Goal: Use online tool/utility: Utilize a website feature to perform a specific function

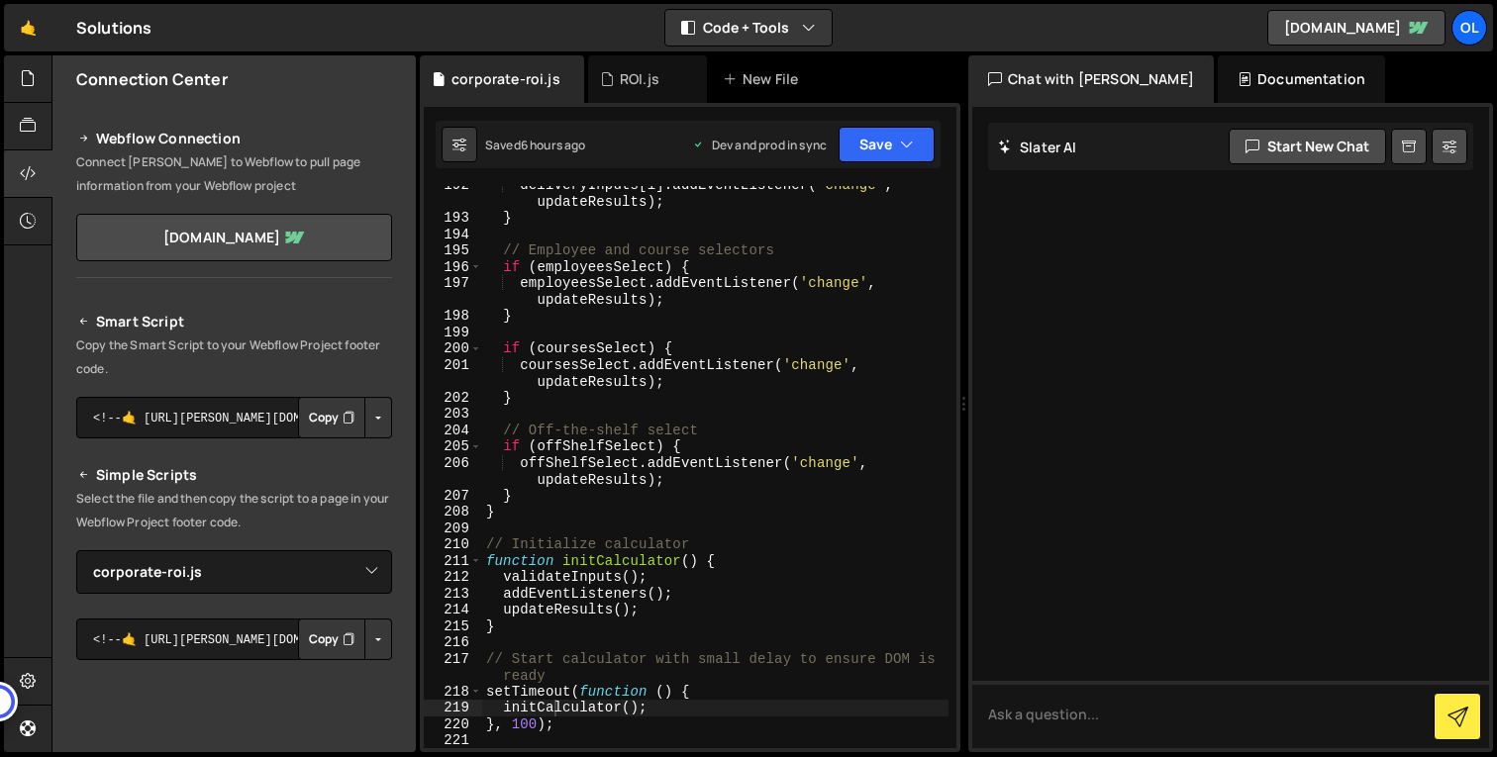
select select "46115"
click at [763, 334] on div "deliveryInputs [ i ] . addEventListener ( 'change' , updateResults ) ; } // Emp…" at bounding box center [715, 483] width 466 height 612
click at [740, 354] on div "deliveryInputs [ i ] . addEventListener ( 'change' , updateResults ) ; } // Emp…" at bounding box center [715, 483] width 466 height 612
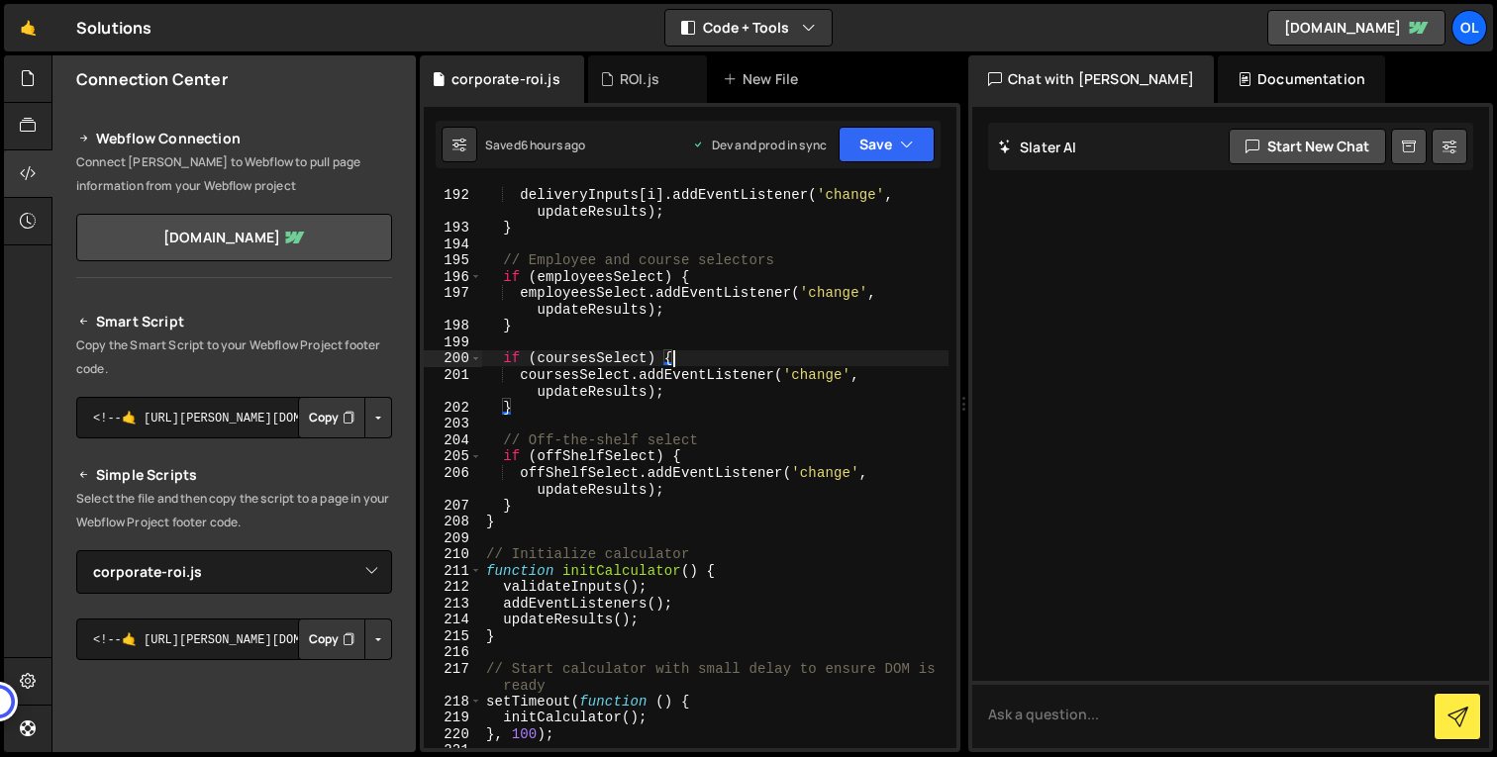
scroll to position [3723, 0]
click at [636, 294] on div "for ( var i = 0 ; i < deliveryInputs . length ; i ++ ) { deliveryInputs [ i ] .…" at bounding box center [715, 467] width 466 height 595
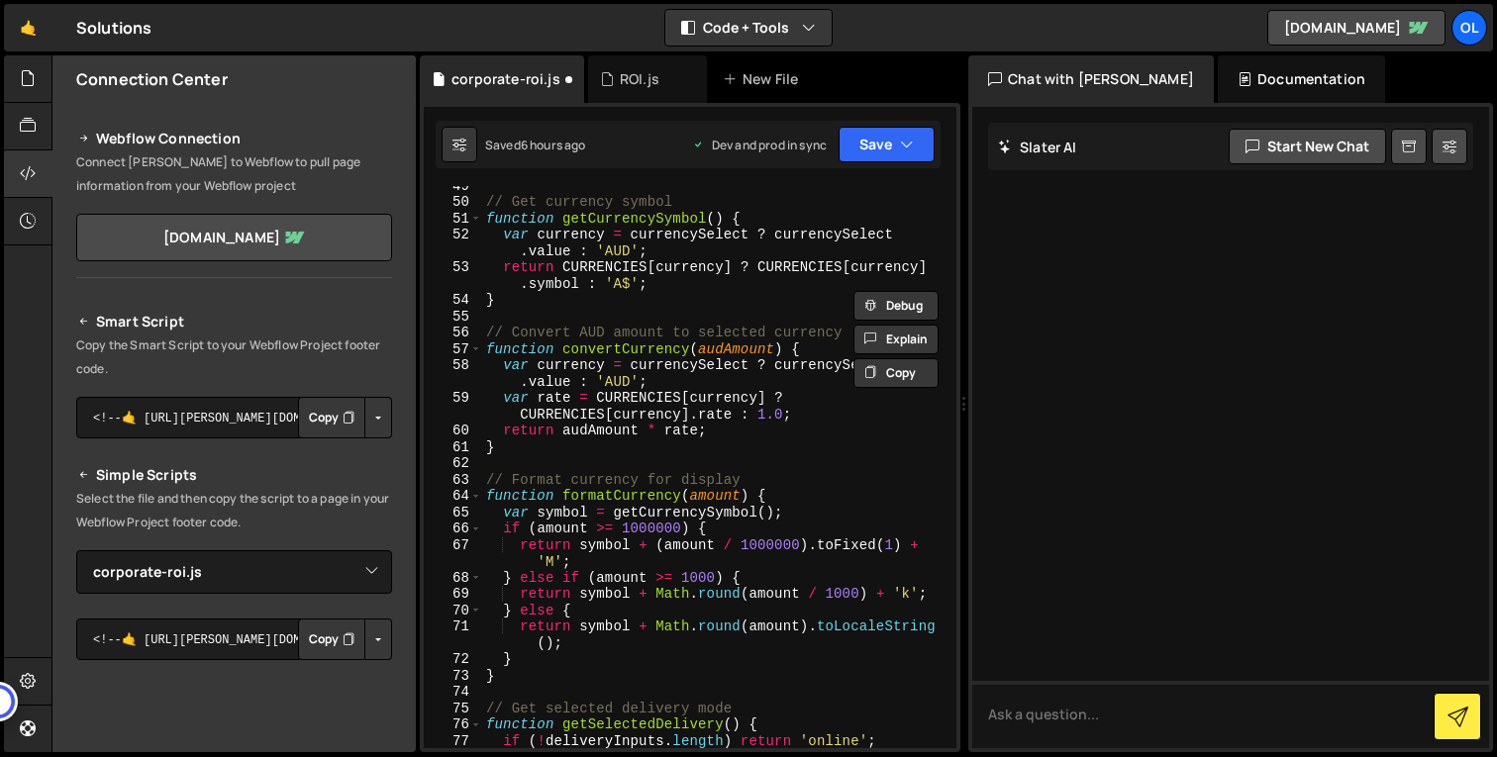
scroll to position [939, 0]
click at [669, 430] on div "// Get currency symbol function getCurrencySymbol ( ) { var currency = currency…" at bounding box center [715, 474] width 466 height 595
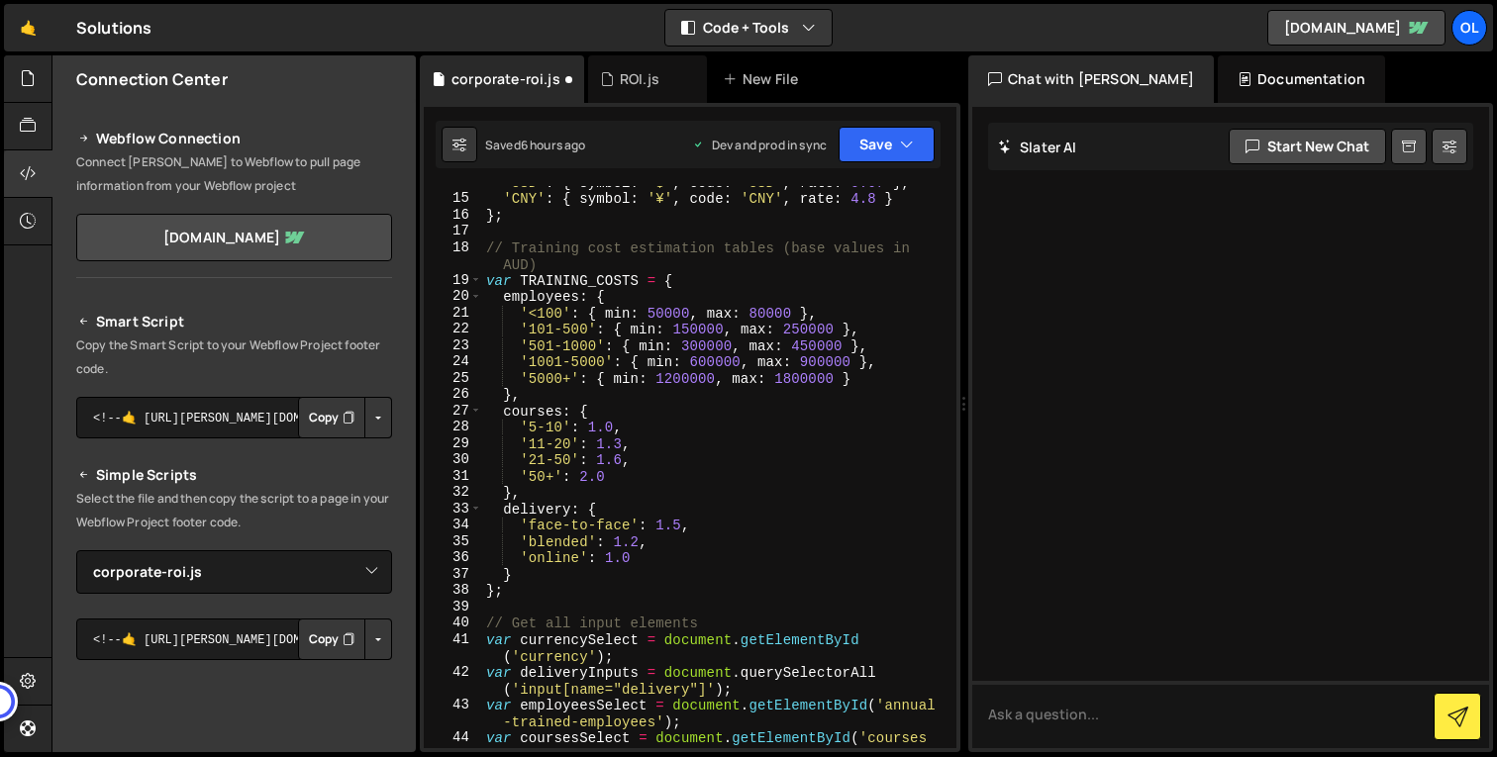
scroll to position [257, 0]
click at [814, 460] on div "'USD' : { symbol : '$' , code : 'USD' , rate : 0.67 } , 'CNY' : { symbol : '¥' …" at bounding box center [715, 480] width 466 height 612
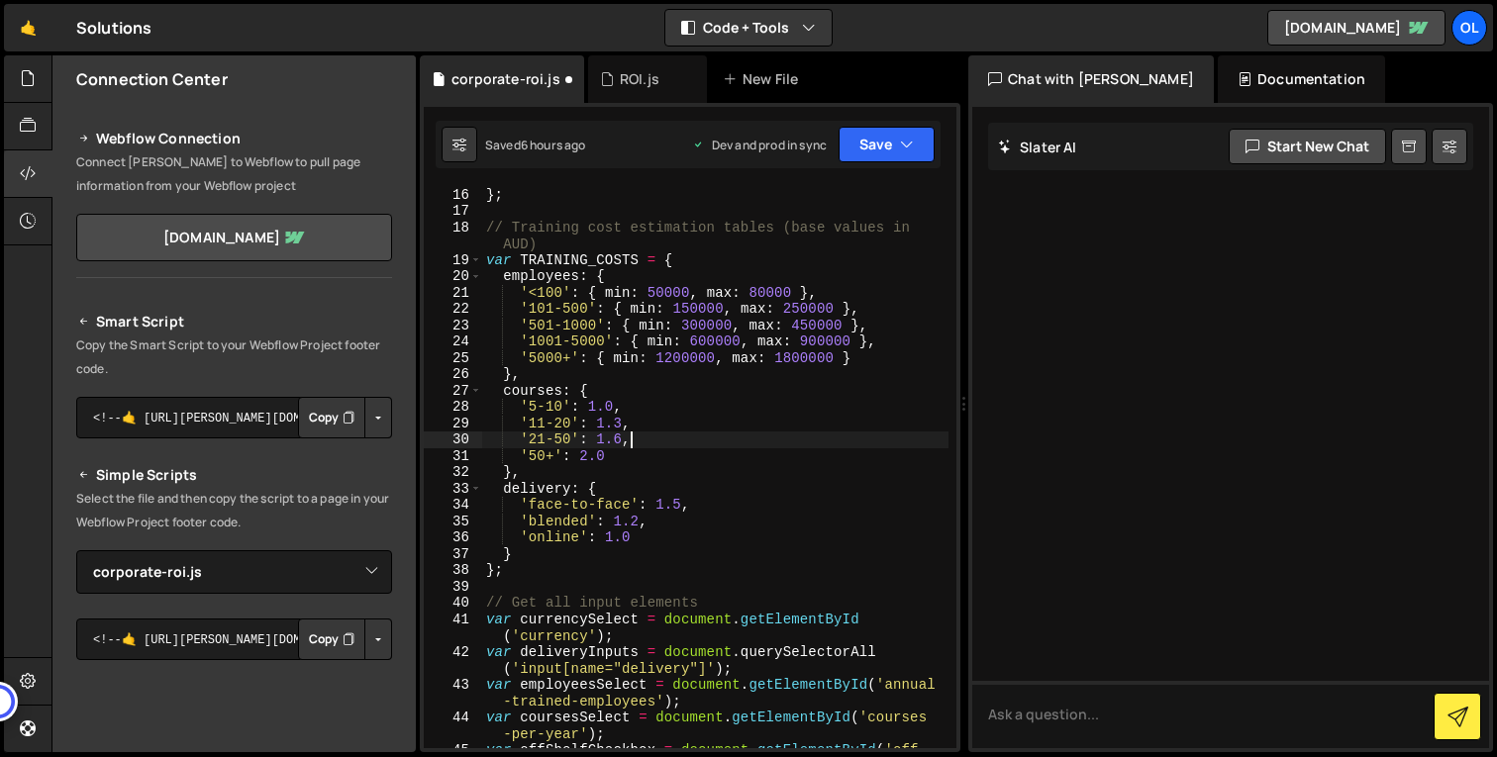
scroll to position [294, 0]
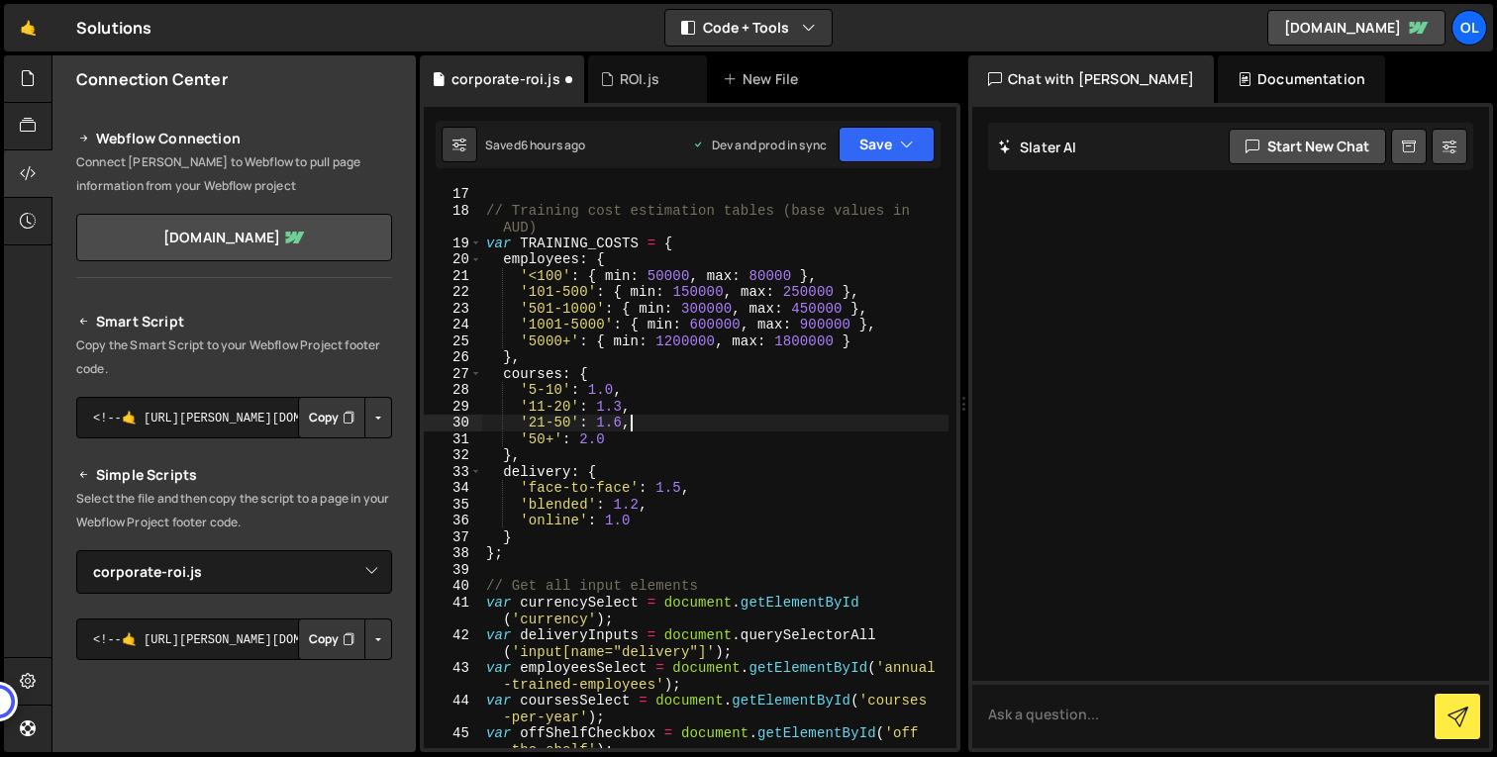
click at [821, 362] on div "// Training cost estimation tables (base values in AUD) var TRAINING_COSTS = { …" at bounding box center [715, 483] width 466 height 595
click at [817, 383] on div "// Training cost estimation tables (base values in AUD) var TRAINING_COSTS = { …" at bounding box center [715, 483] width 466 height 595
click at [636, 371] on div "// Training cost estimation tables (base values in AUD) var TRAINING_COSTS = { …" at bounding box center [715, 483] width 466 height 595
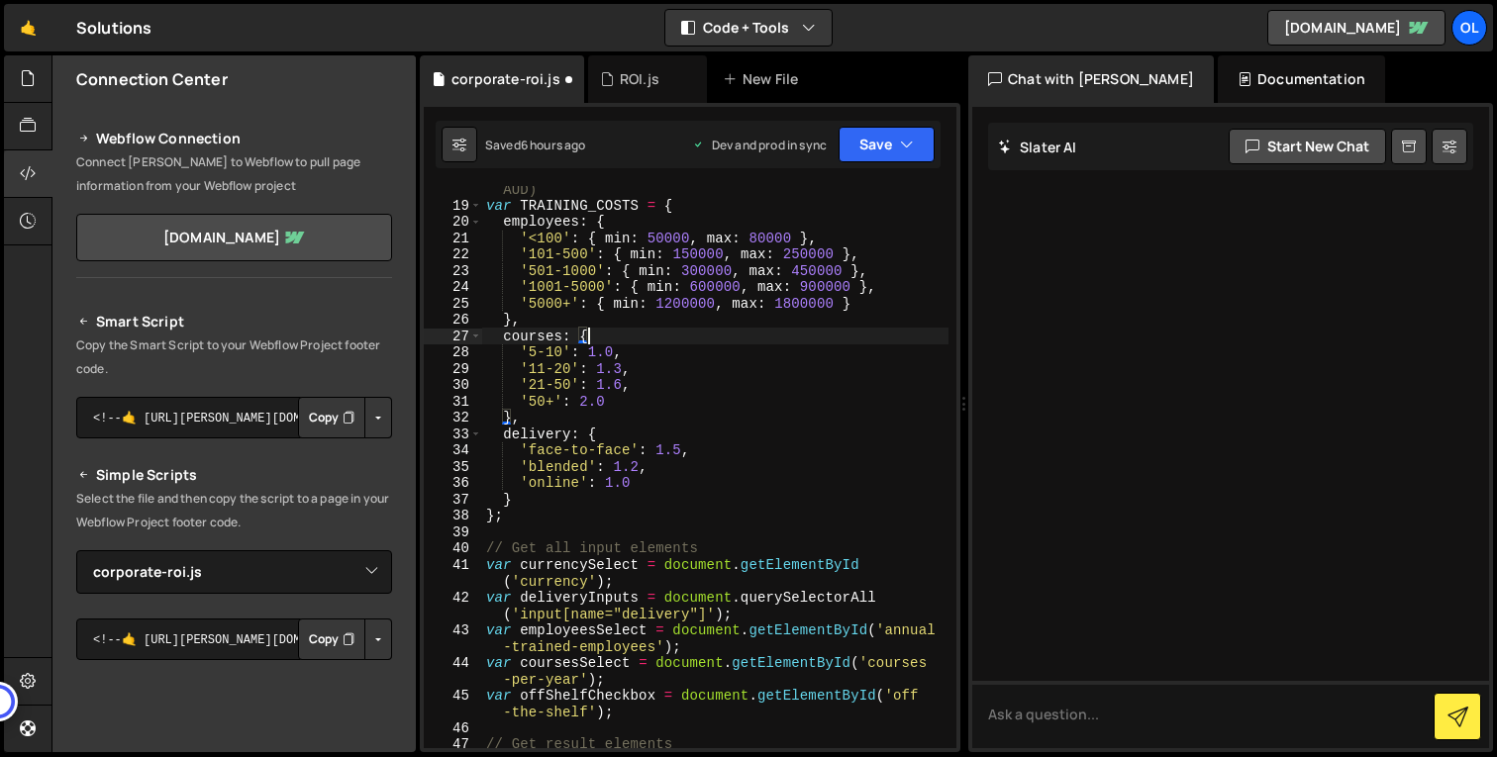
scroll to position [332, 0]
click at [589, 597] on div "// Training cost estimation tables (base values in AUD) var TRAINING_COSTS = { …" at bounding box center [715, 478] width 466 height 628
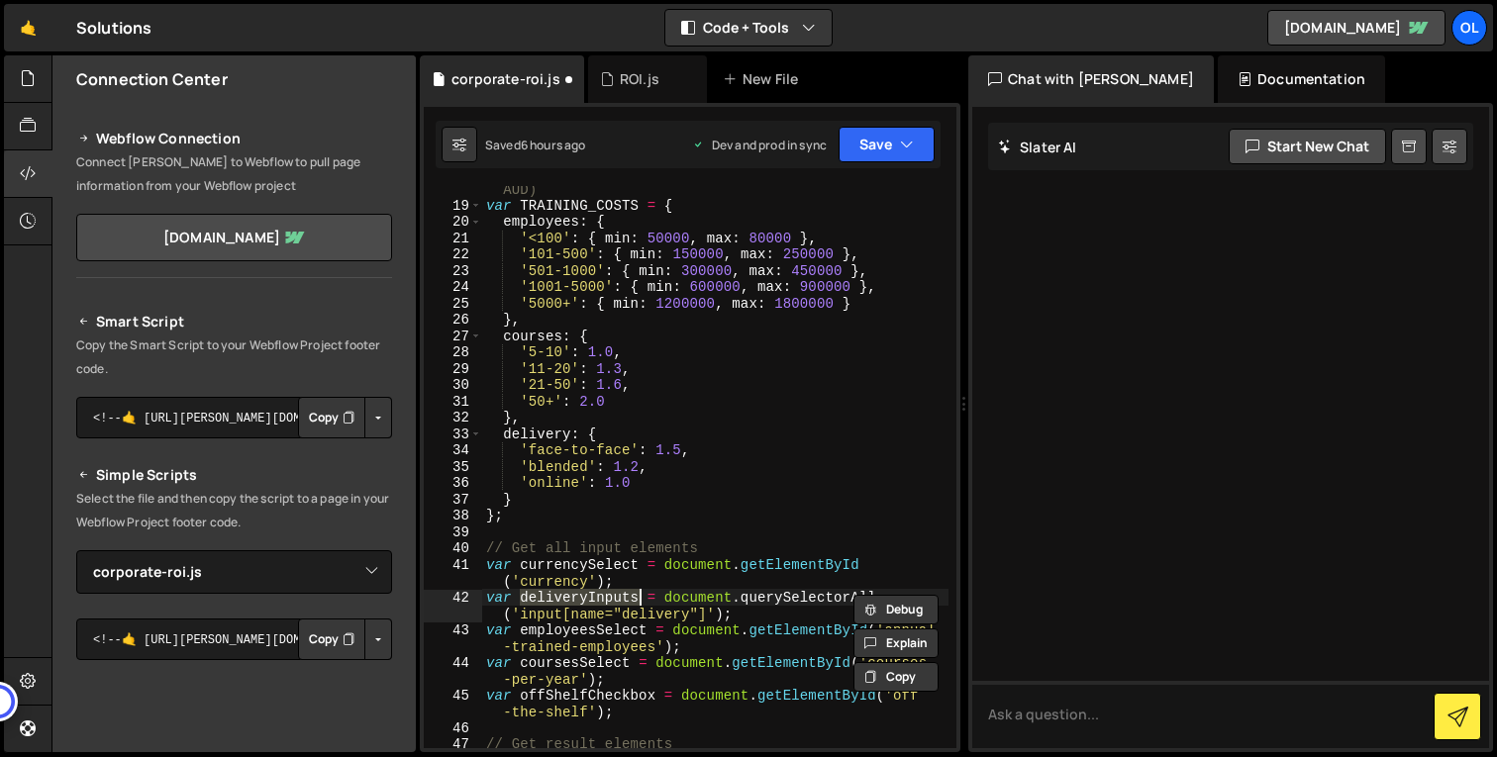
click at [882, 420] on div "// Training cost estimation tables (base values in AUD) var TRAINING_COSTS = { …" at bounding box center [715, 478] width 466 height 628
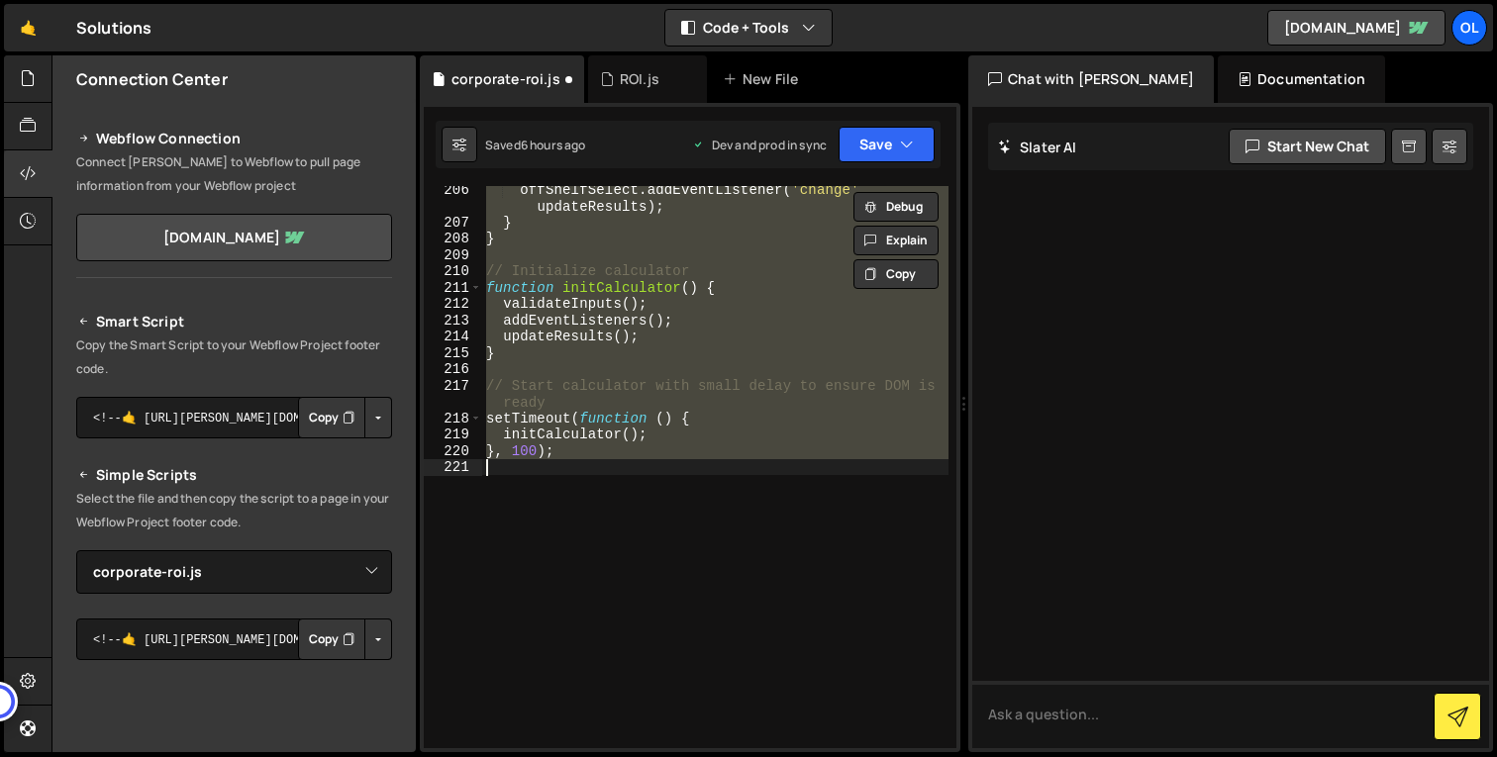
type textarea "}"
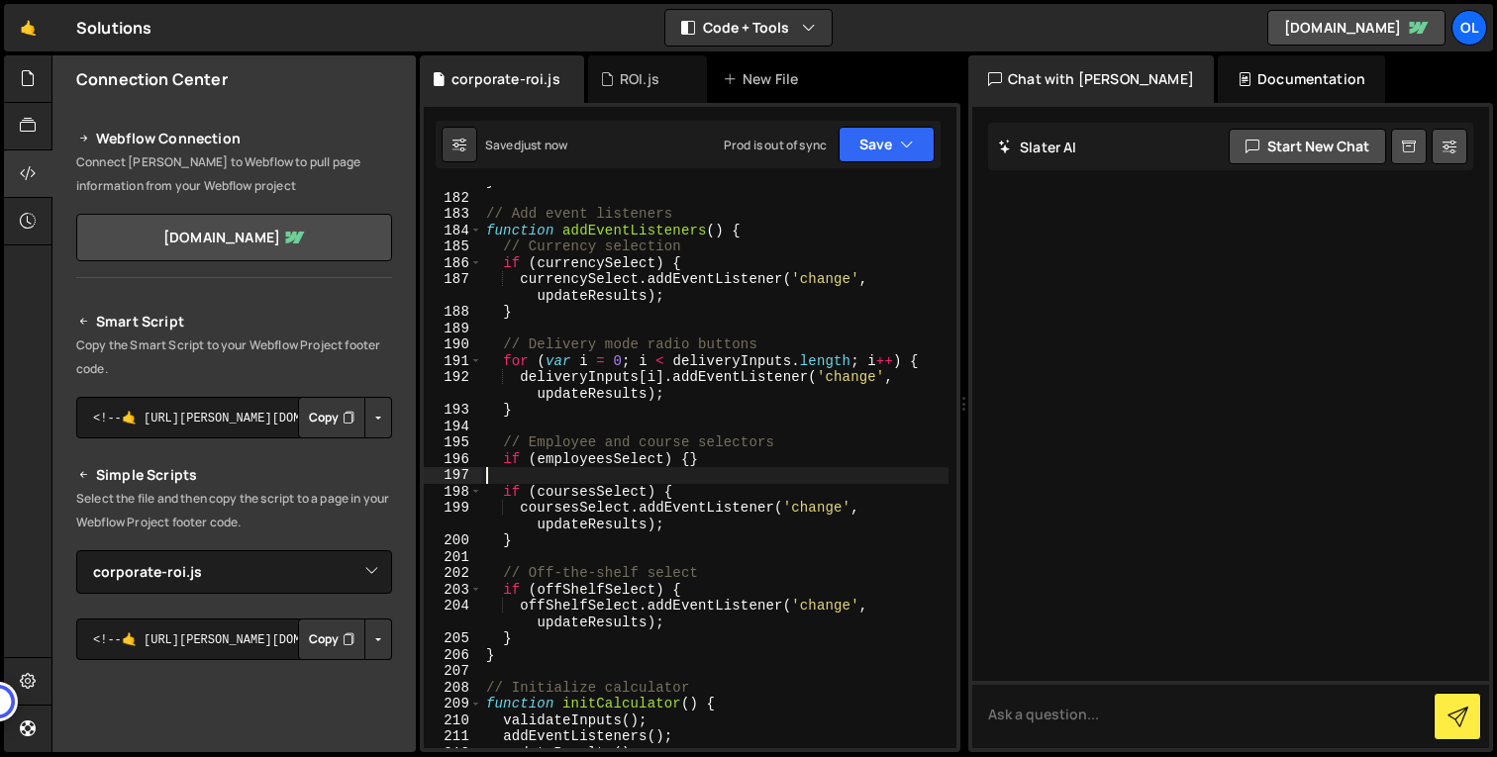
type textarea "}, 100);"
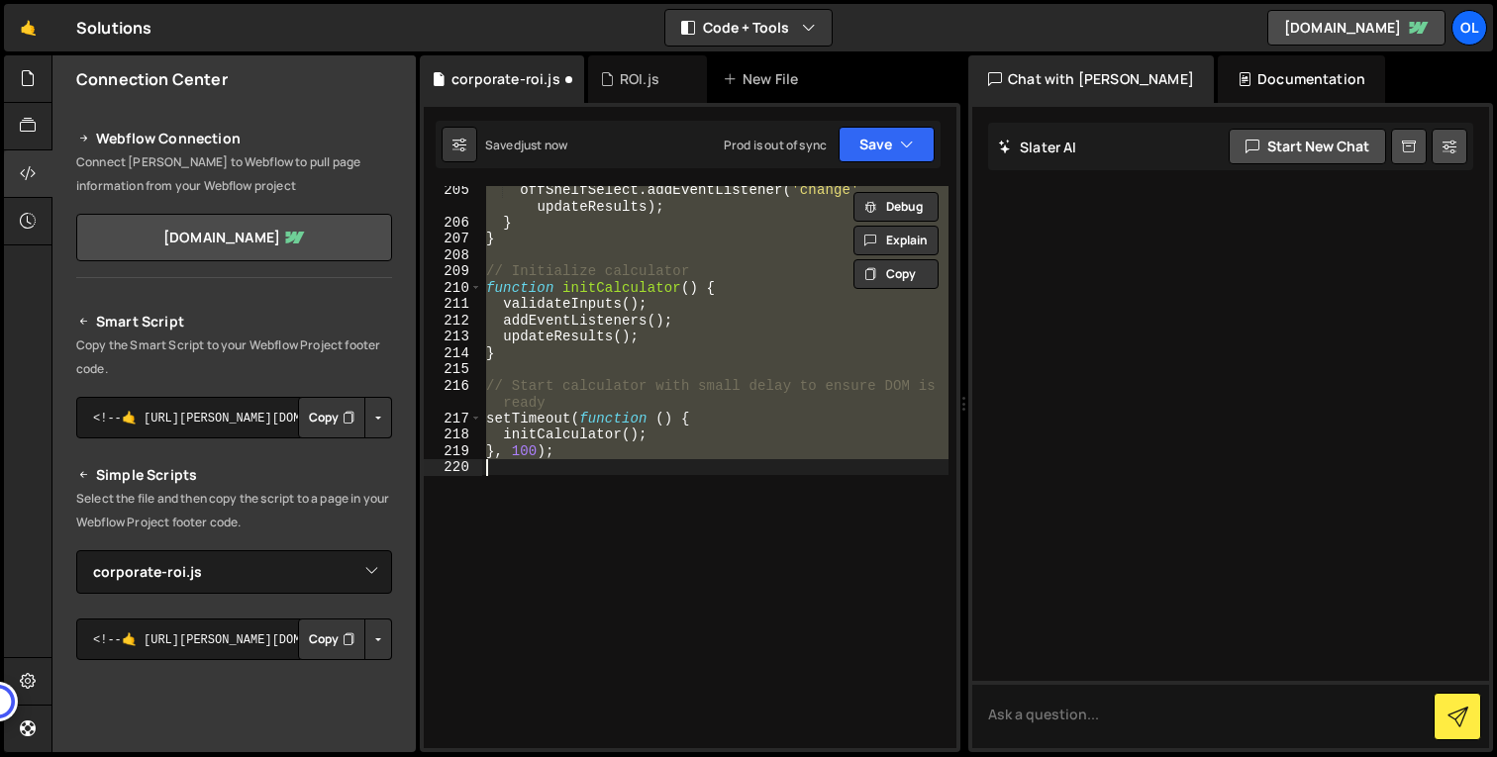
scroll to position [3958, 0]
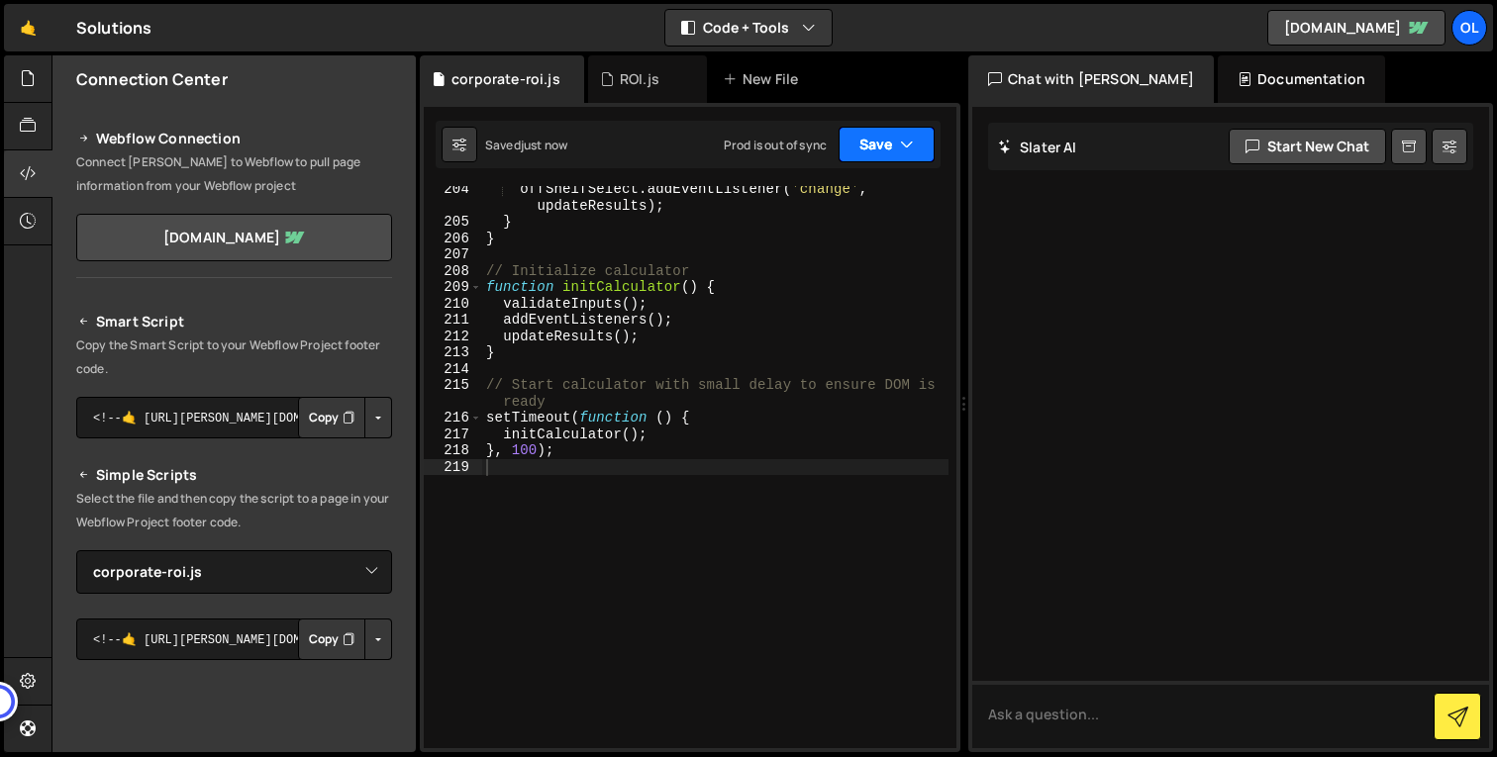
click at [913, 141] on icon "button" at bounding box center [907, 145] width 14 height 20
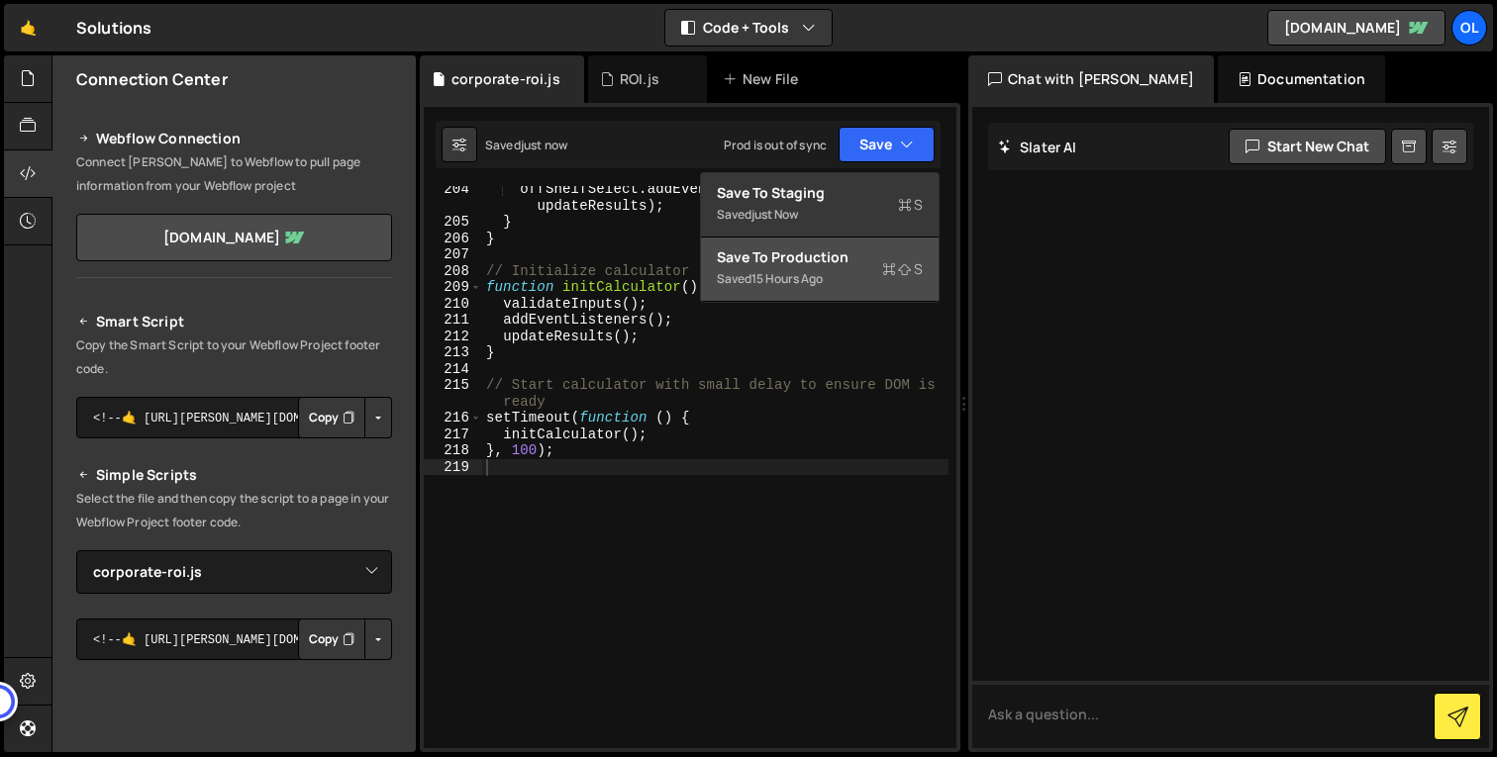
click at [842, 288] on div "Saved 15 hours ago" at bounding box center [820, 279] width 206 height 24
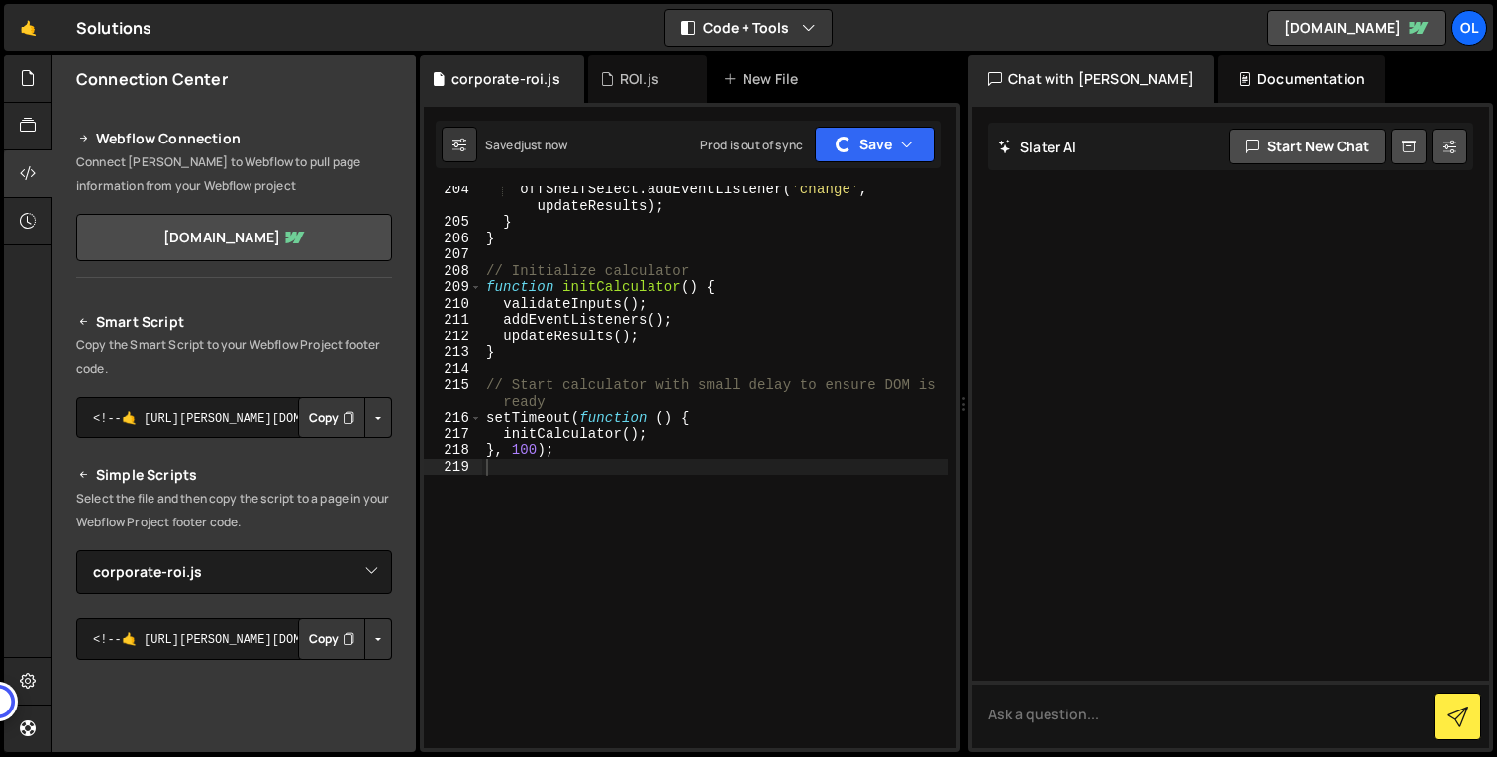
click at [811, 347] on div "offShelfSelect . addEventListener ( 'change' , updateResults ) ; } } // Initial…" at bounding box center [715, 487] width 466 height 612
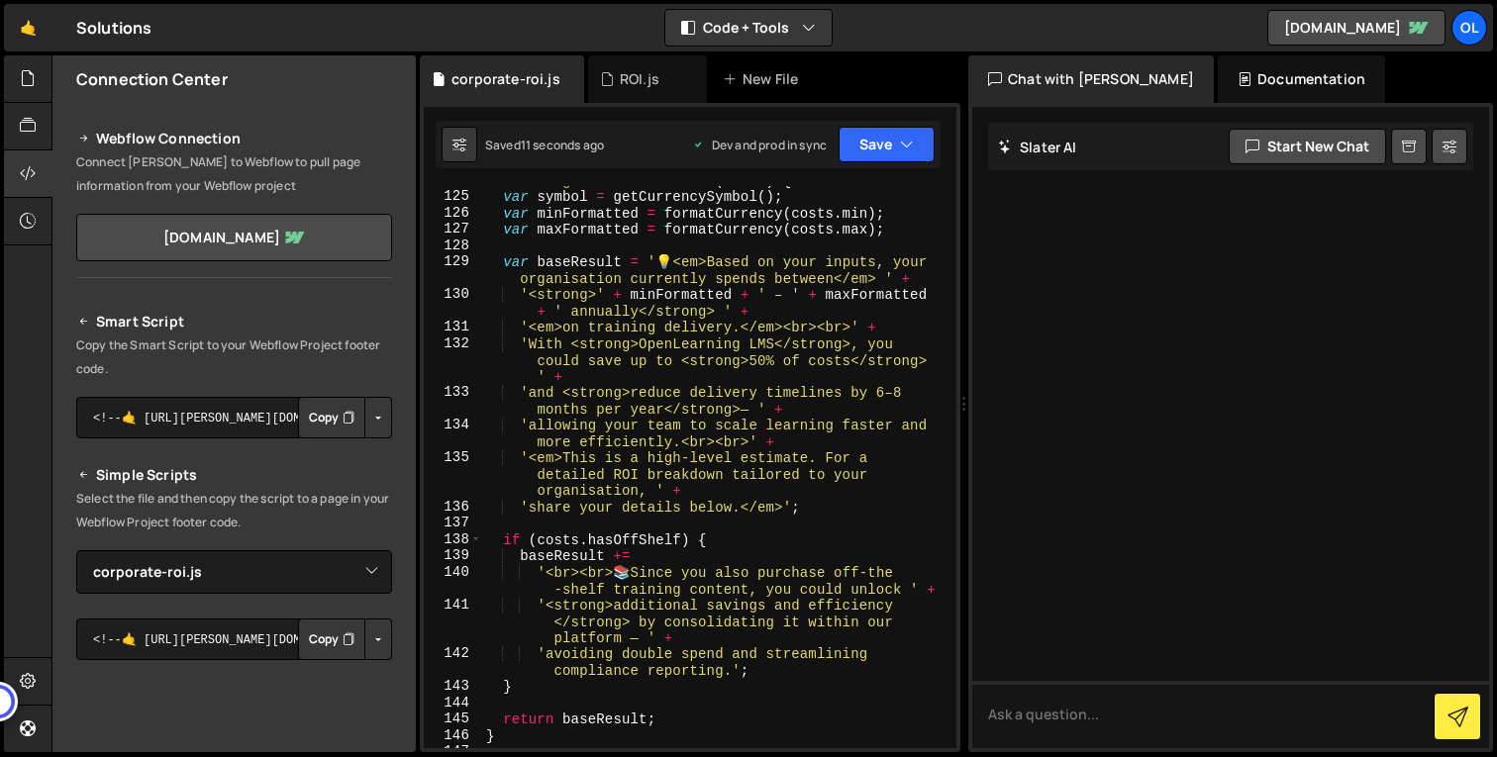
scroll to position [2384, 0]
click at [816, 438] on div "function generateResultHTML ( costs ) { var symbol = getCurrencySymbol ( ) ; va…" at bounding box center [715, 468] width 466 height 595
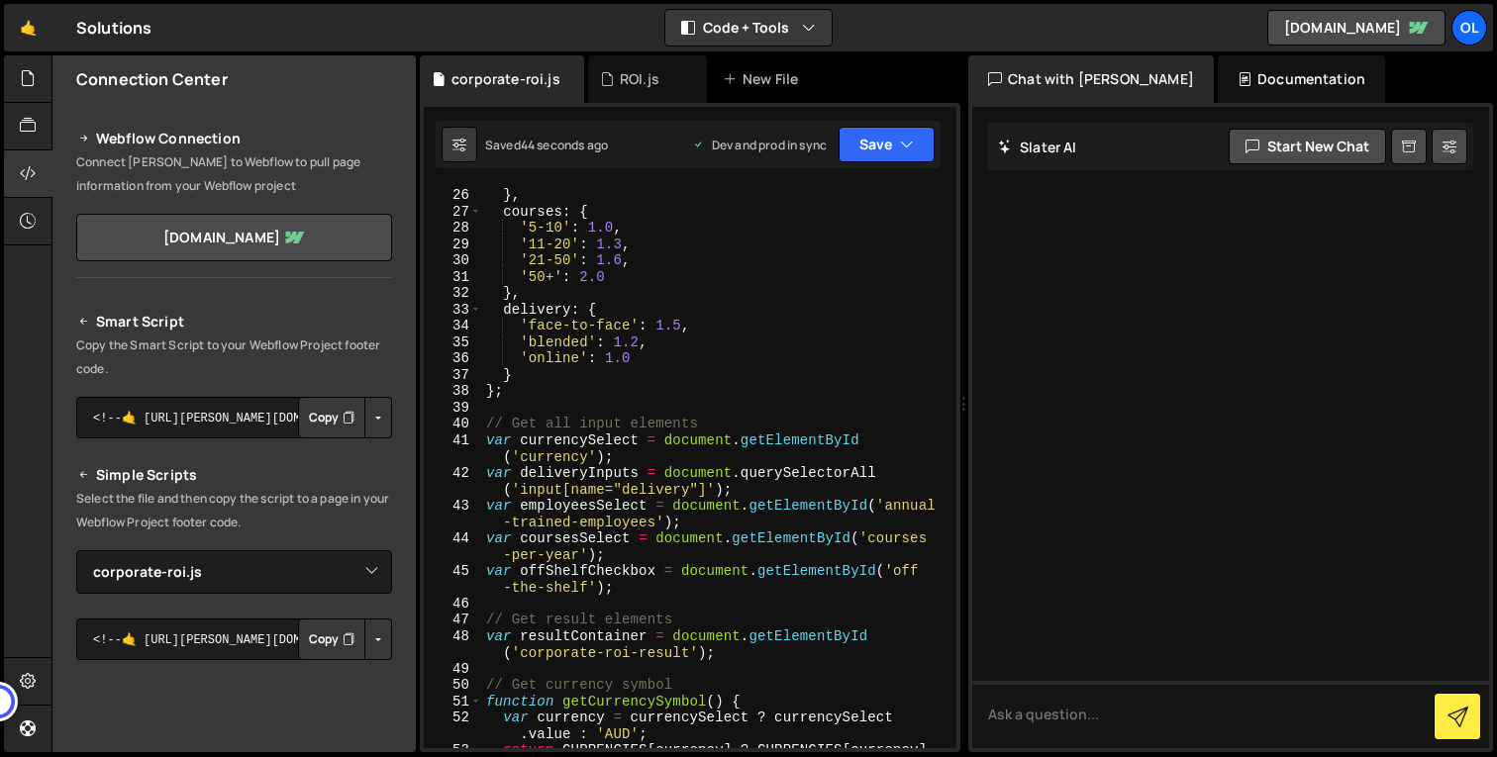
scroll to position [463, 0]
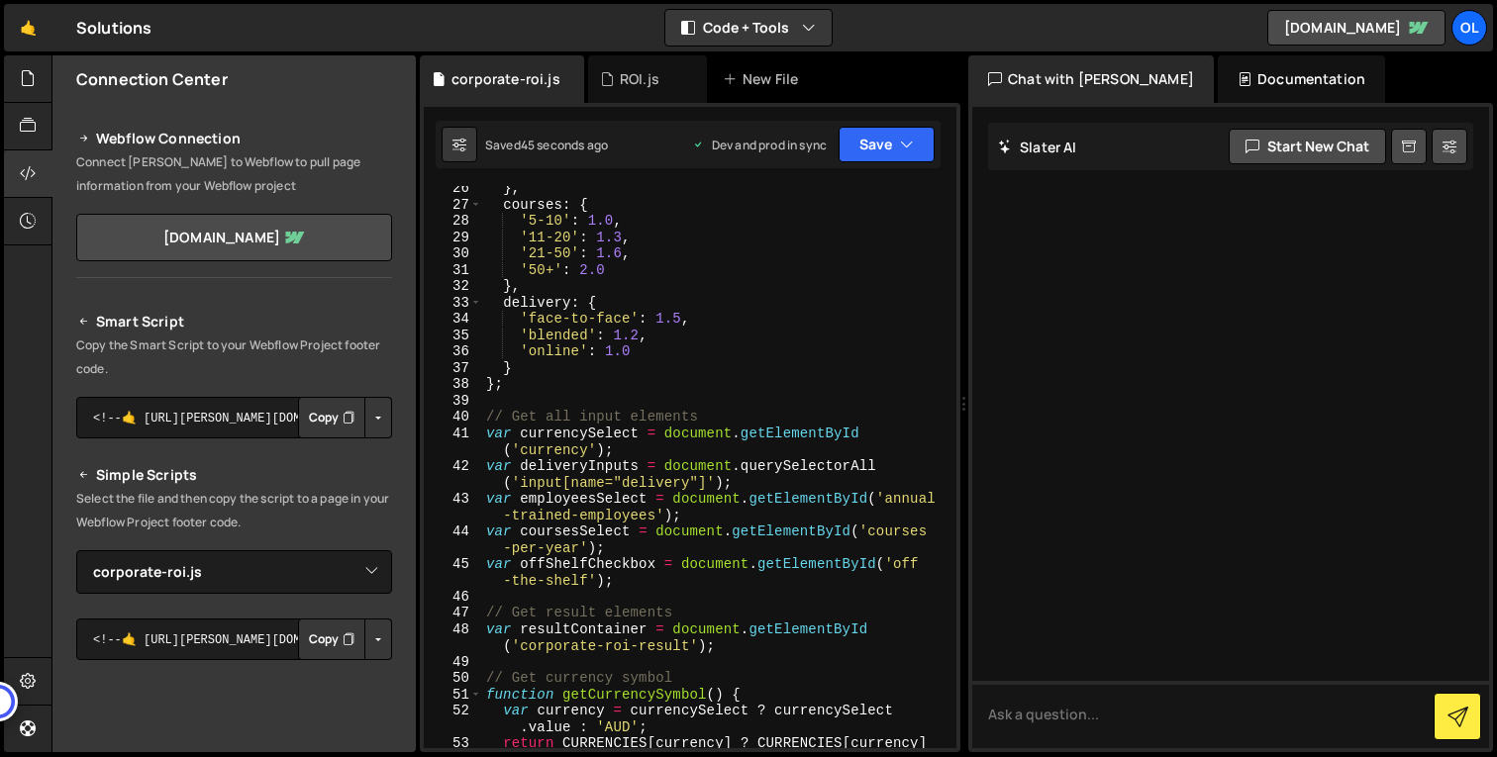
click at [598, 494] on div "} , courses : { '5-10' : 1.0 , '11-20' : 1.3 , '21-50' : 1.6 , '50+' : 2.0 } , …" at bounding box center [715, 486] width 466 height 612
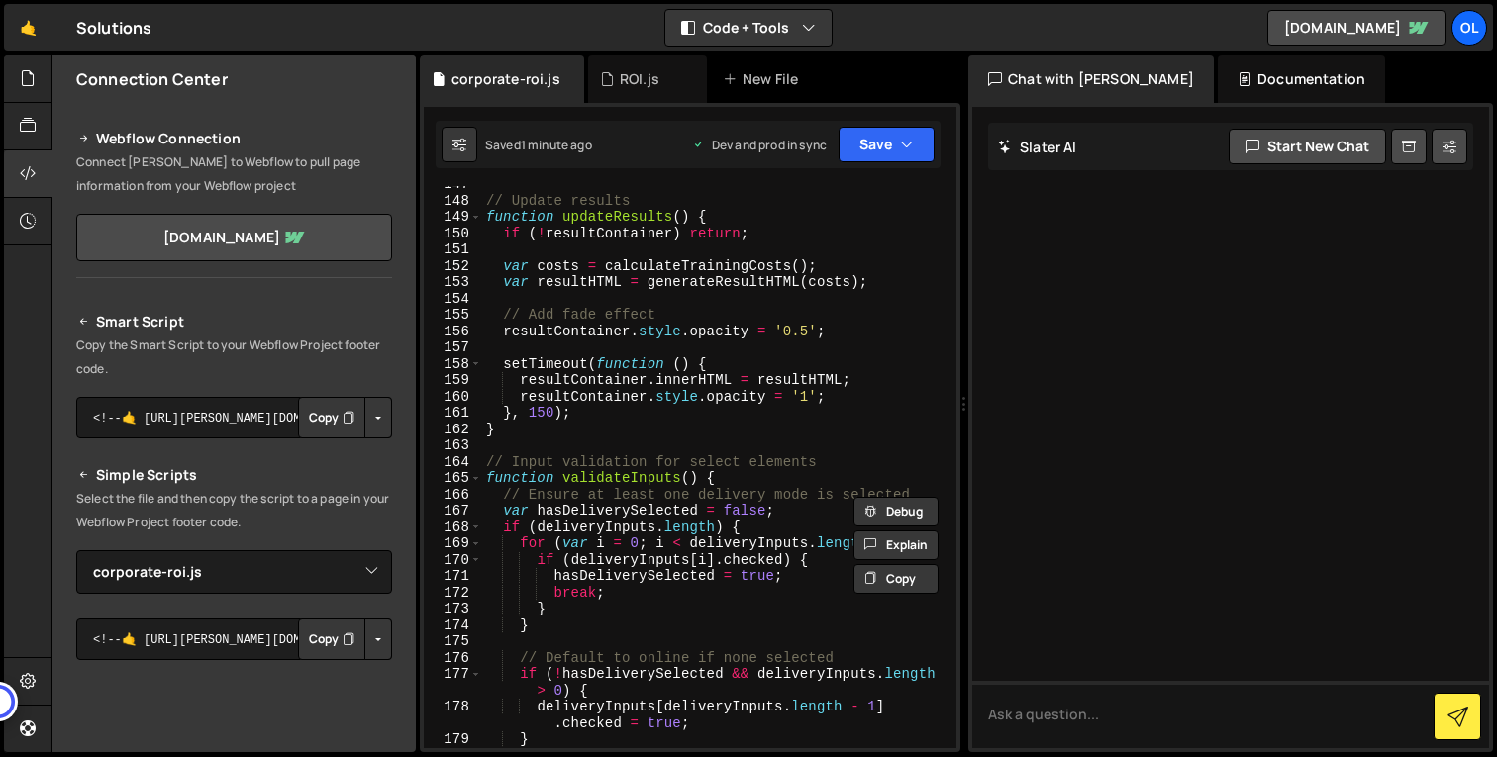
scroll to position [2959, 0]
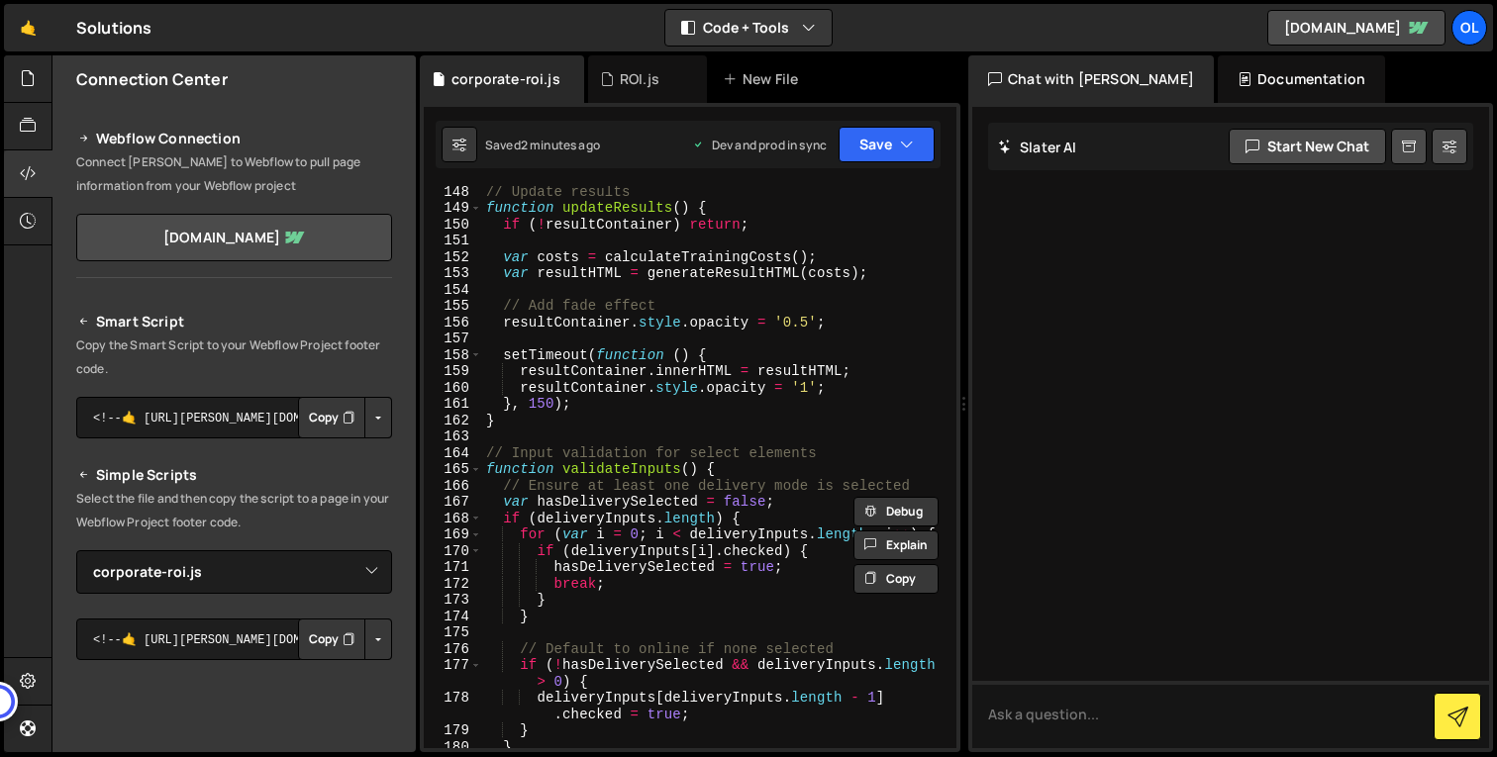
click at [770, 428] on div "// Update results function updateResults ( ) { if ( ! resultContainer ) return …" at bounding box center [715, 480] width 466 height 595
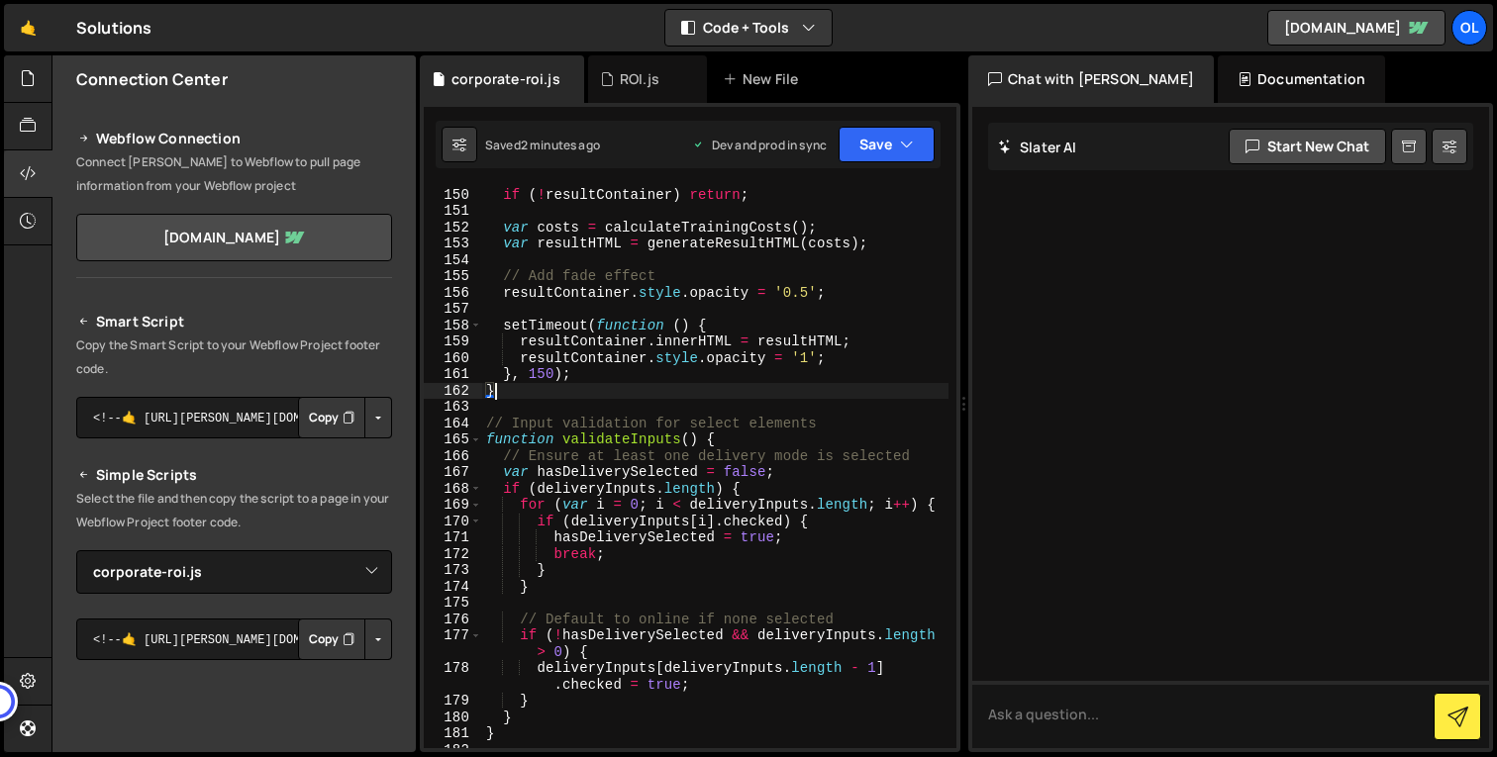
scroll to position [3000, 0]
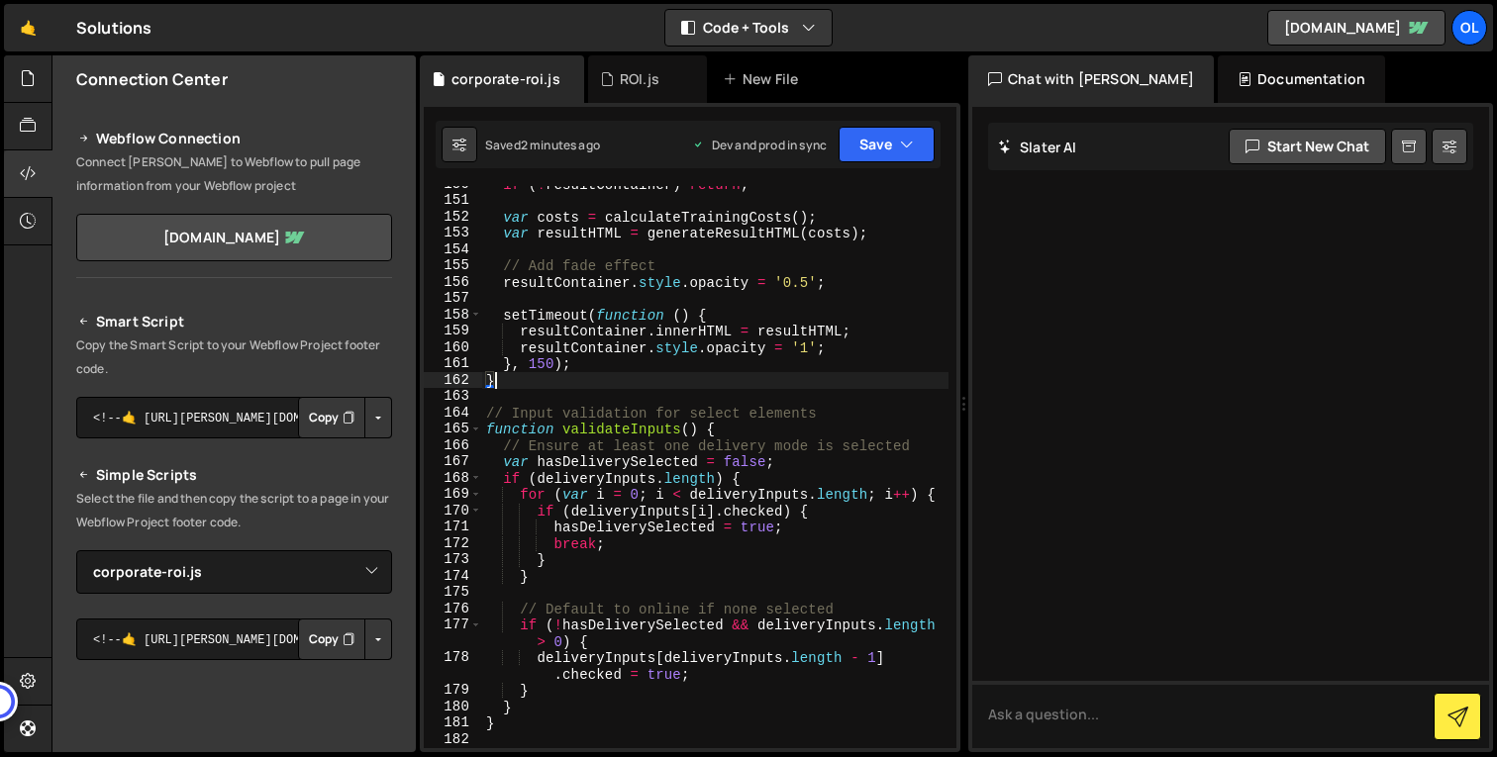
click at [737, 440] on div "if ( ! resultContainer ) return ; var costs = calculateTrainingCosts ( ) ; var …" at bounding box center [715, 473] width 466 height 595
click at [755, 429] on div "if ( ! resultContainer ) return ; var costs = calculateTrainingCosts ( ) ; var …" at bounding box center [715, 473] width 466 height 595
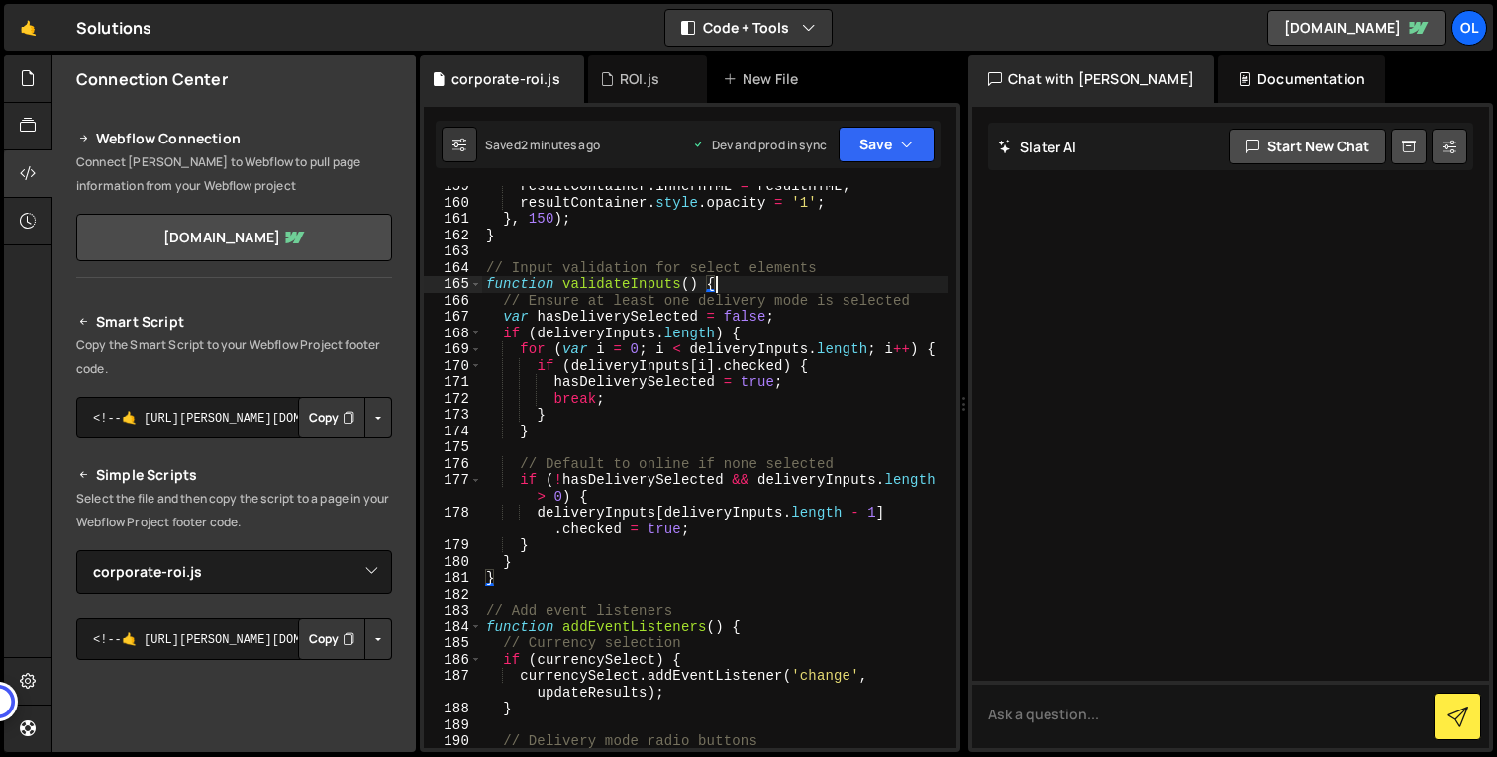
scroll to position [3140, 0]
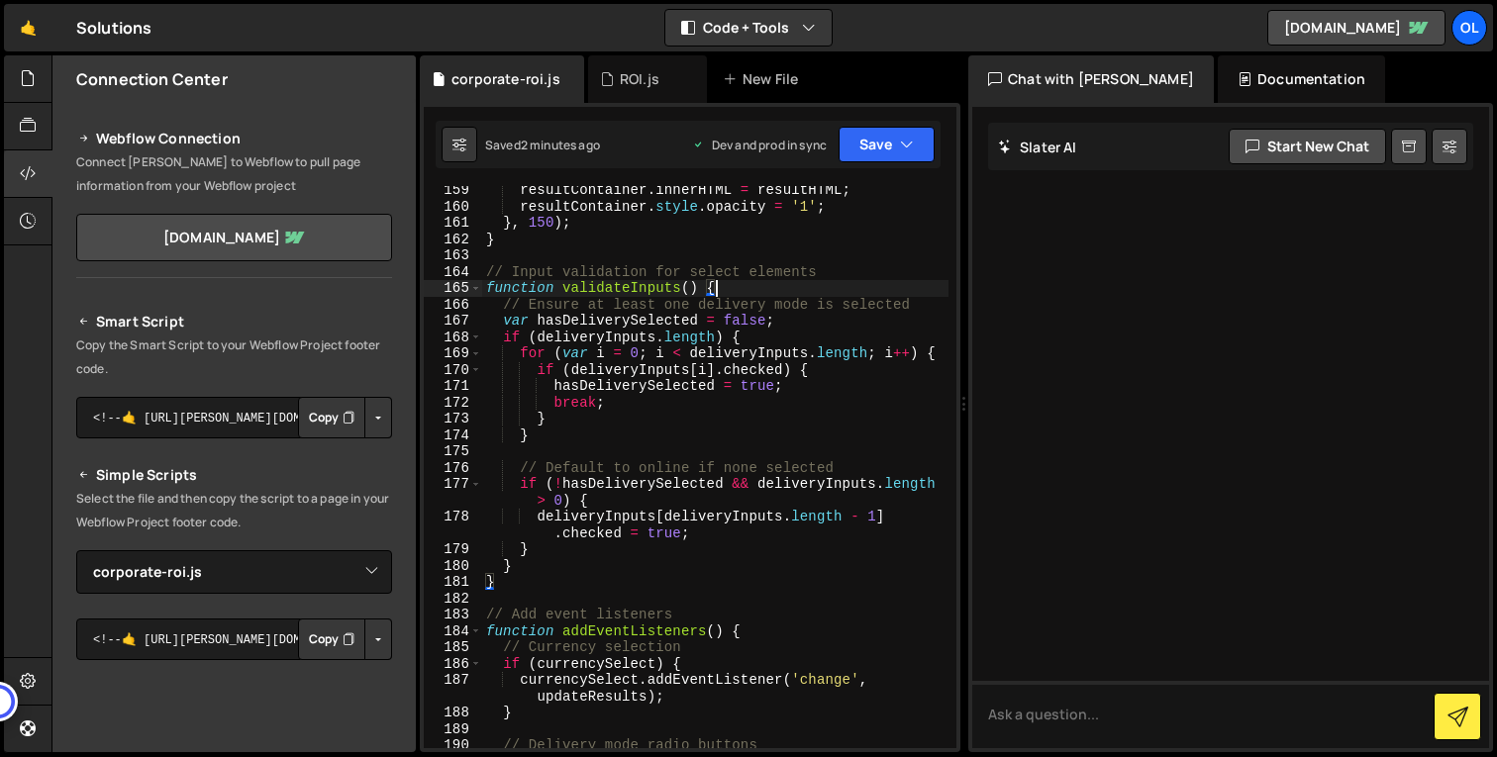
click at [729, 425] on div "resultContainer . innerHTML = resultHTML ; resultContainer . style . opacity = …" at bounding box center [715, 479] width 466 height 595
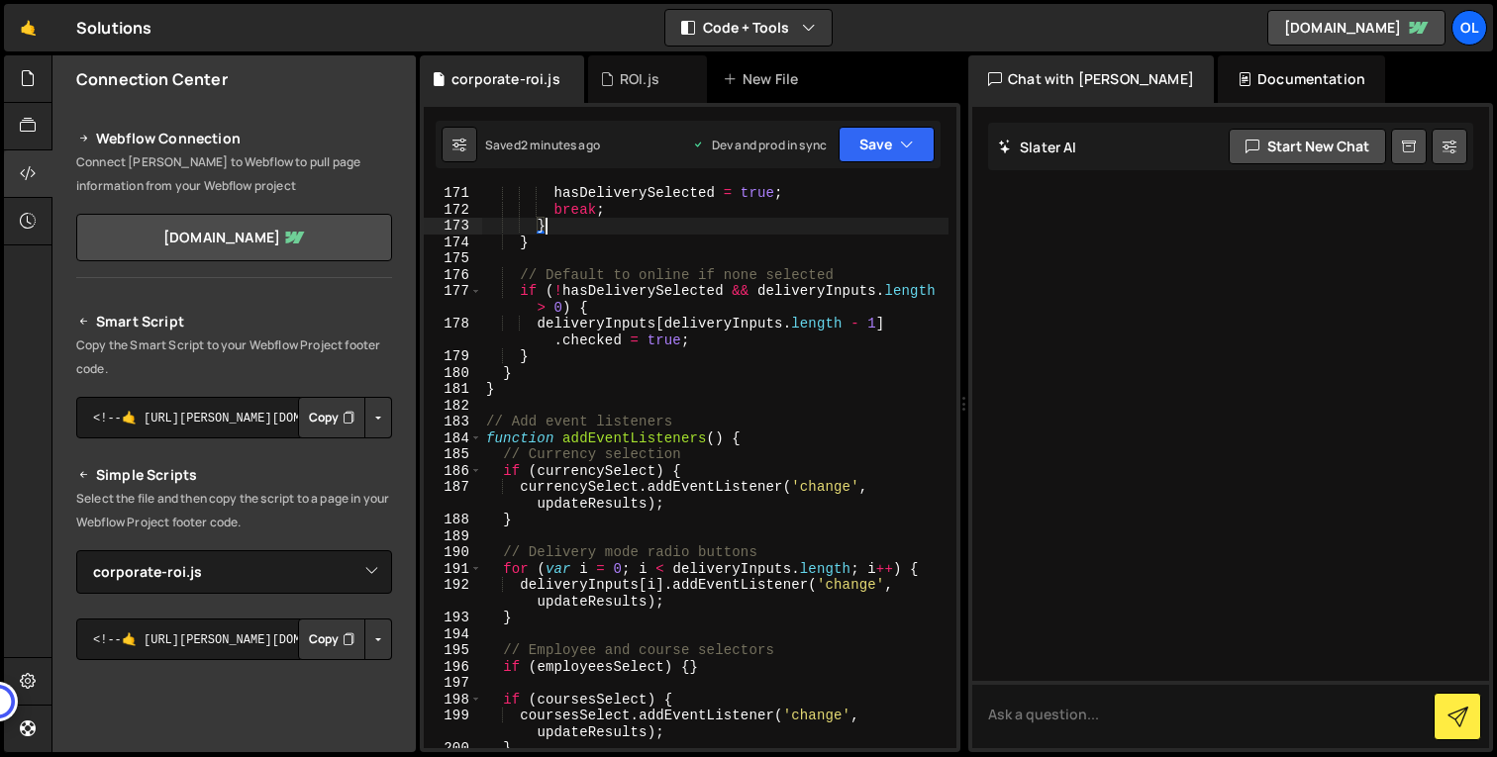
scroll to position [3332, 0]
click at [751, 443] on div "hasDeliverySelected = true ; break ; } } // Default to online if none selected …" at bounding box center [715, 482] width 466 height 595
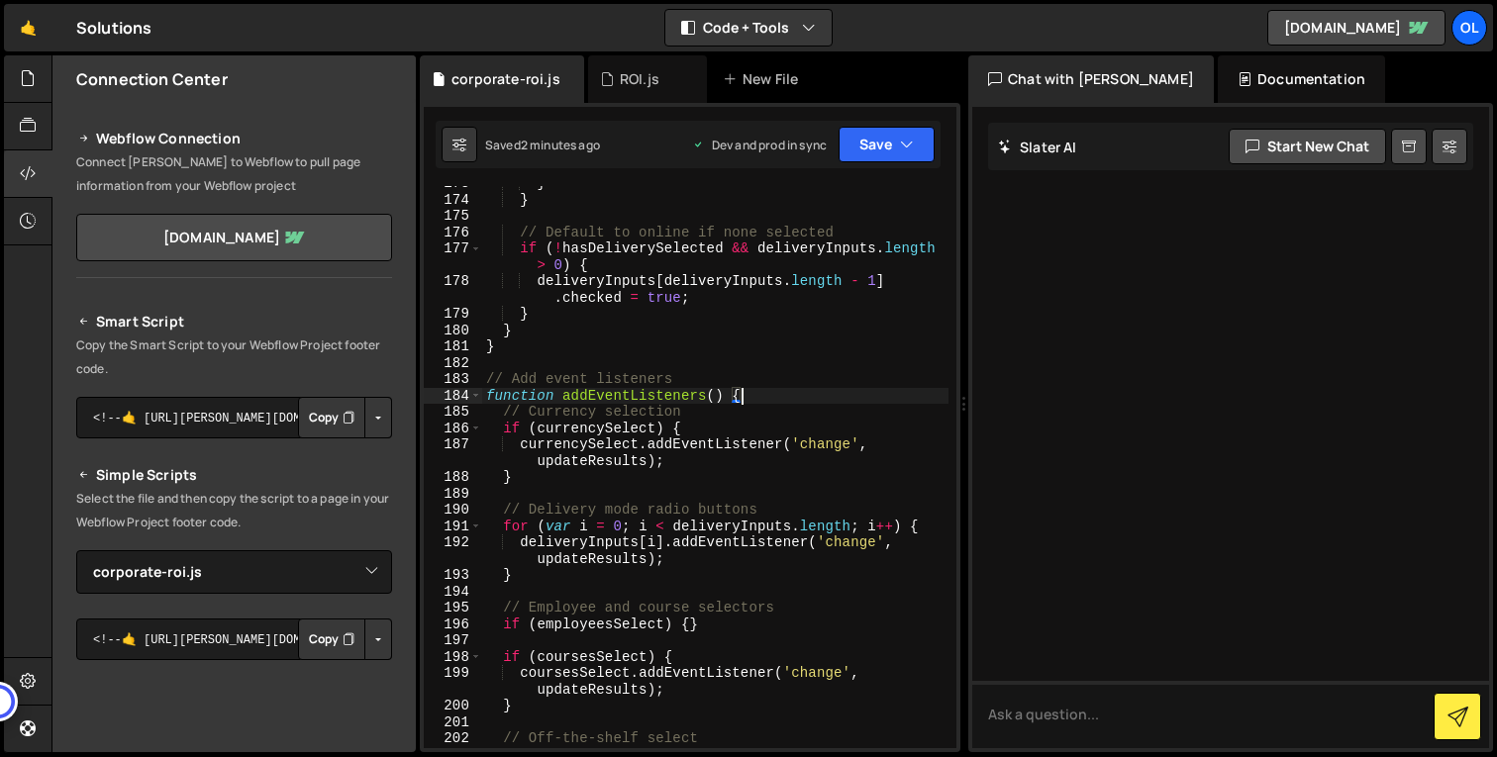
scroll to position [3383, 0]
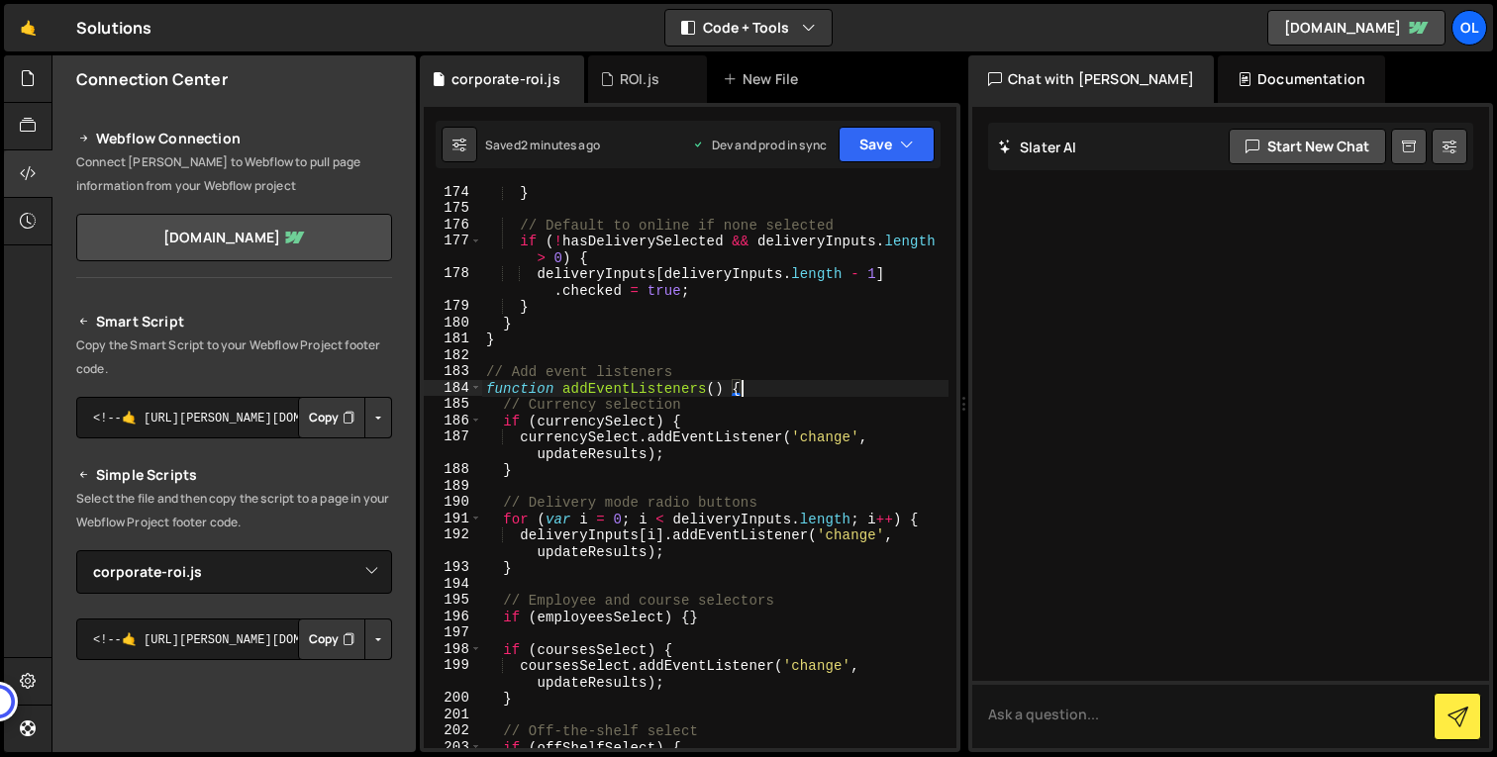
click at [719, 450] on div "} // Default to online if none selected if ( ! hasDeliverySelected && deliveryI…" at bounding box center [715, 490] width 466 height 612
click at [627, 476] on div "} // Default to online if none selected if ( ! hasDeliverySelected && deliveryI…" at bounding box center [715, 490] width 466 height 612
click at [713, 416] on div "} // Default to online if none selected if ( ! hasDeliverySelected && deliveryI…" at bounding box center [715, 490] width 466 height 612
type textarea "if (currencySelect) {"
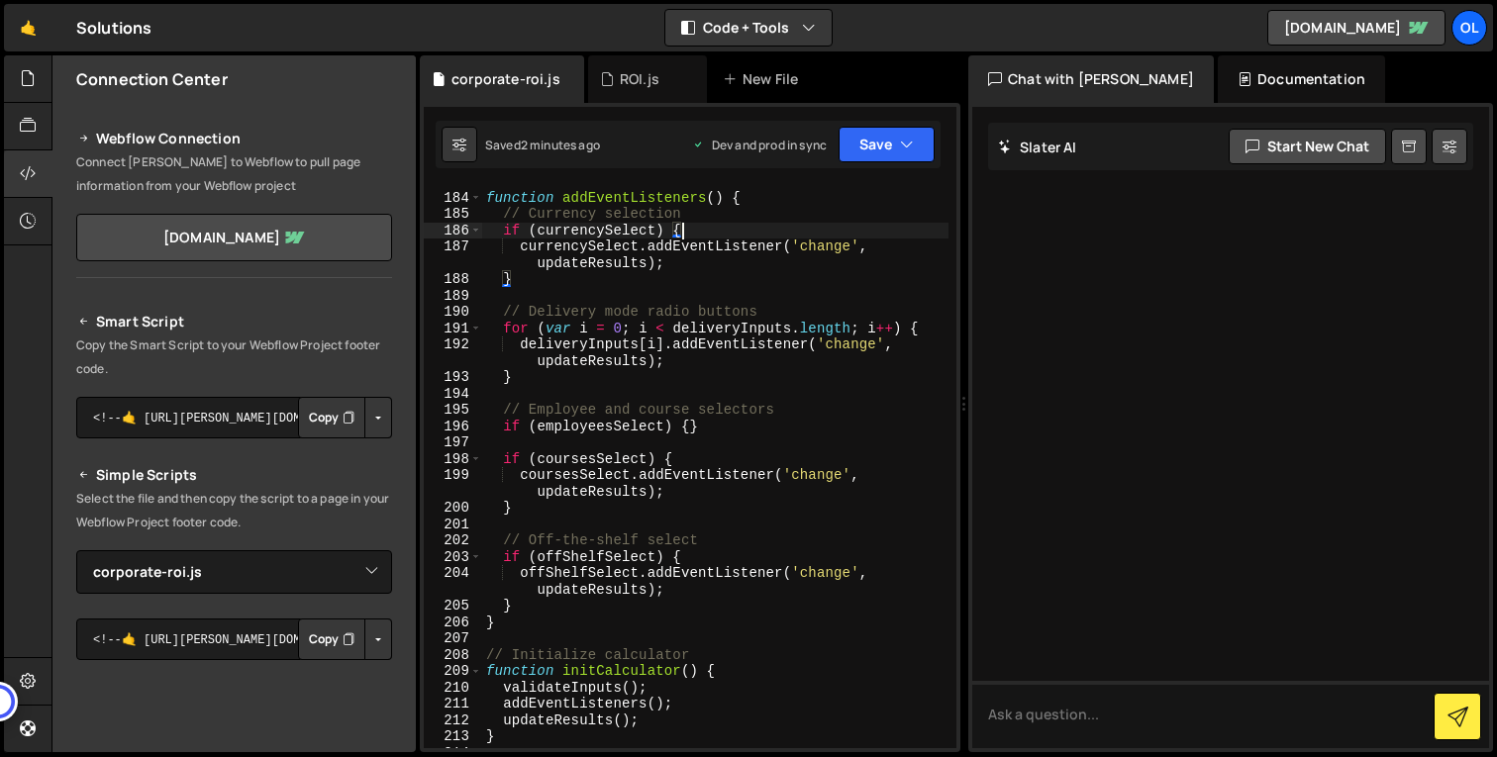
scroll to position [3574, 0]
click at [686, 444] on div "// Add event listeners function addEventListeners ( ) { // Currency selection i…" at bounding box center [715, 470] width 466 height 595
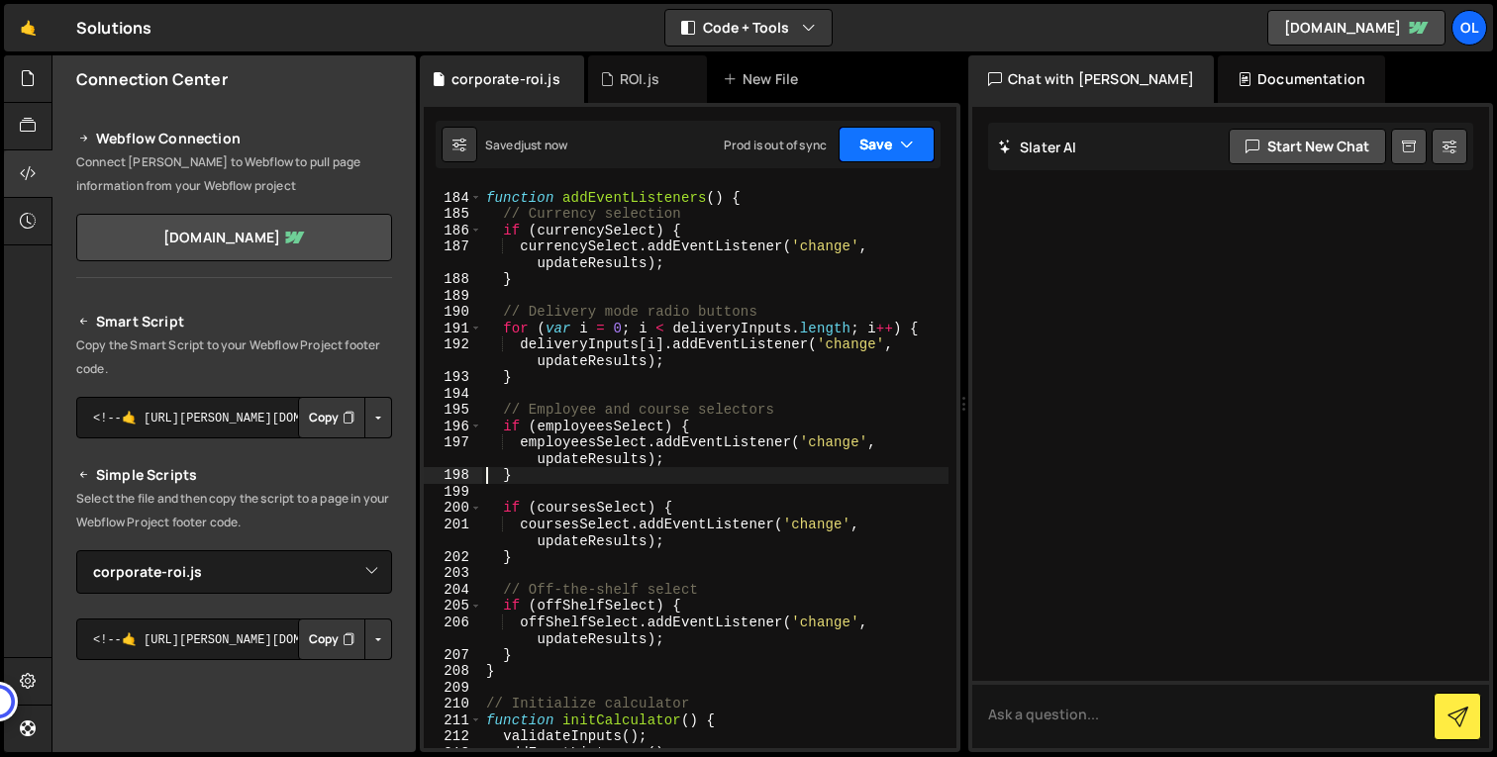
click at [904, 142] on icon "button" at bounding box center [907, 145] width 14 height 20
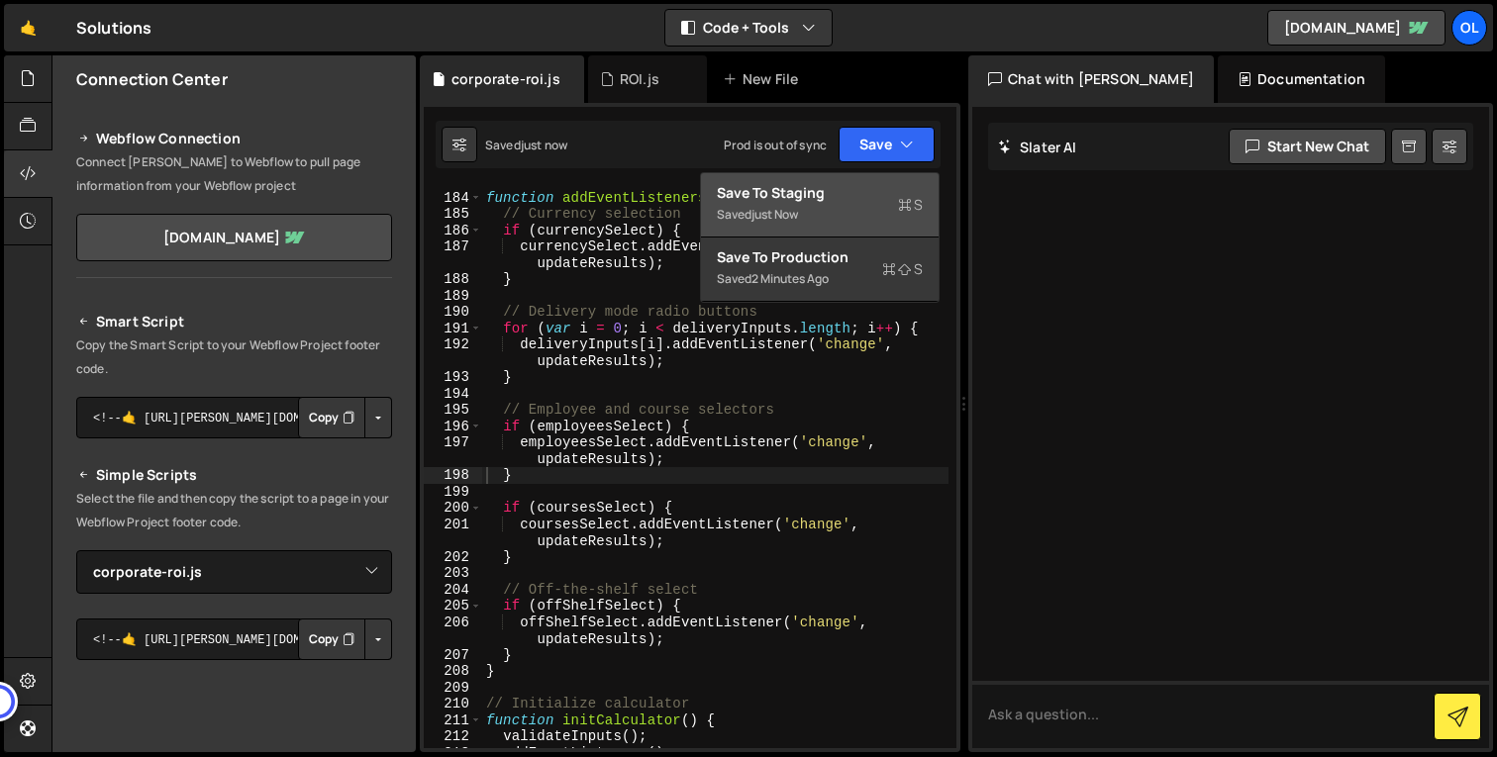
click at [844, 203] on div "Saved just now" at bounding box center [820, 215] width 206 height 24
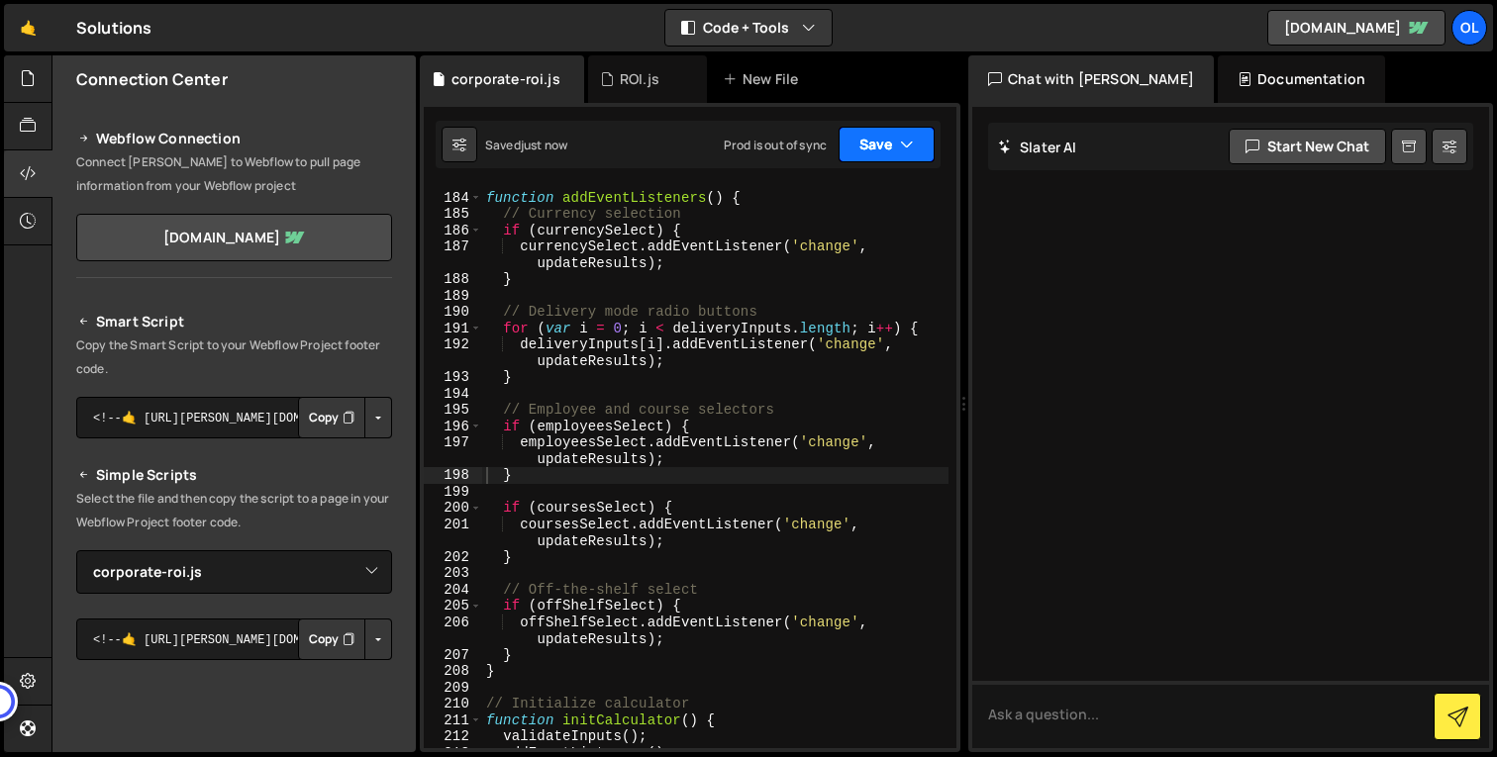
click at [916, 128] on button "Save" at bounding box center [887, 145] width 96 height 36
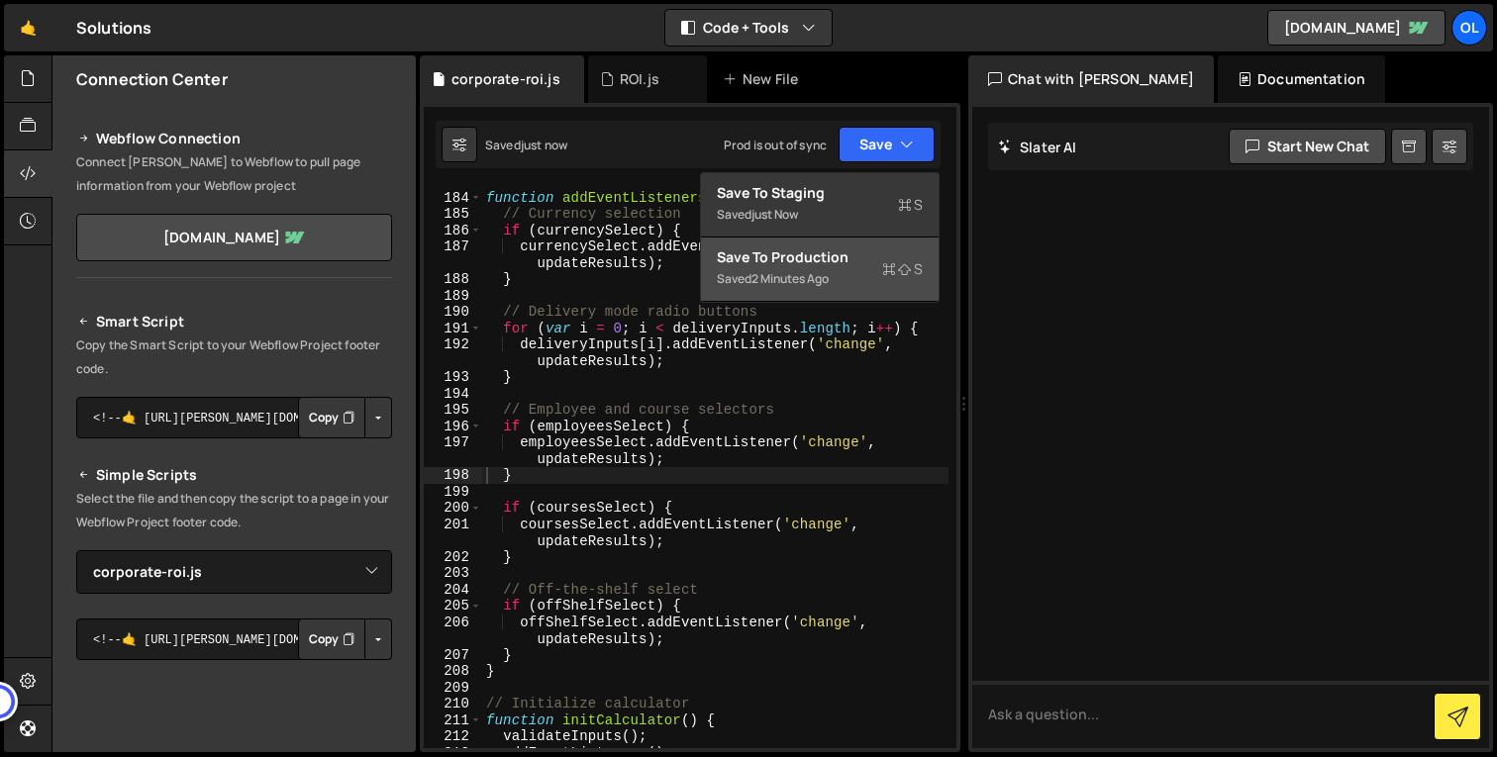
click at [829, 283] on div "2 minutes ago" at bounding box center [789, 278] width 77 height 17
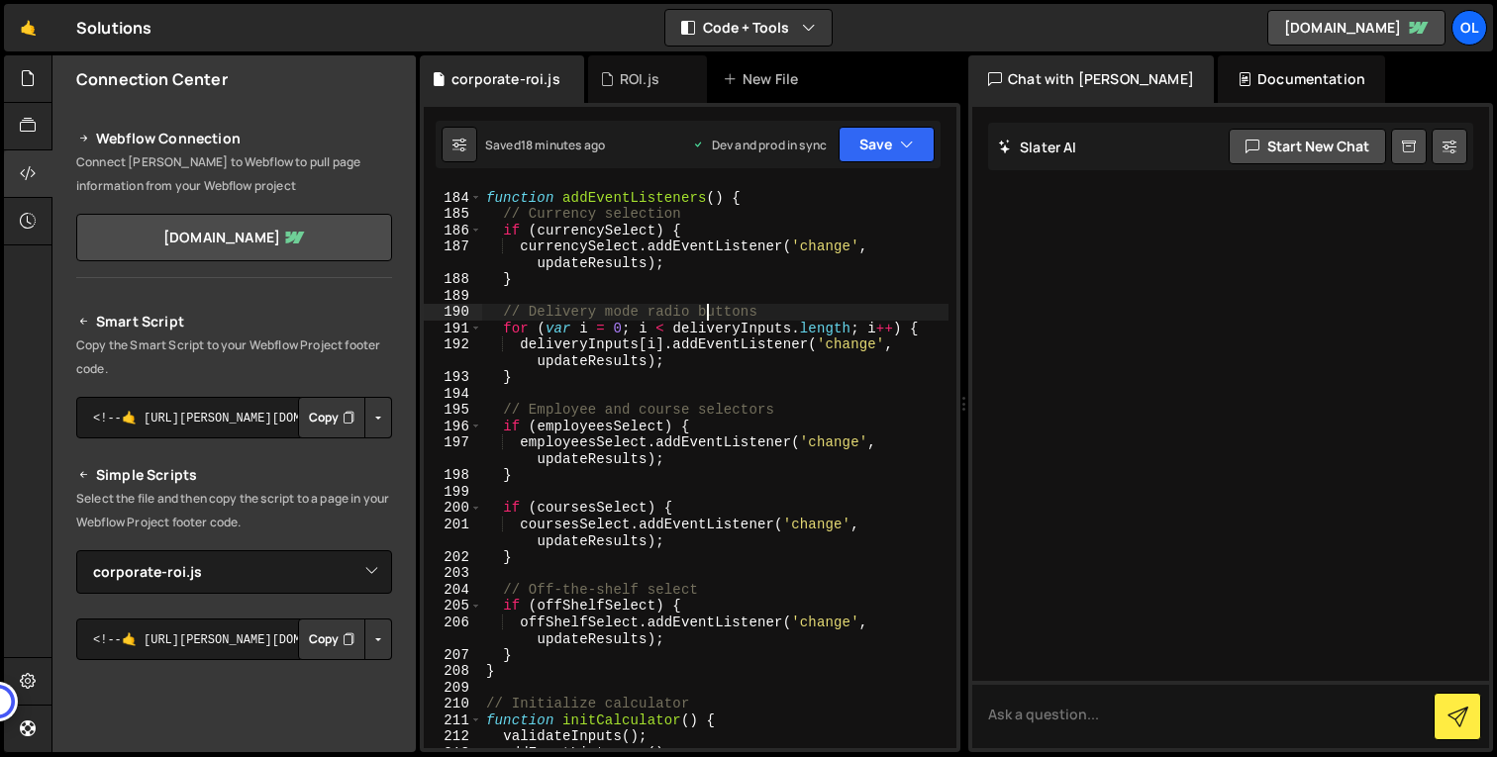
click at [705, 317] on div "// Add event listeners function addEventListeners ( ) { // Currency selection i…" at bounding box center [715, 470] width 466 height 595
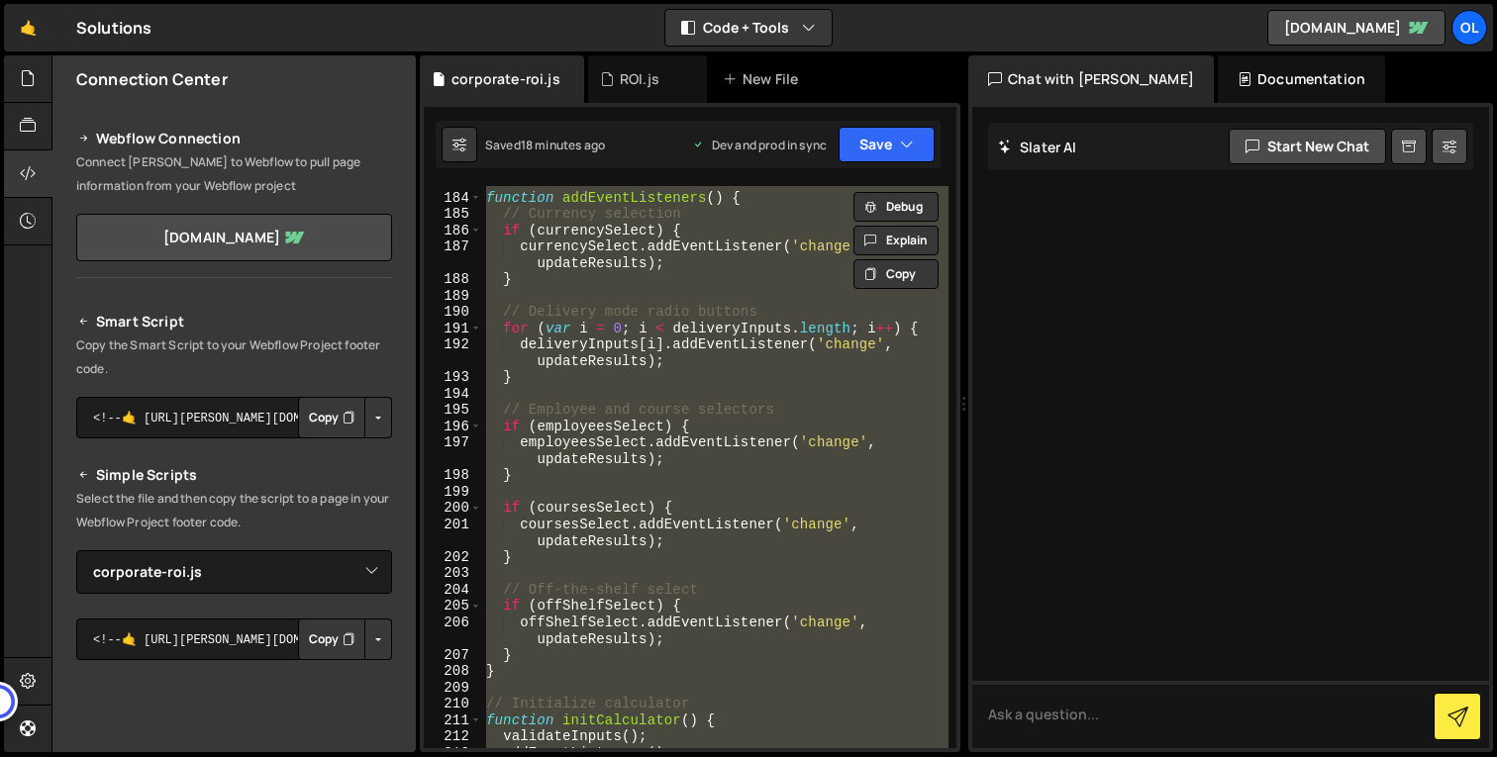
paste textarea ")();"
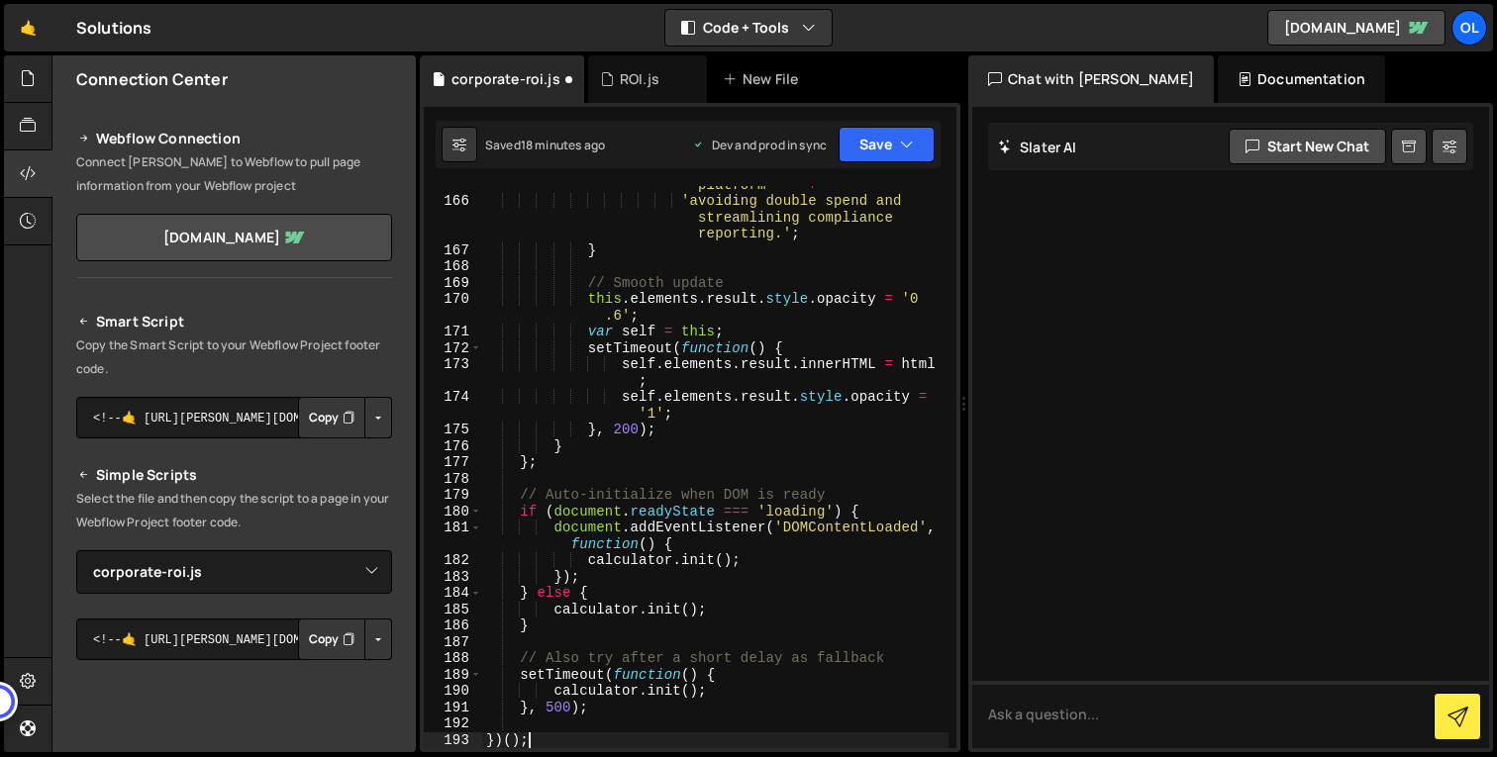
scroll to position [3815, 0]
type textarea "calculator.init();"
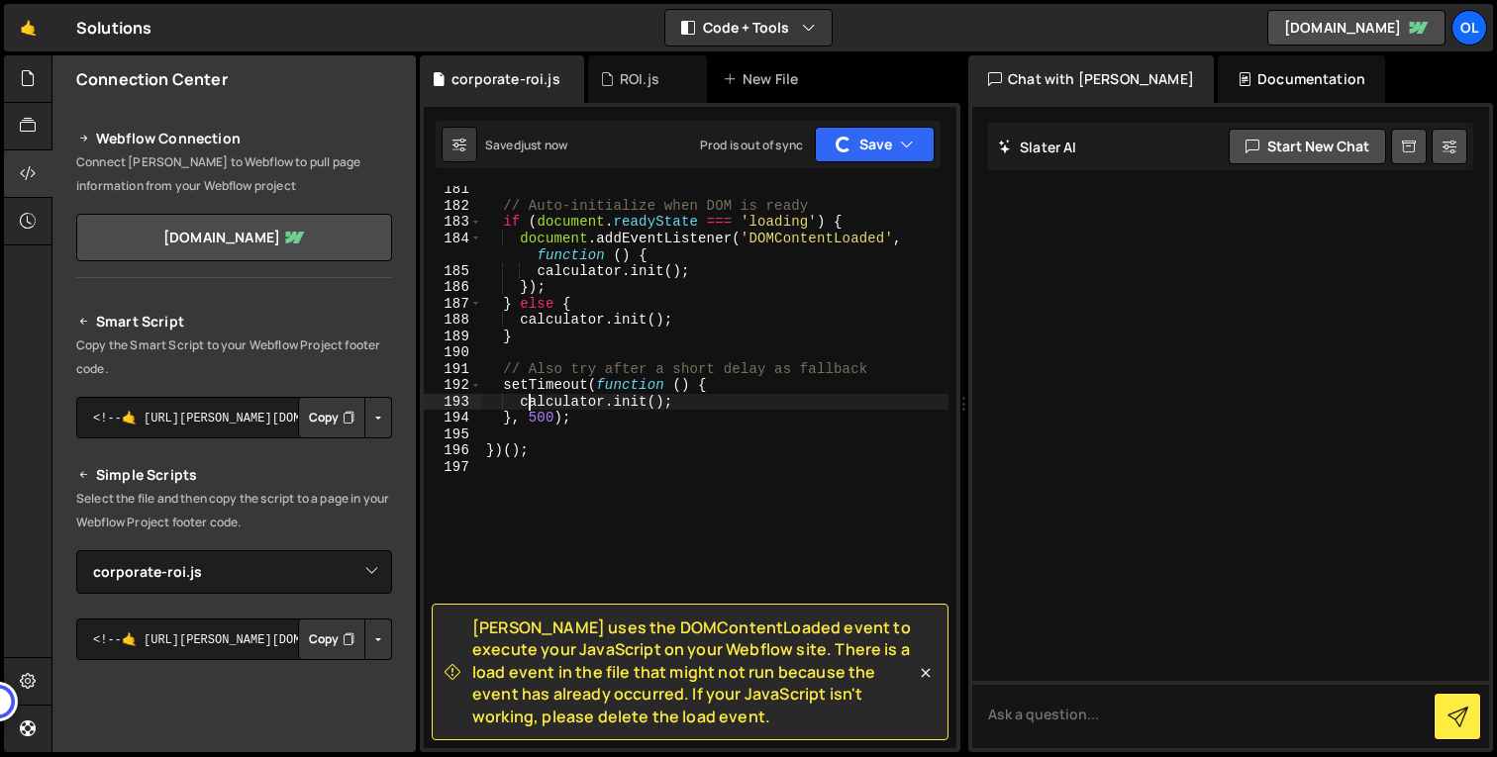
click at [699, 433] on div "// Auto-initialize when DOM is ready if ( document . readyState === 'loading' )…" at bounding box center [715, 478] width 466 height 595
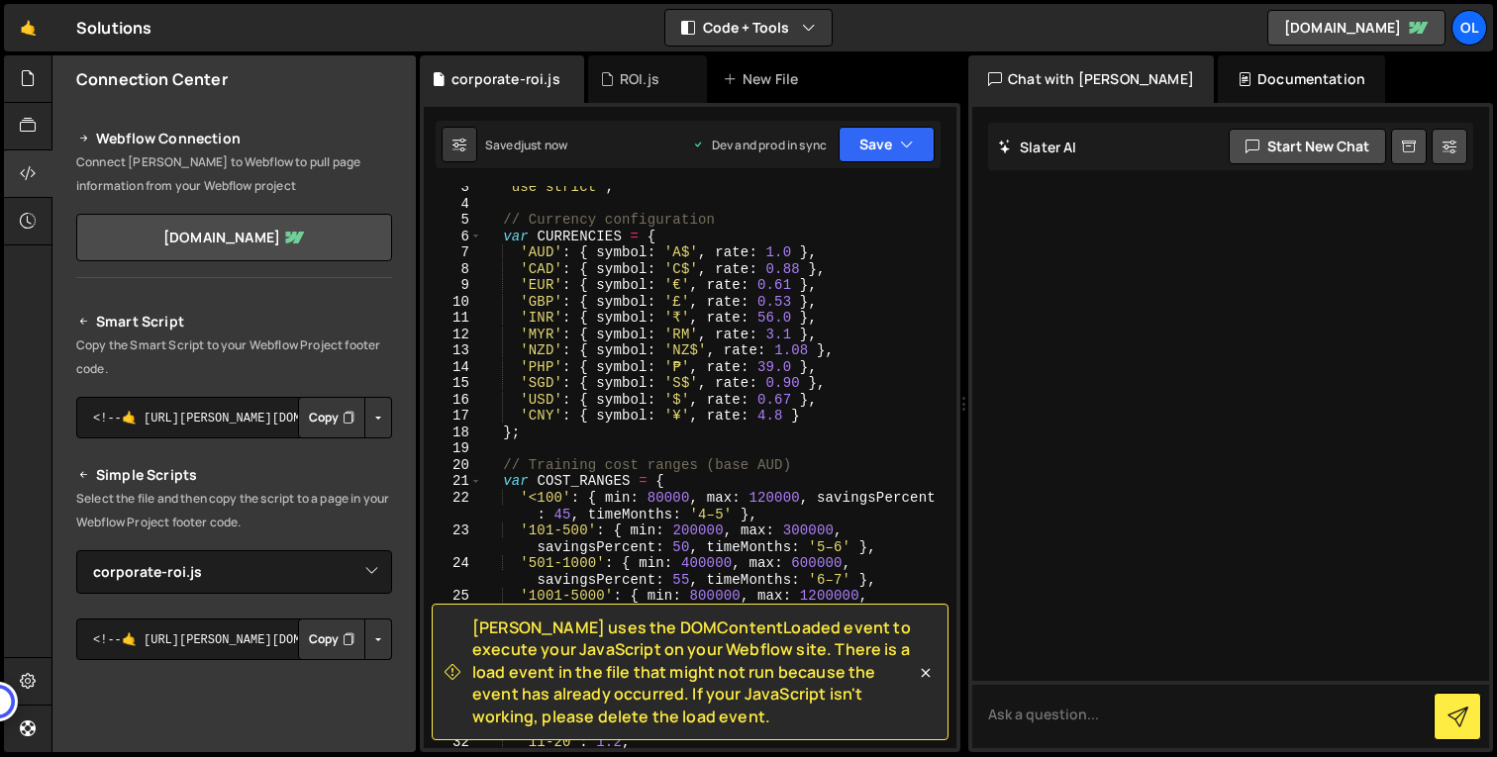
scroll to position [0, 0]
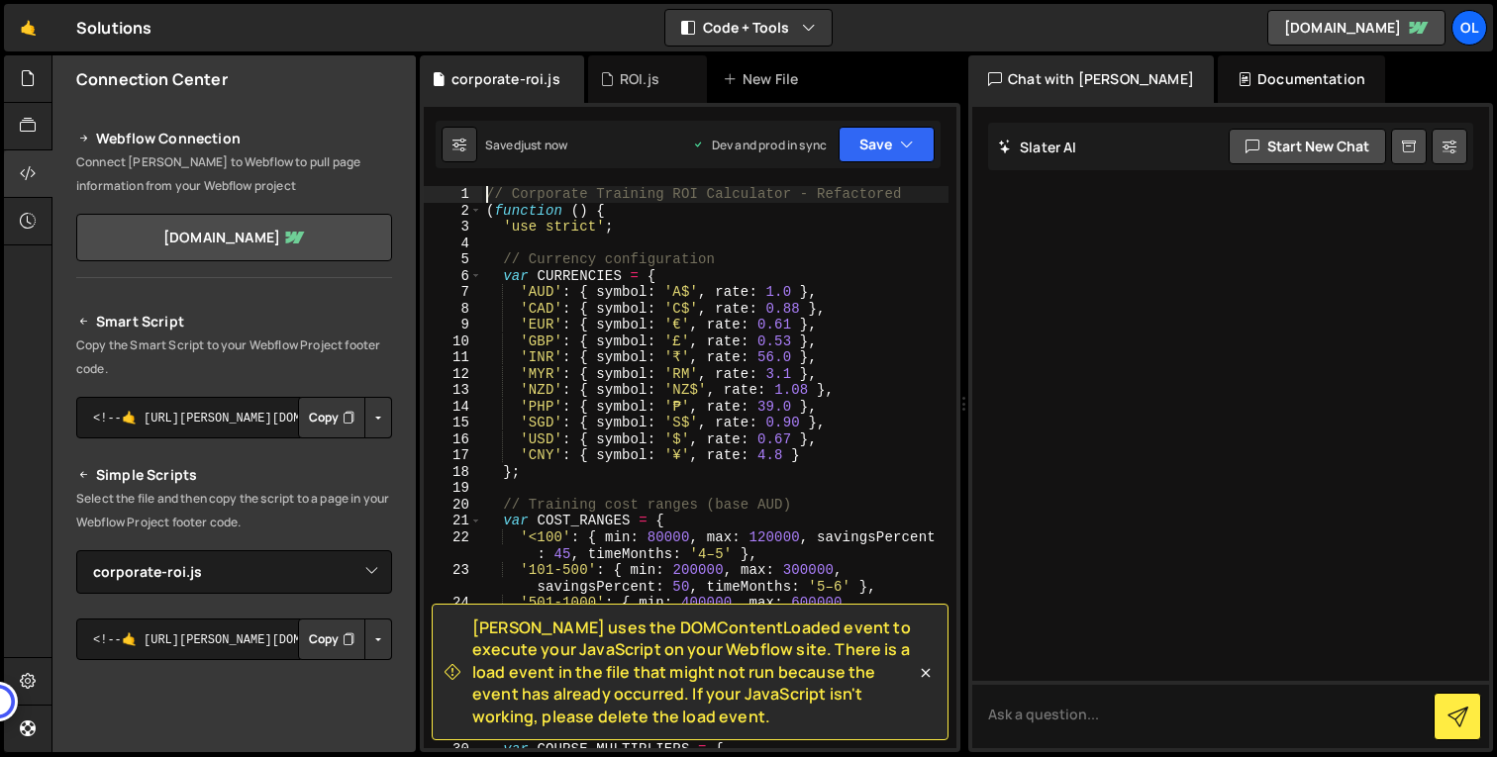
click at [637, 232] on div "// Corporate Training ROI Calculator - Refactored ( function ( ) { 'use strict'…" at bounding box center [715, 483] width 466 height 595
type textarea "(function () {"
type textarea "// Corporate Training ROI Calculator - Refactored"
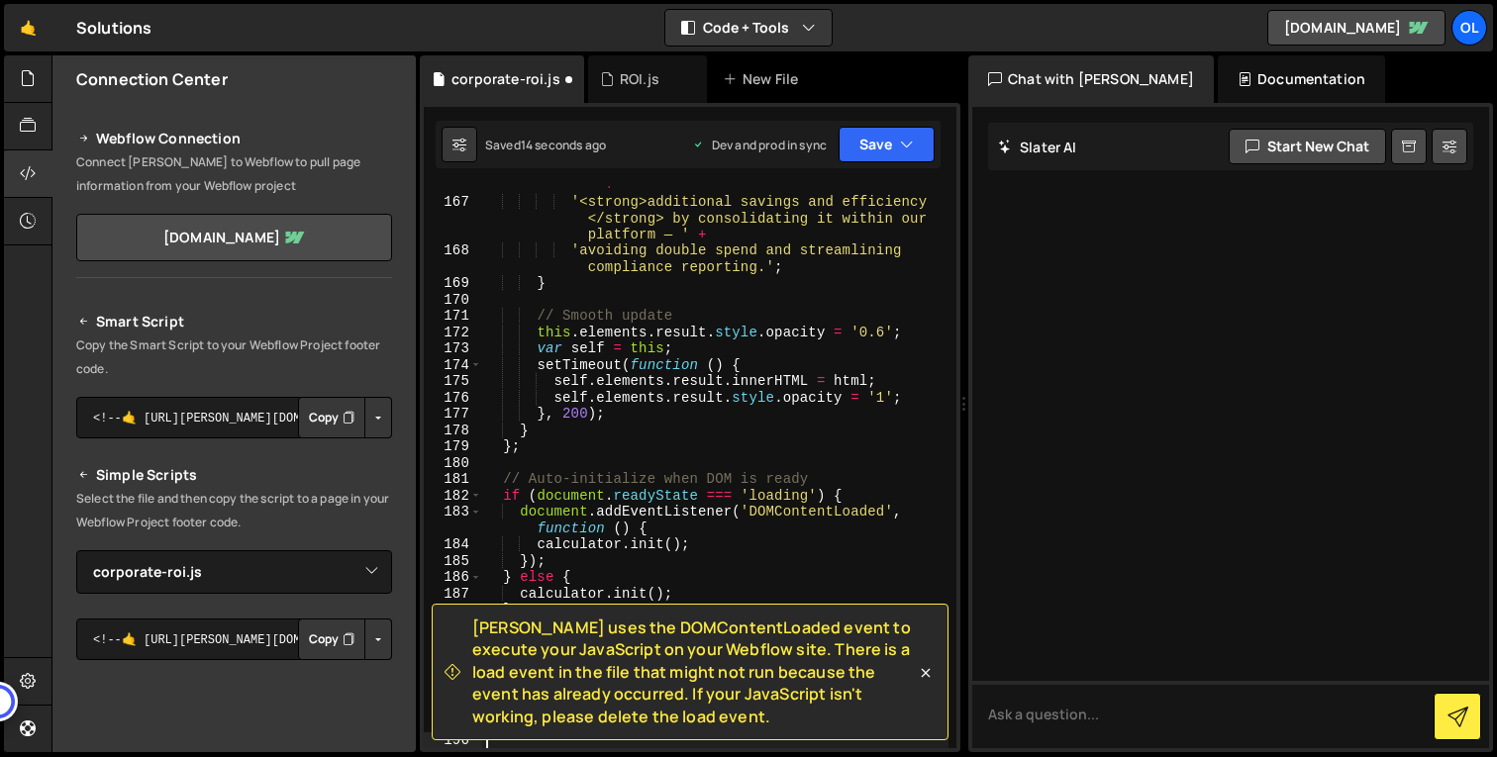
scroll to position [3374, 0]
click at [926, 668] on icon at bounding box center [926, 673] width 20 height 20
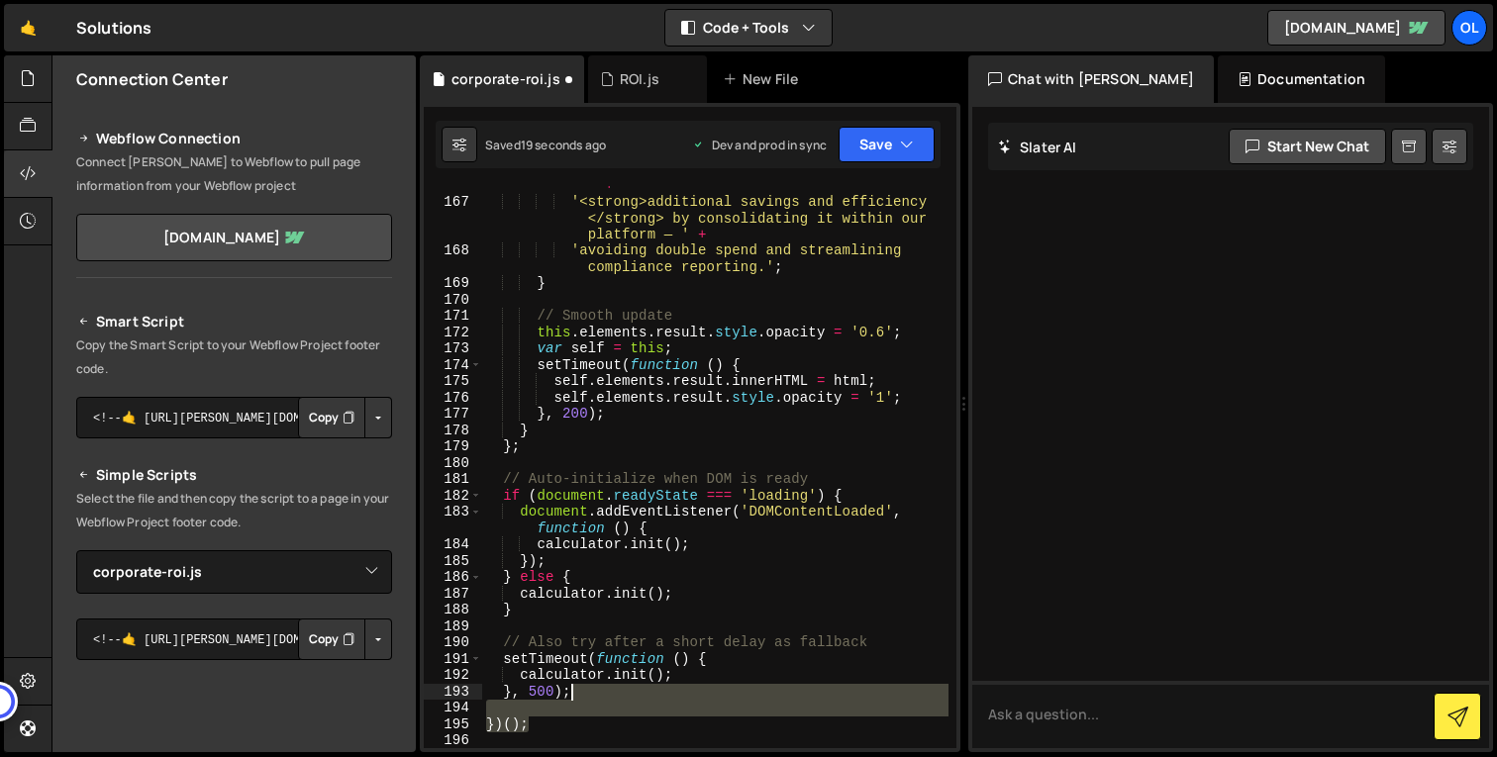
drag, startPoint x: 555, startPoint y: 721, endPoint x: 617, endPoint y: 696, distance: 66.2
click at [618, 696] on div "'<br><br> 📚 Since you also purchase off-the -shelf training content, you could …" at bounding box center [715, 459] width 466 height 628
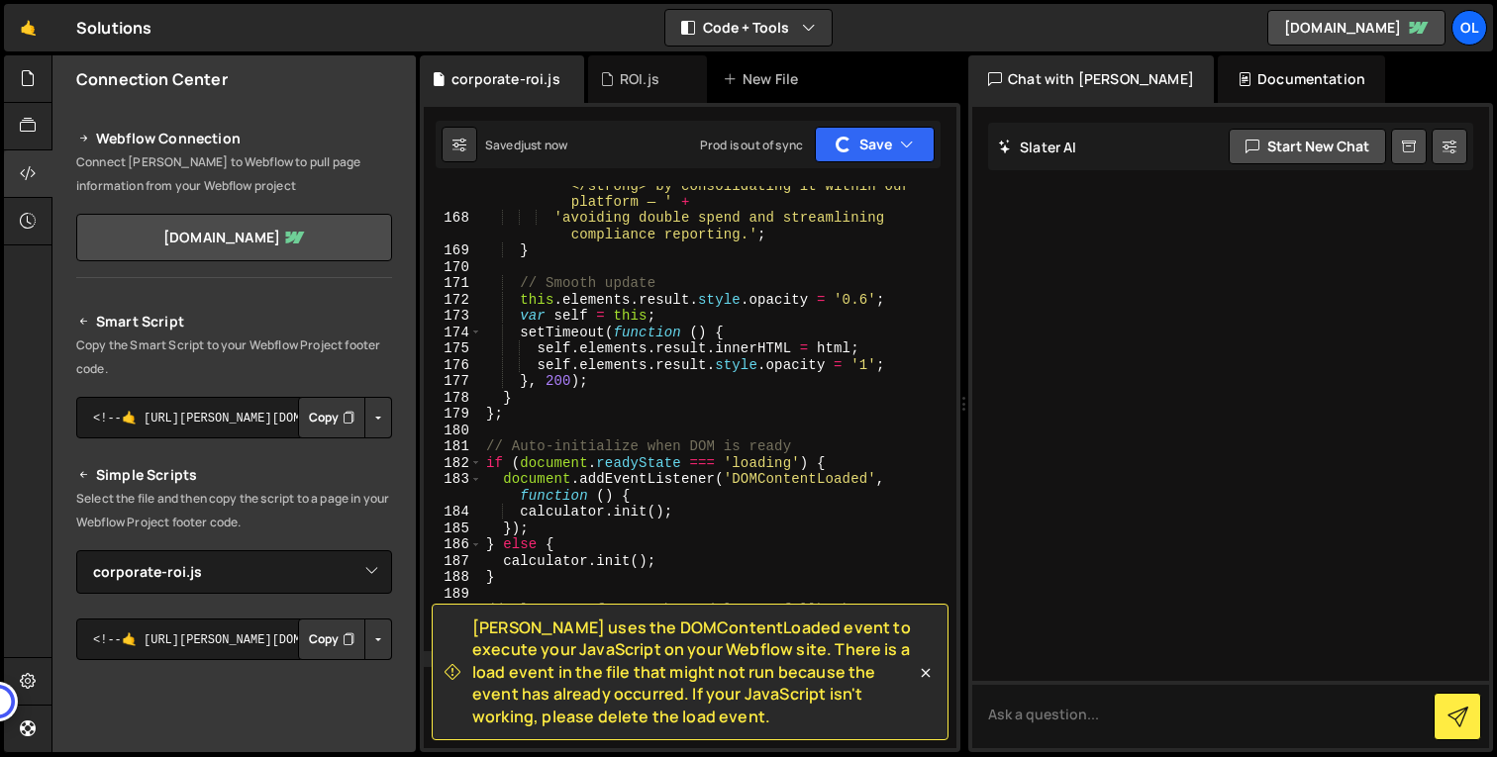
click at [695, 551] on div "'<strong>additional savings and efficiency </strong> by consolidating it within…" at bounding box center [715, 474] width 466 height 628
drag, startPoint x: 675, startPoint y: 660, endPoint x: 476, endPoint y: 574, distance: 216.8
click at [476, 107] on div "[PERSON_NAME] uses the DOMContentLoaded event to execute your JavaScript on you…" at bounding box center [690, 107] width 533 height 0
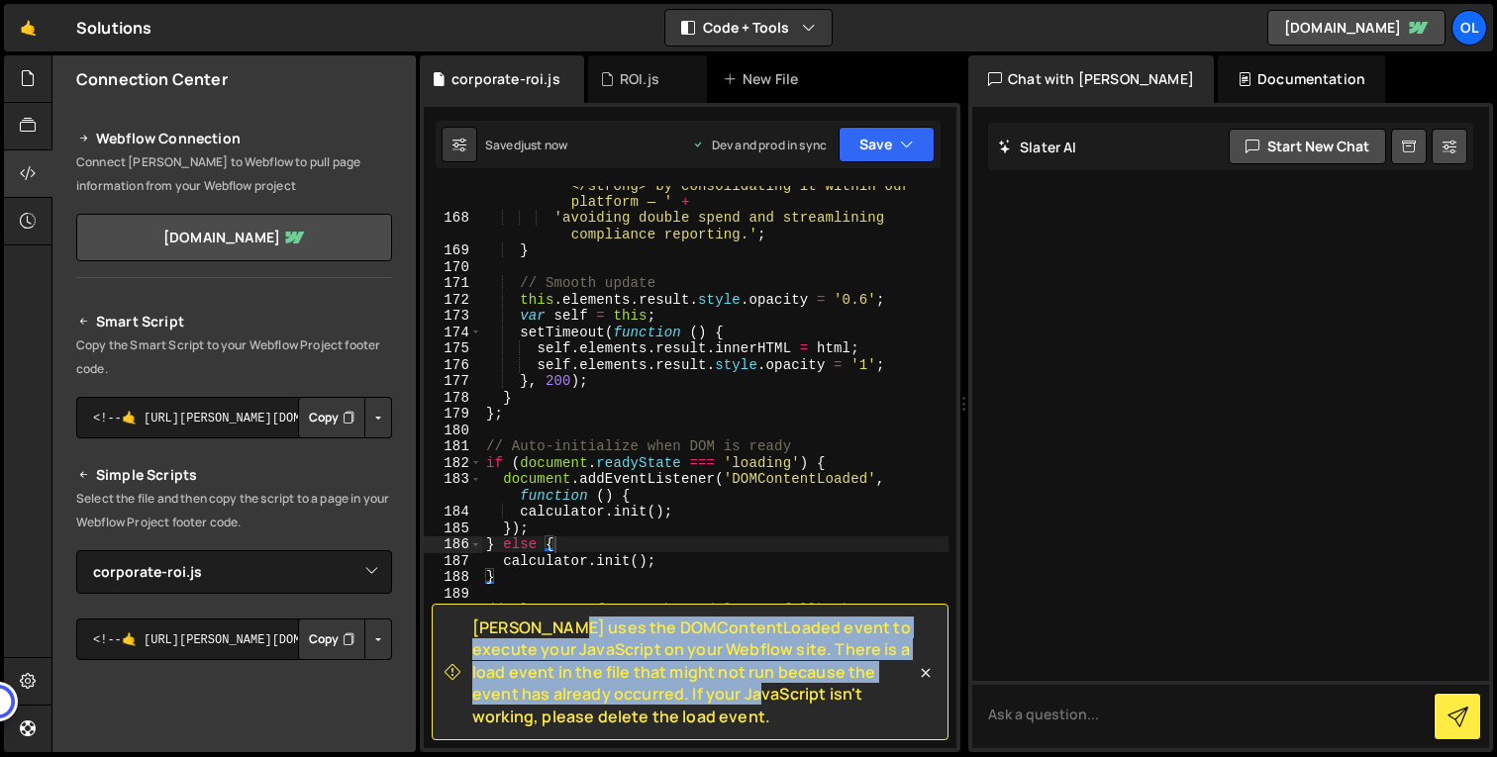
drag, startPoint x: 475, startPoint y: 632, endPoint x: 652, endPoint y: 702, distance: 190.6
click at [652, 702] on span "[PERSON_NAME] uses the DOMContentLoaded event to execute your JavaScript on you…" at bounding box center [694, 672] width 444 height 111
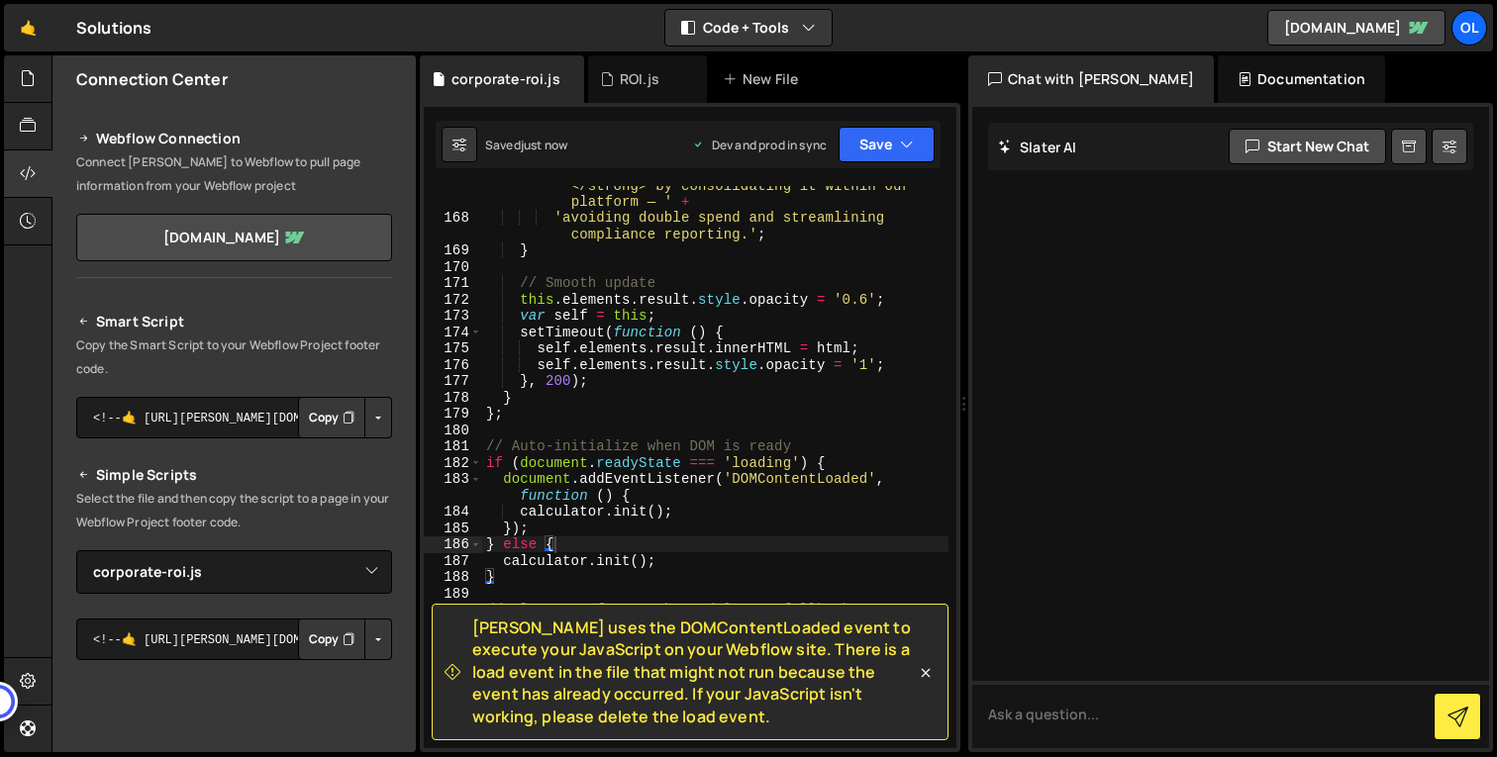
click at [694, 509] on div "'<strong>additional savings and efficiency </strong> by consolidating it within…" at bounding box center [715, 474] width 466 height 628
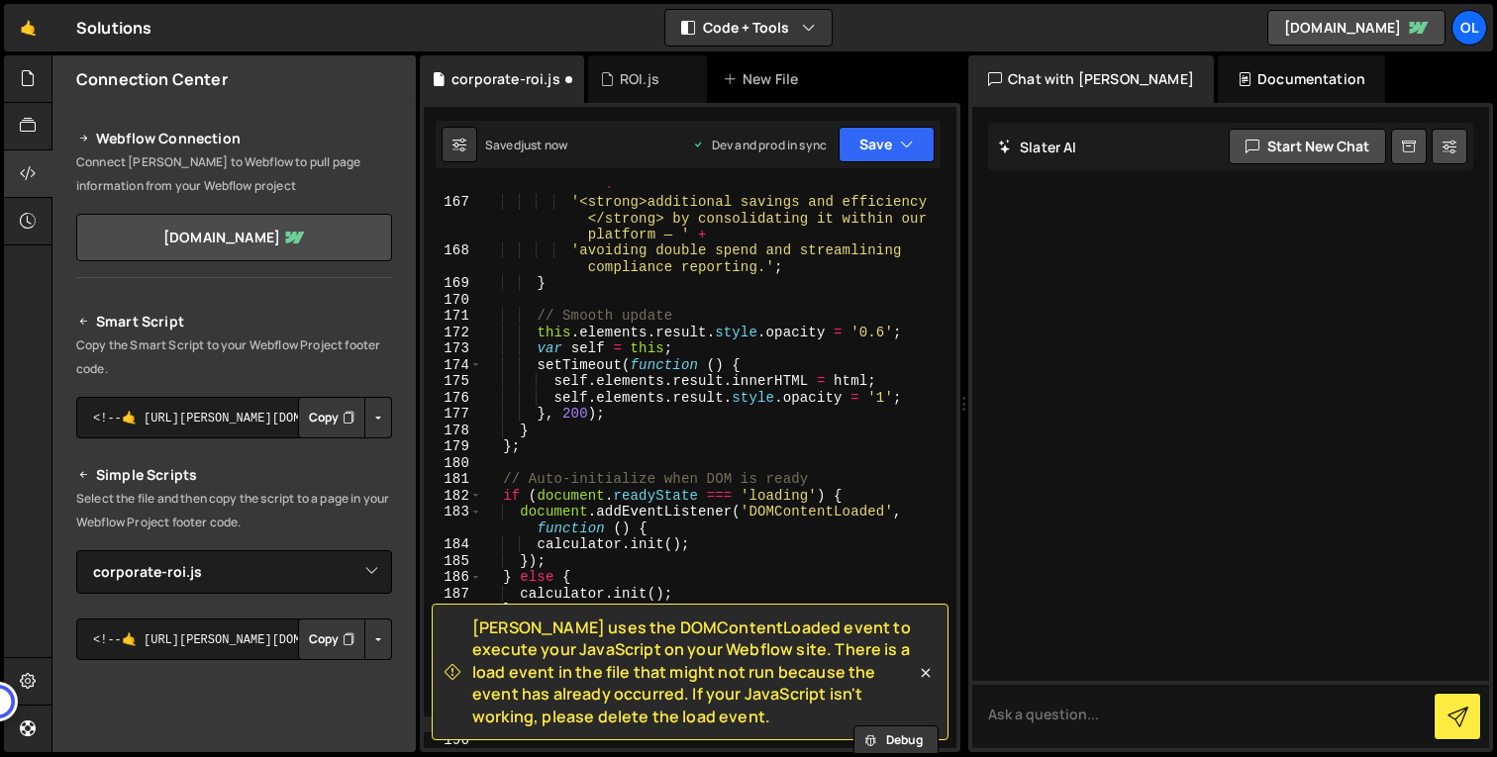
scroll to position [0, 0]
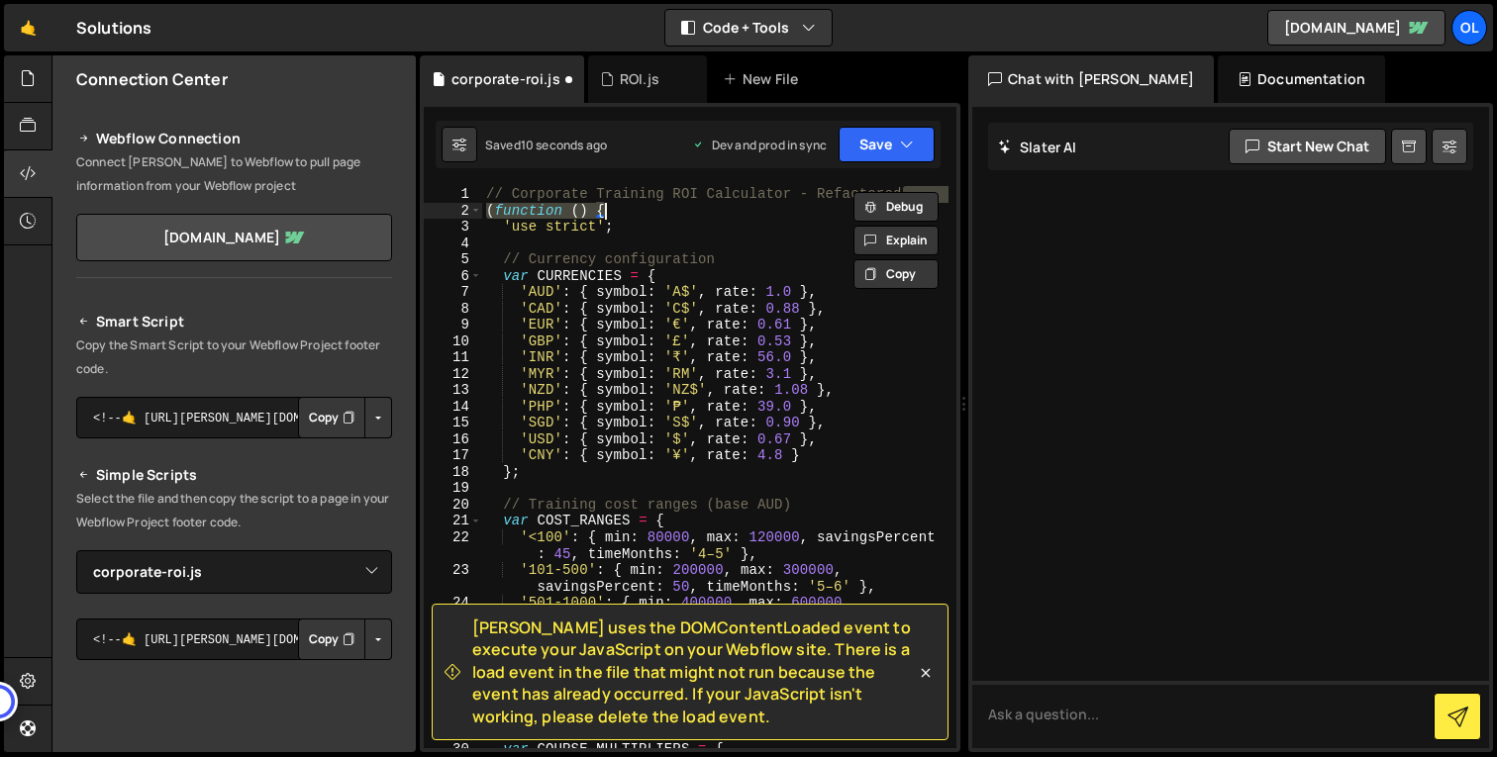
click at [695, 422] on div "// Corporate Training ROI Calculator - Refactored ( function ( ) { 'use strict'…" at bounding box center [715, 483] width 466 height 595
type textarea "'SGD': { symbol: 'S$', rate: 0.90 },"
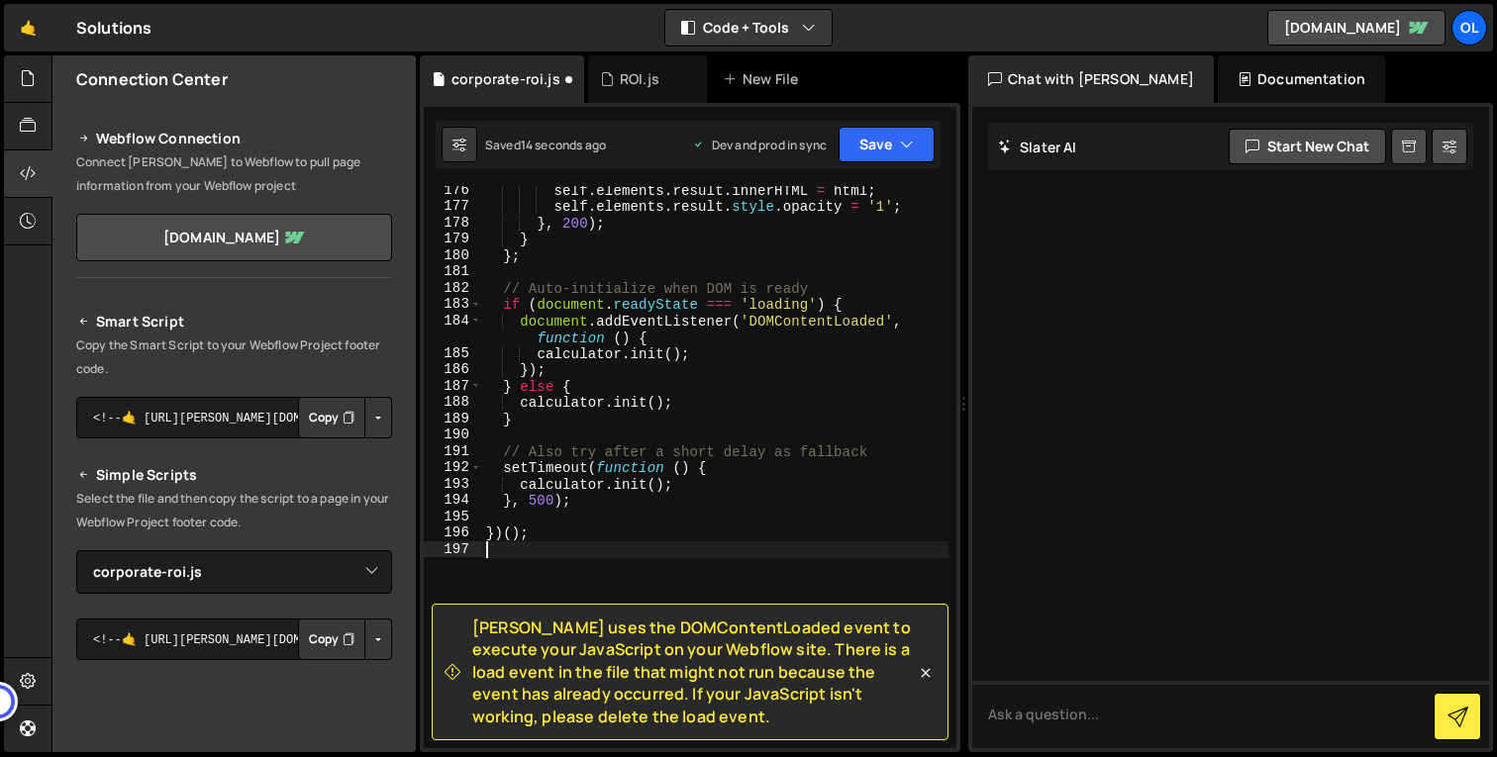
scroll to position [3581, 0]
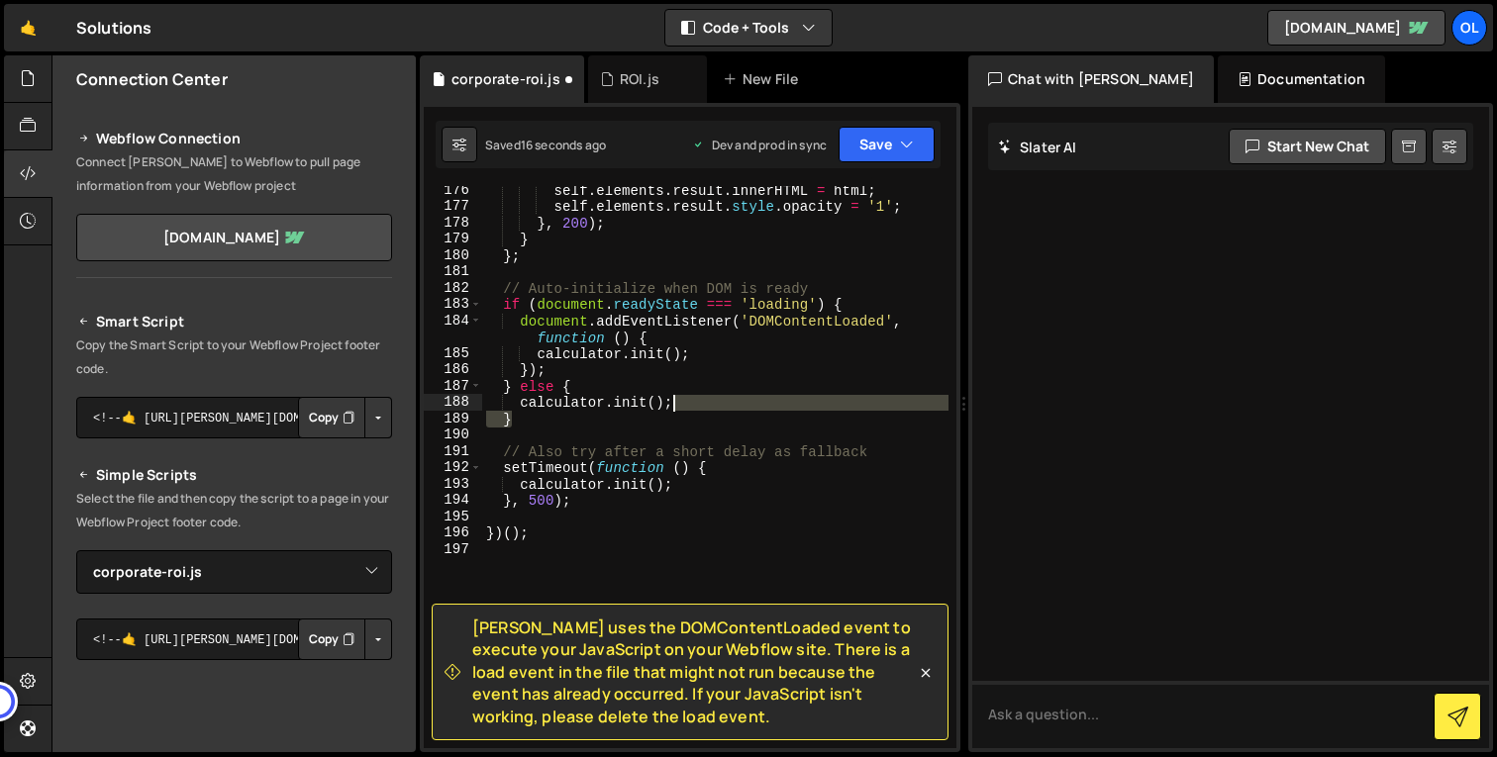
drag, startPoint x: 527, startPoint y: 427, endPoint x: 757, endPoint y: 402, distance: 232.0
click at [758, 402] on div "self . elements . result . innerHTML = html ; self . elements . result . style …" at bounding box center [715, 479] width 466 height 595
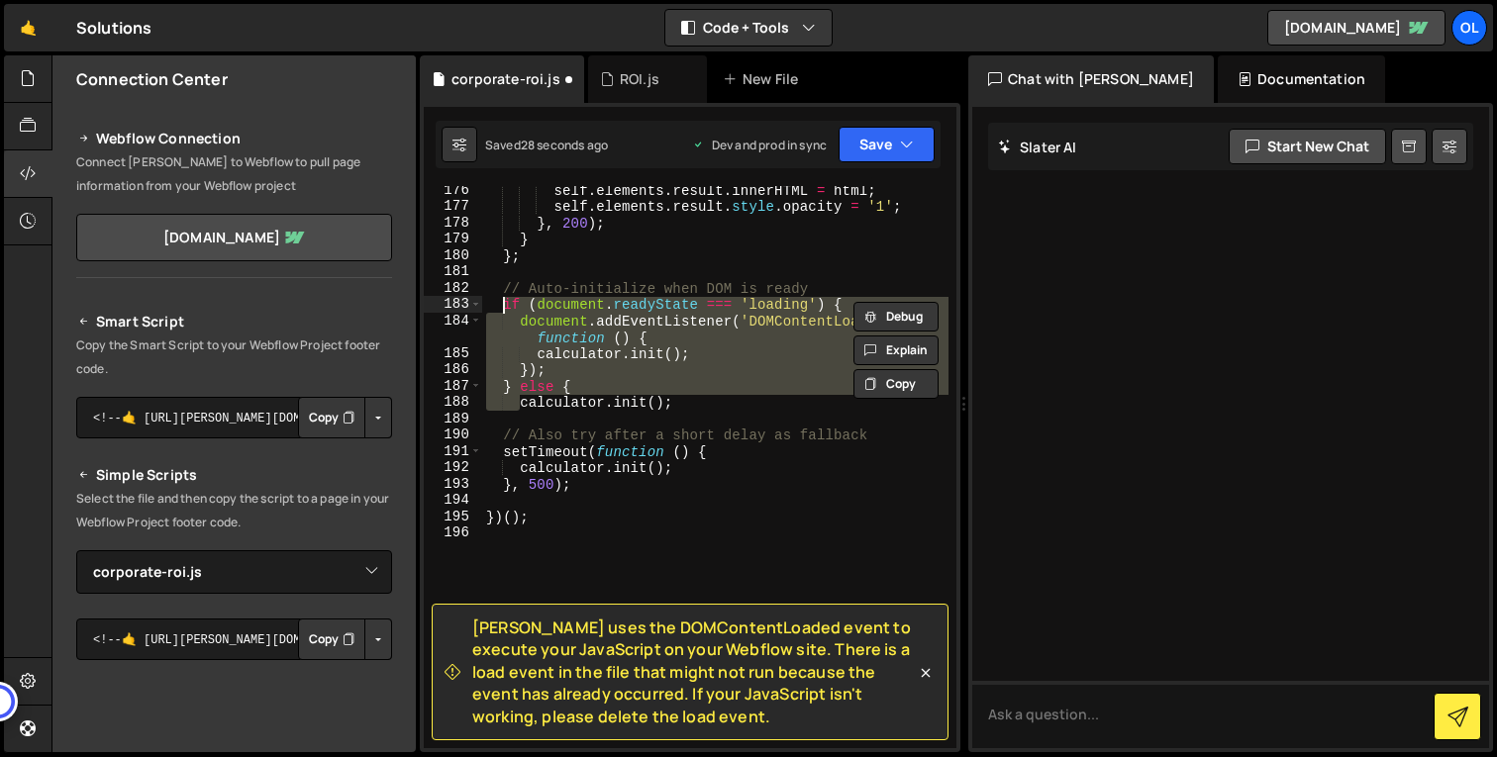
scroll to position [3549, 0]
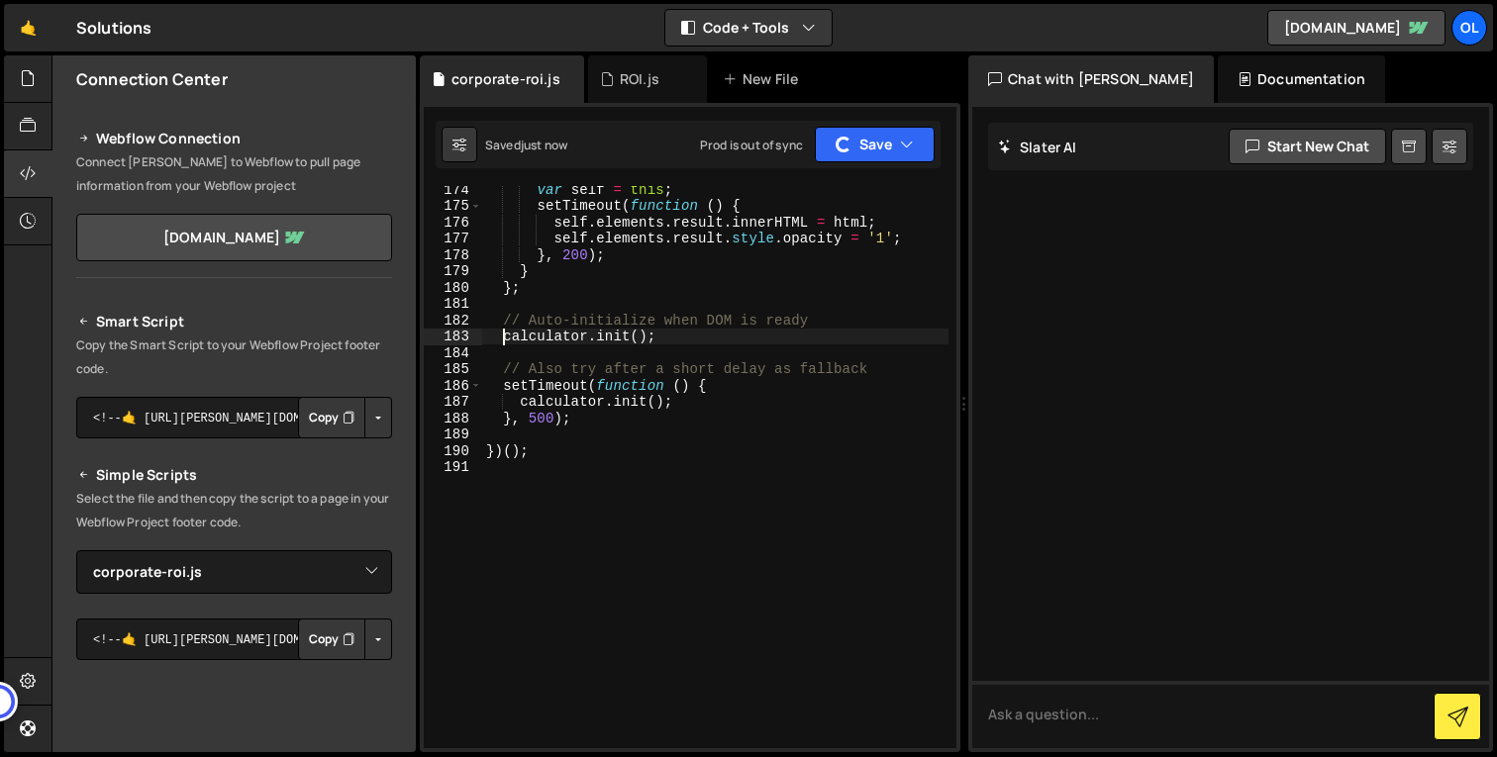
type textarea "// Corporate Training ROI Calculator - Refactored"
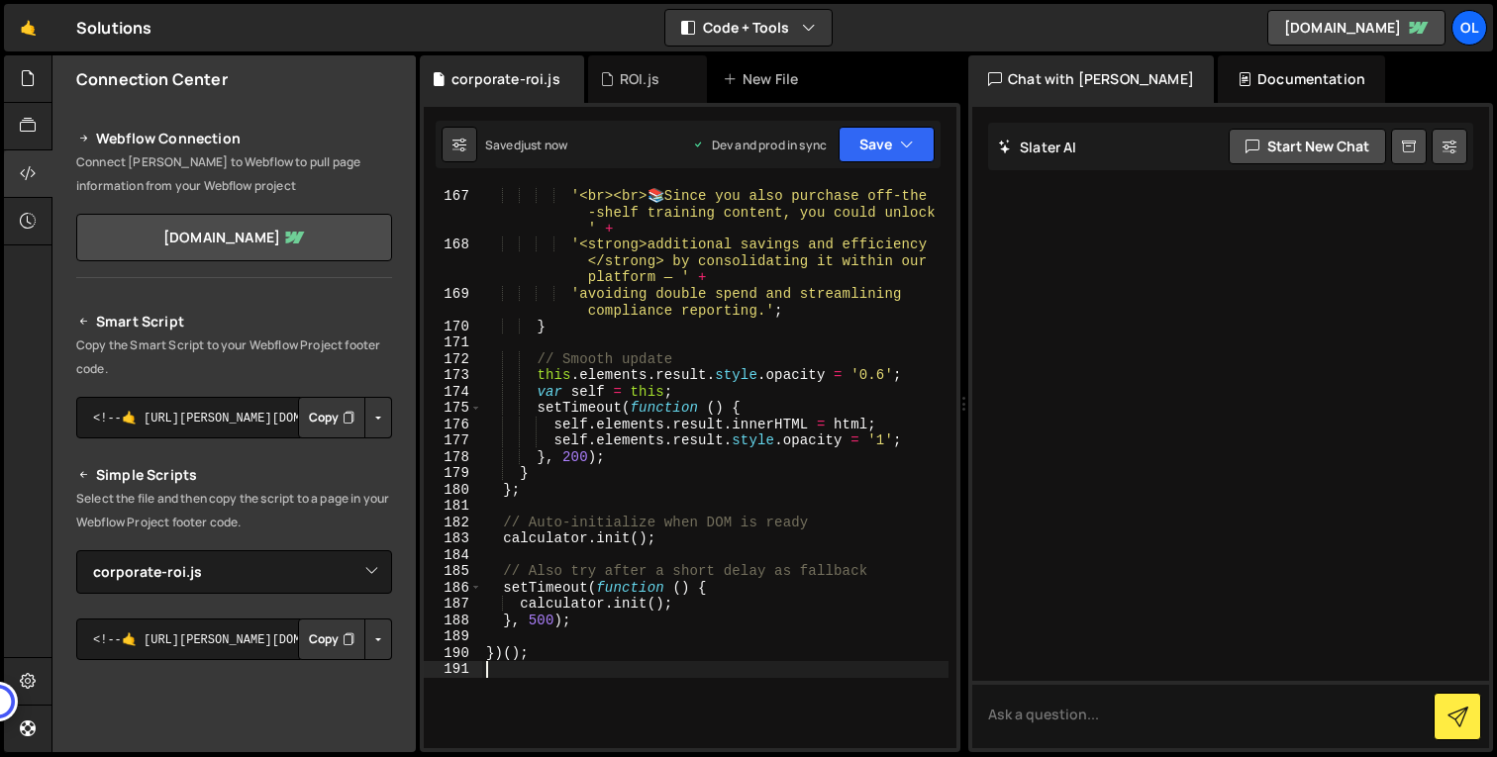
scroll to position [3333, 0]
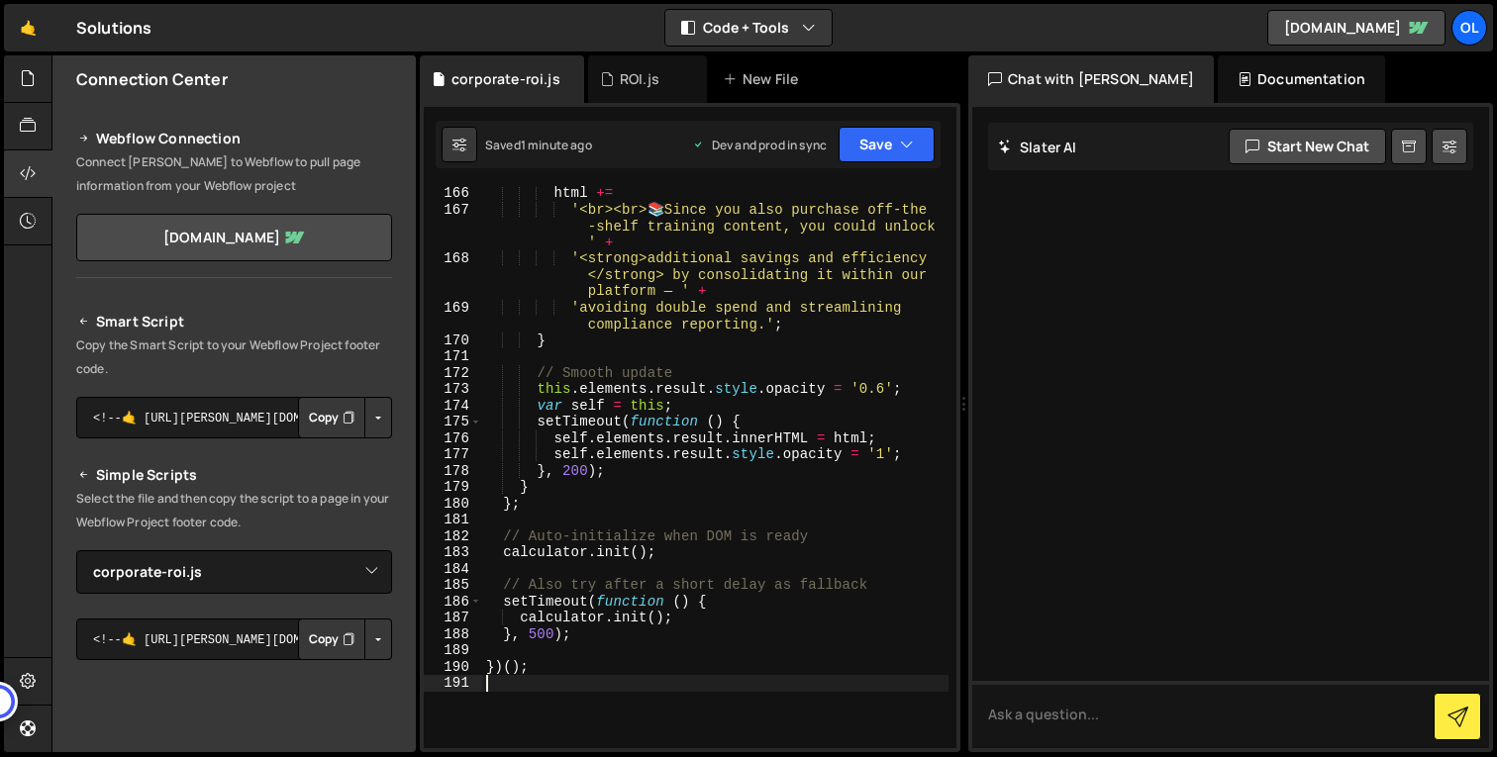
click at [806, 441] on div "html += '<br><br> 📚 Since you also purchase off-the -shelf training content, yo…" at bounding box center [715, 482] width 466 height 595
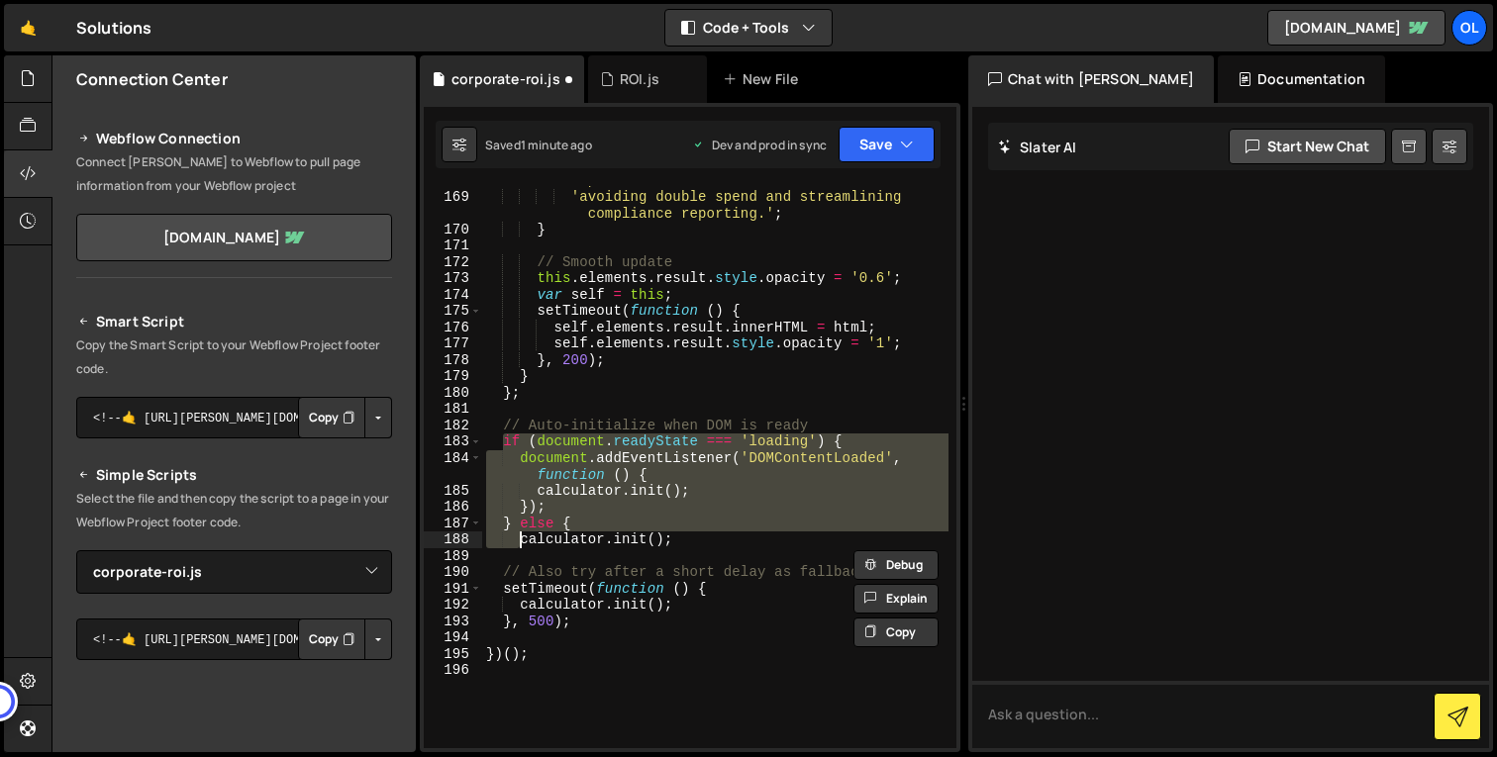
scroll to position [3443, 0]
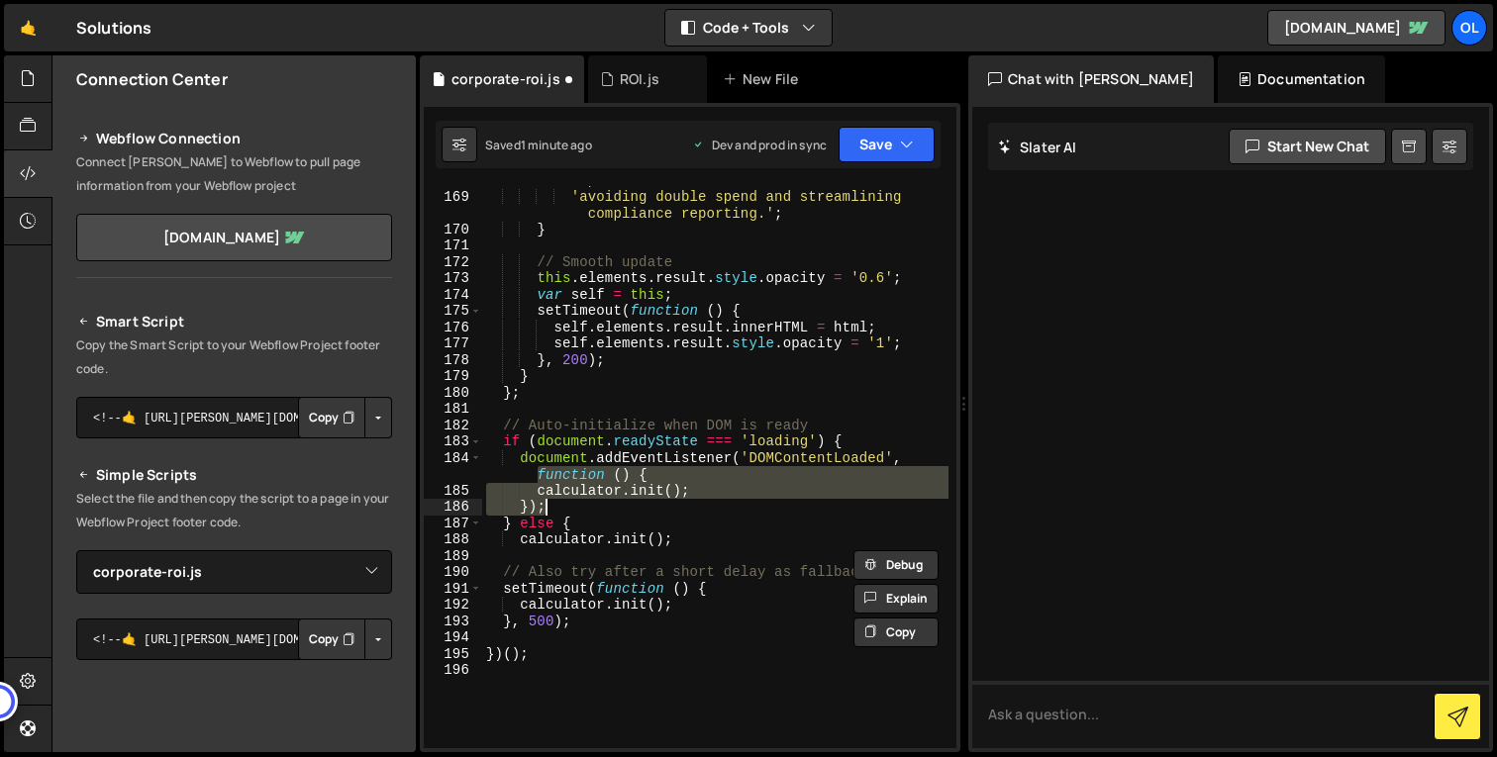
drag, startPoint x: 538, startPoint y: 476, endPoint x: 546, endPoint y: 503, distance: 28.2
click at [546, 503] on div "'<strong>additional savings and efficiency </strong> by consolidating it within…" at bounding box center [715, 454] width 466 height 628
click at [526, 502] on div "'<strong>additional savings and efficiency </strong> by consolidating it within…" at bounding box center [715, 467] width 466 height 562
click at [538, 476] on div "'<strong>additional savings and efficiency </strong> by consolidating it within…" at bounding box center [715, 454] width 466 height 628
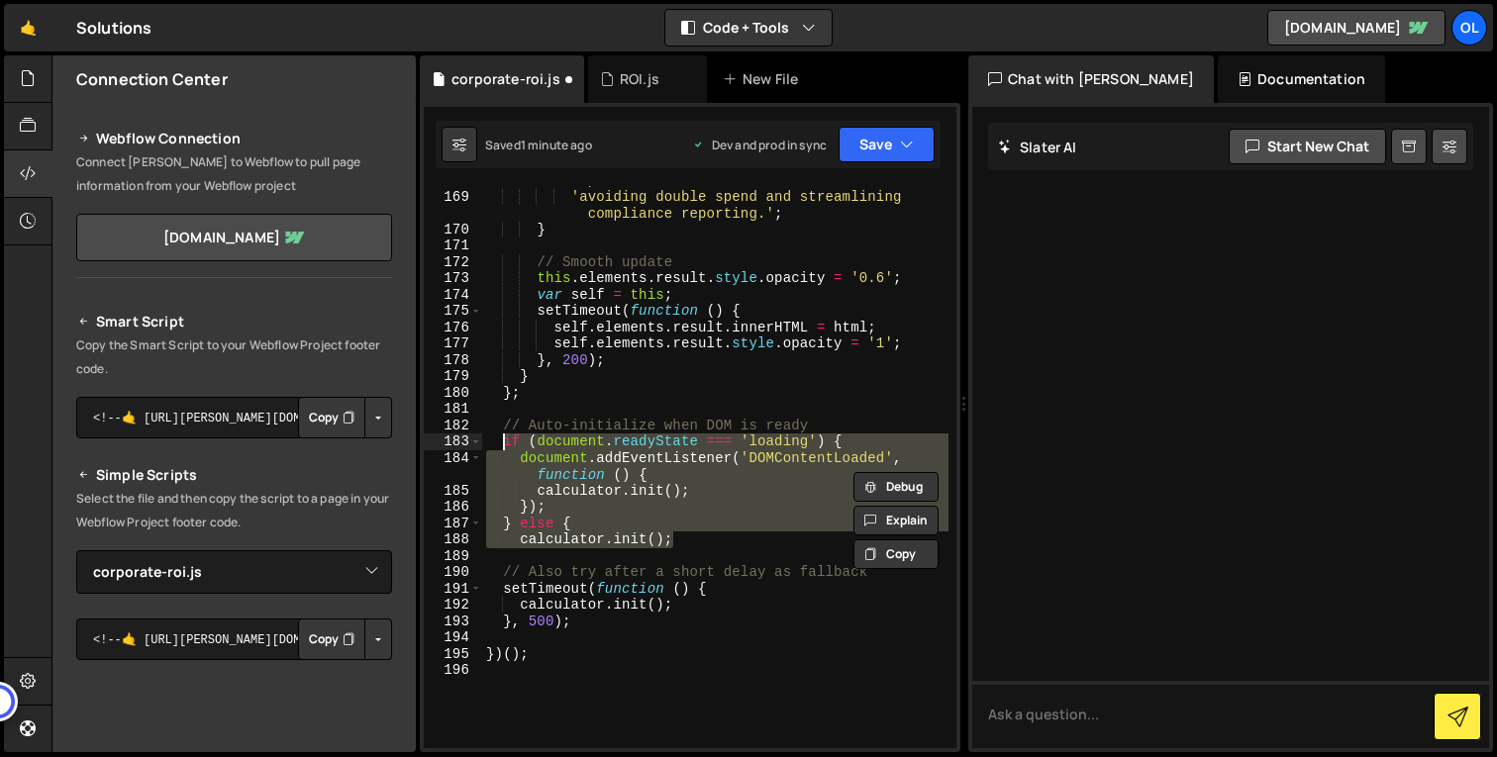
drag, startPoint x: 696, startPoint y: 541, endPoint x: 503, endPoint y: 442, distance: 216.9
click at [503, 442] on div "'<strong>additional savings and efficiency </strong> by consolidating it within…" at bounding box center [715, 454] width 466 height 628
paste textarea "}"
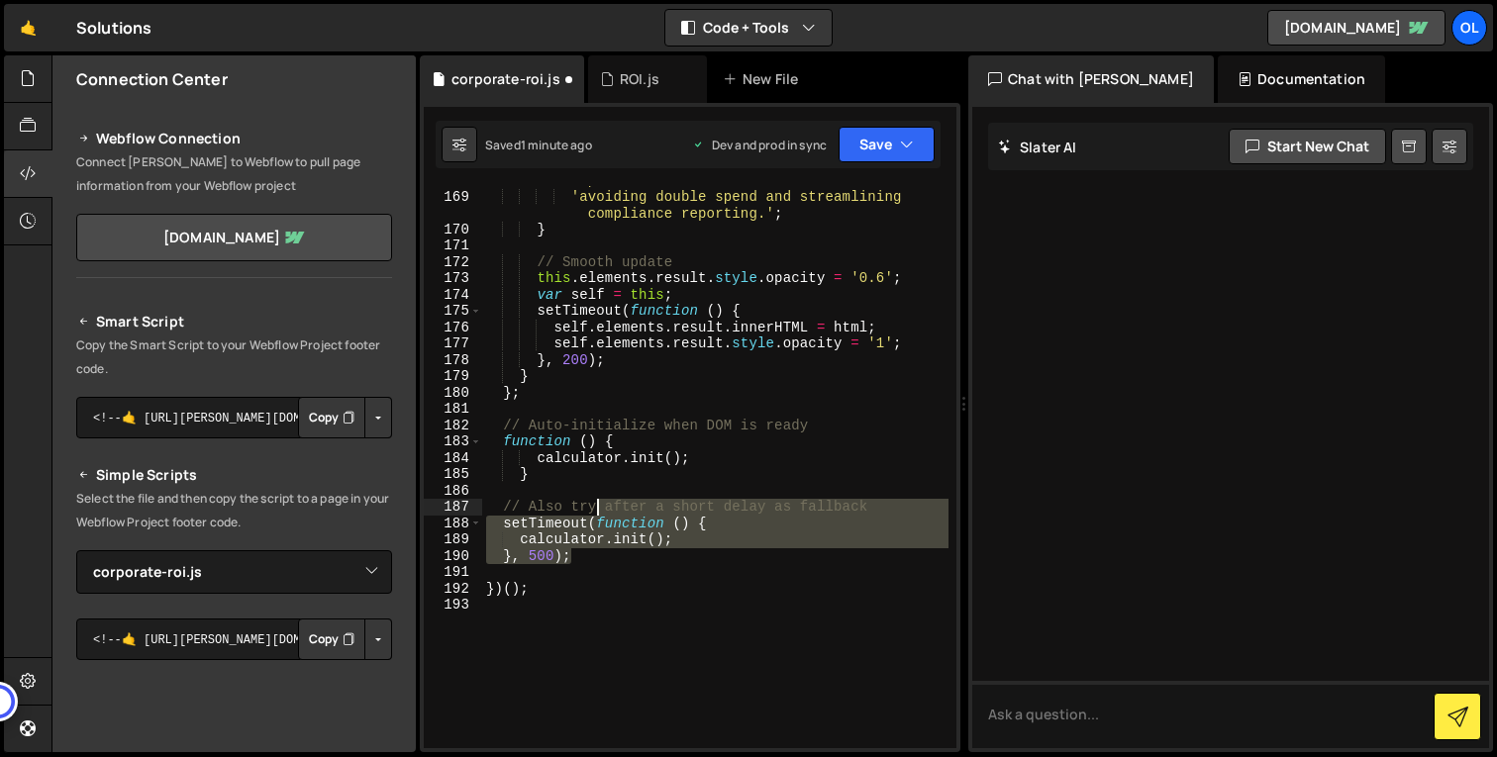
drag, startPoint x: 599, startPoint y: 556, endPoint x: 599, endPoint y: 532, distance: 24.7
click at [599, 533] on div "'<strong>additional savings and efficiency </strong> by consolidating it within…" at bounding box center [715, 454] width 466 height 628
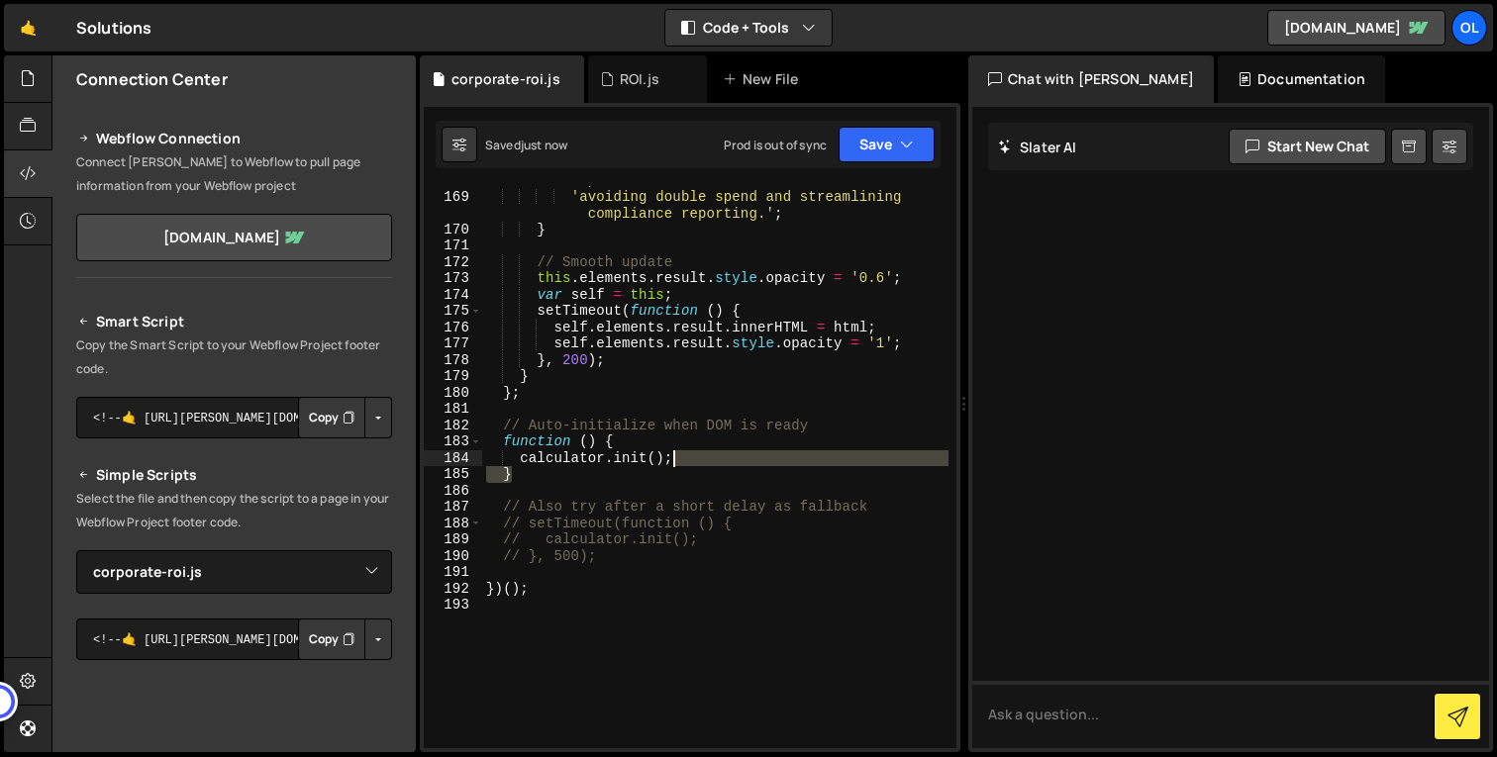
drag, startPoint x: 643, startPoint y: 471, endPoint x: 725, endPoint y: 452, distance: 83.3
click at [725, 452] on div "'<strong>additional savings and efficiency </strong> by consolidating it within…" at bounding box center [715, 454] width 466 height 628
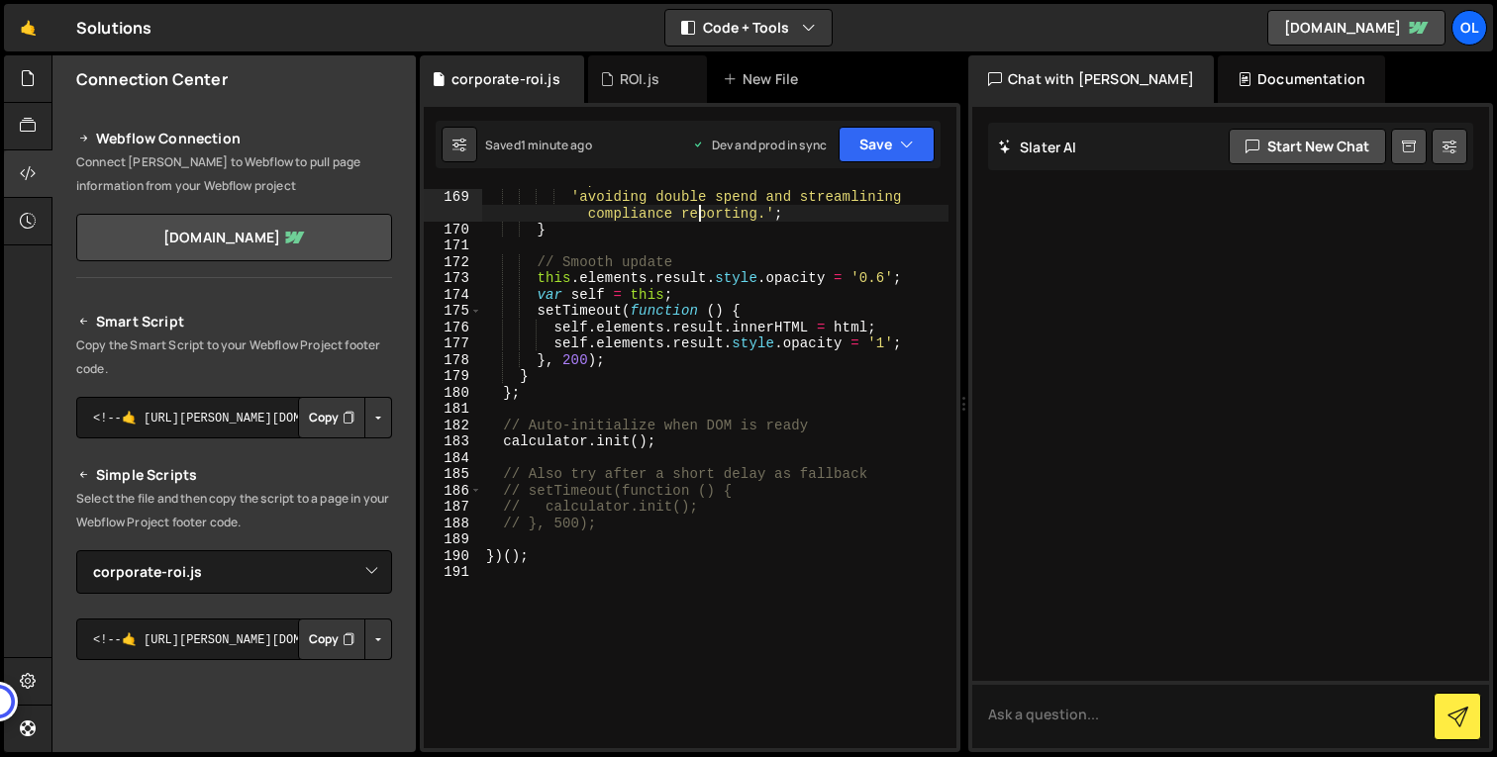
click at [695, 208] on div "'<strong>additional savings and efficiency </strong> by consolidating it within…" at bounding box center [715, 454] width 466 height 628
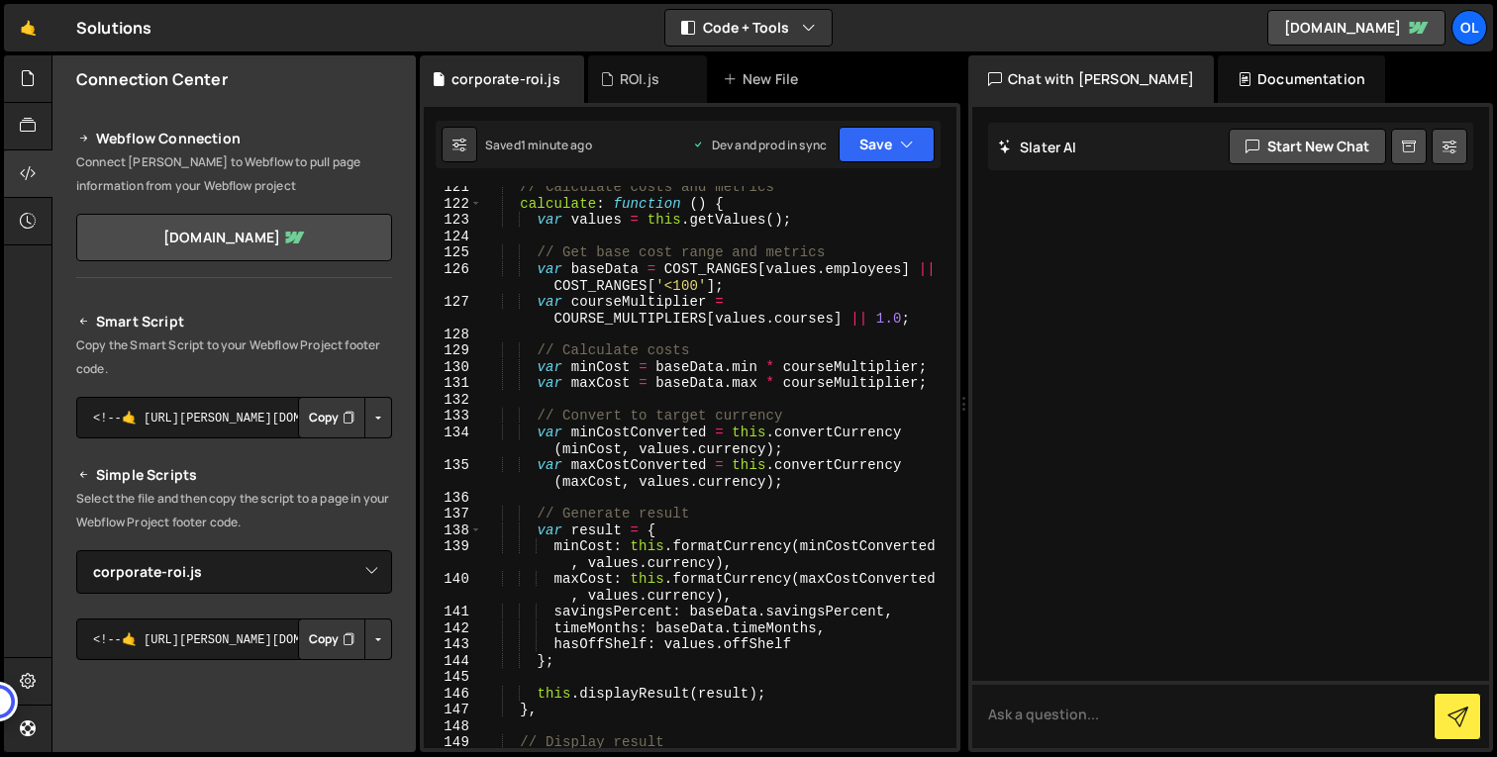
scroll to position [2404, 0]
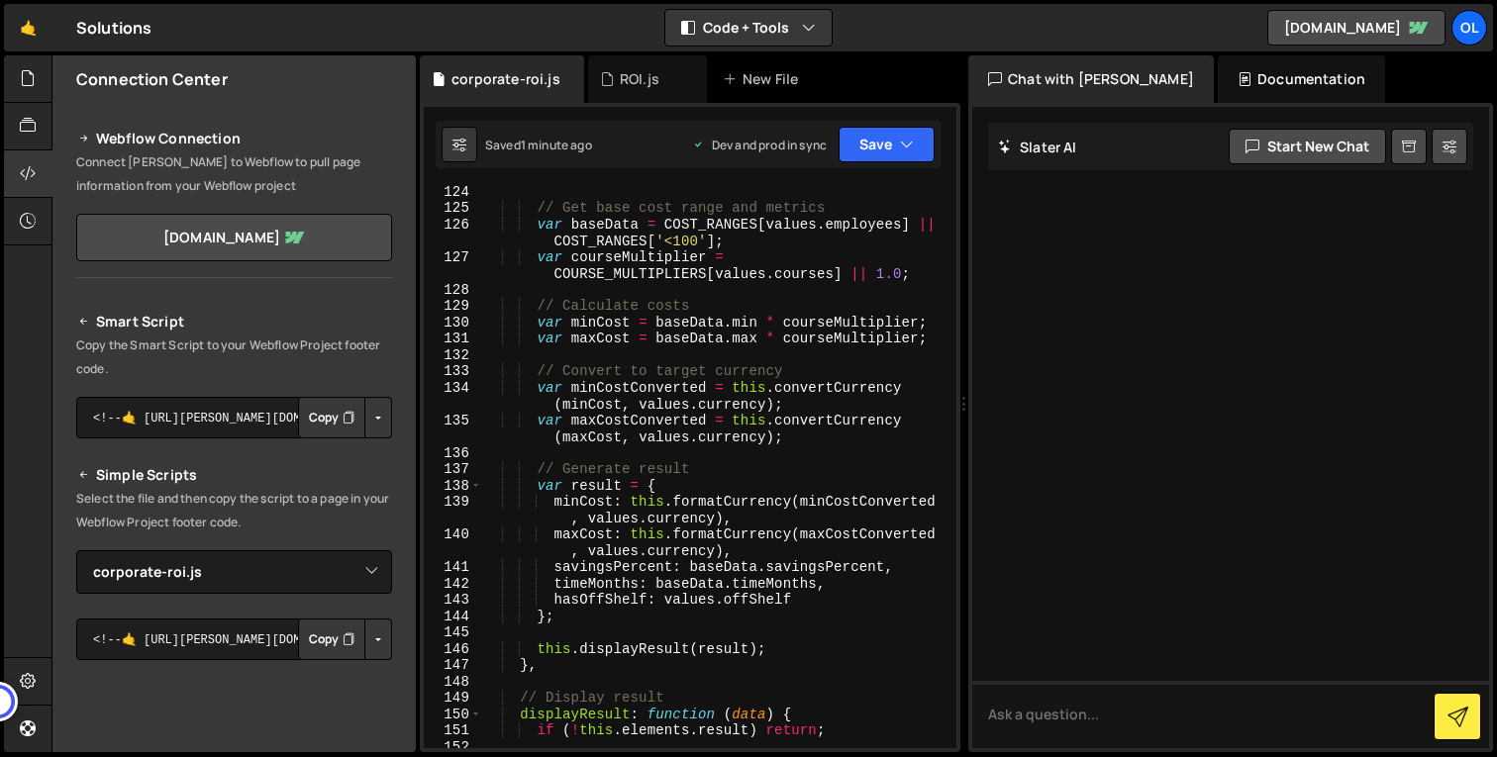
click at [597, 490] on div "// Get base cost range and metrics var baseData = COST_RANGES [ values . employ…" at bounding box center [715, 480] width 466 height 595
type textarea "var result = {"
click at [597, 490] on div "// Get base cost range and metrics var baseData = COST_RANGES [ values . employ…" at bounding box center [715, 480] width 466 height 595
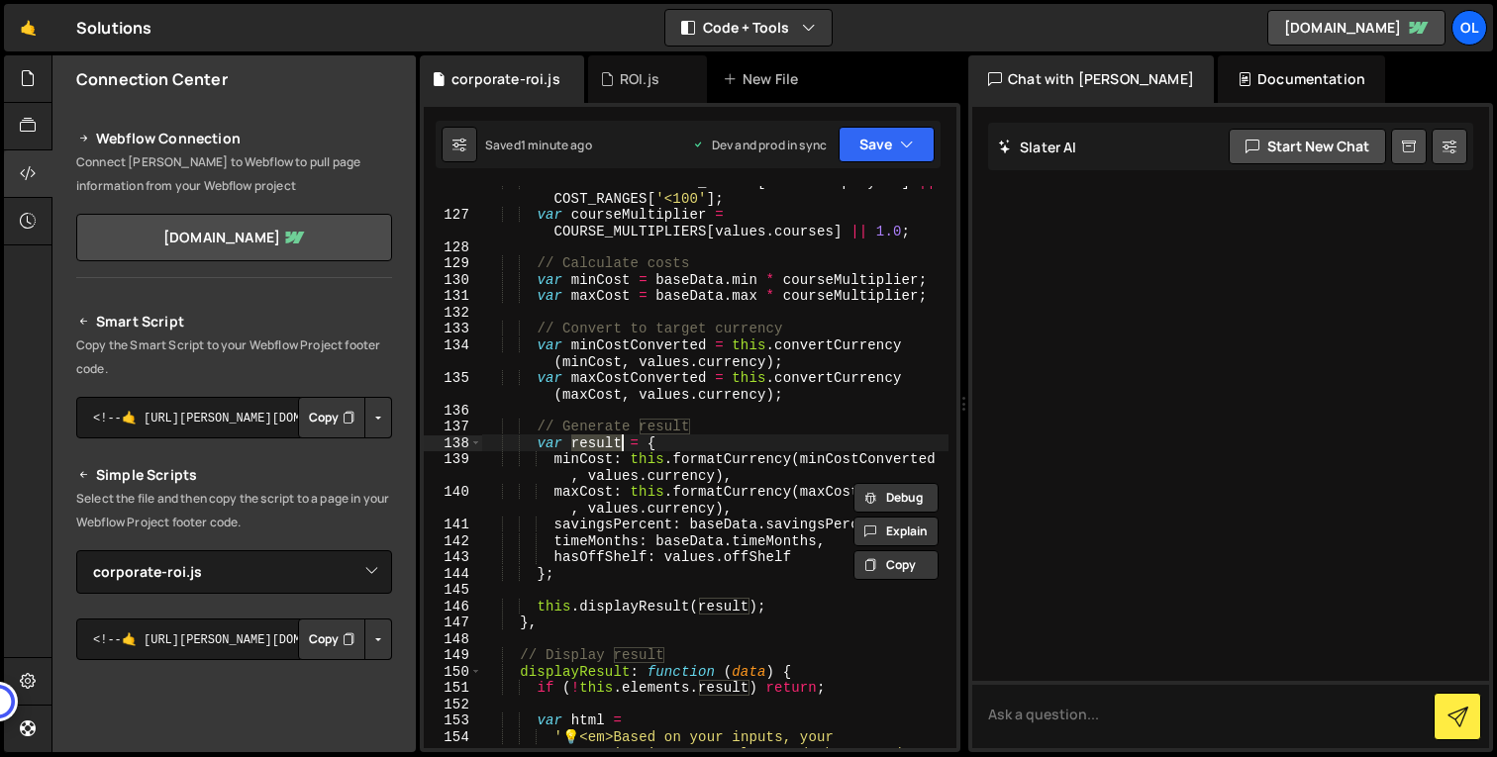
scroll to position [2471, 0]
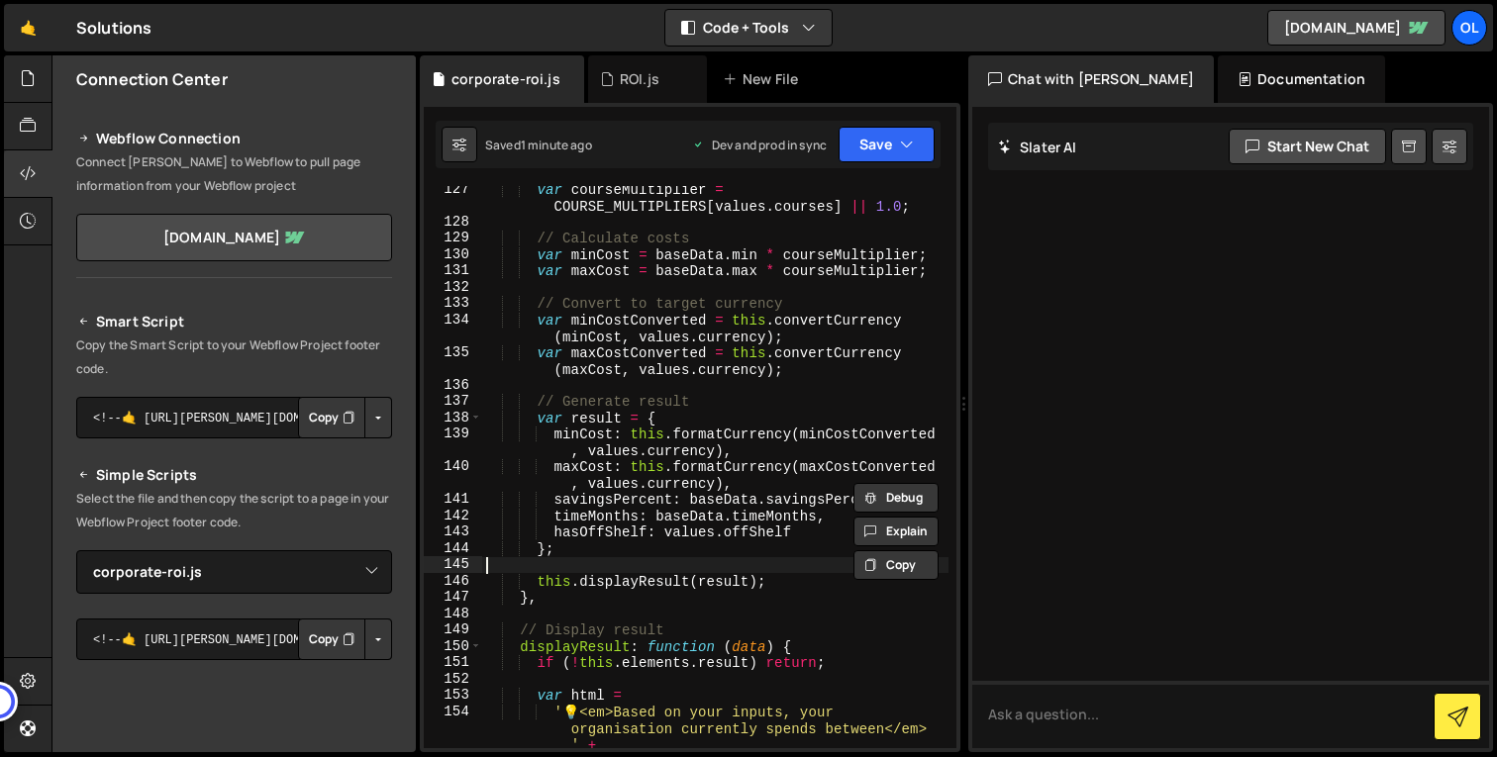
click at [578, 558] on div "var courseMultiplier = COURSE_MULTIPLIERS [ values . courses ] || 1.0 ; // Calc…" at bounding box center [715, 495] width 466 height 628
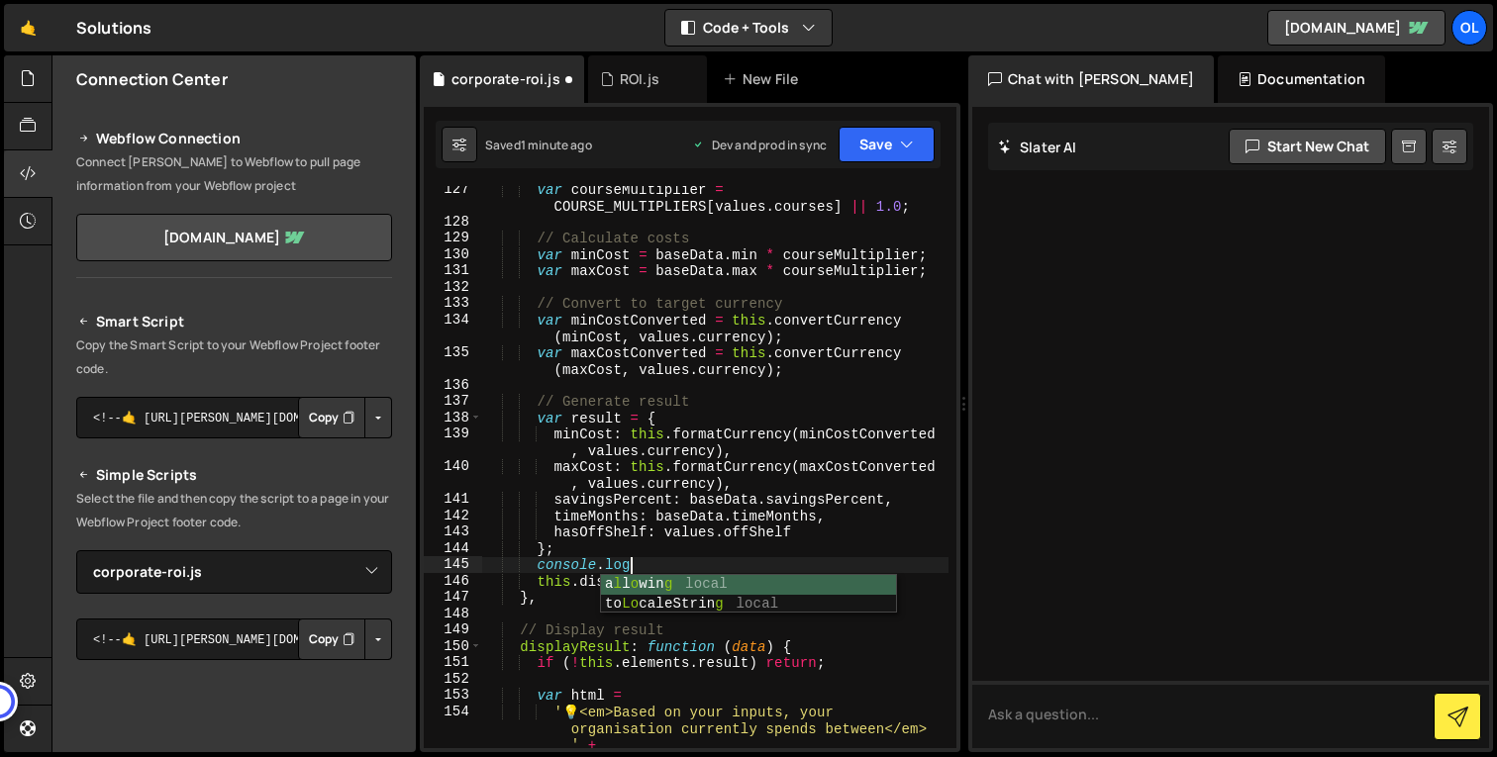
scroll to position [0, 9]
paste textarea "result)"
type textarea "console.log(result)"
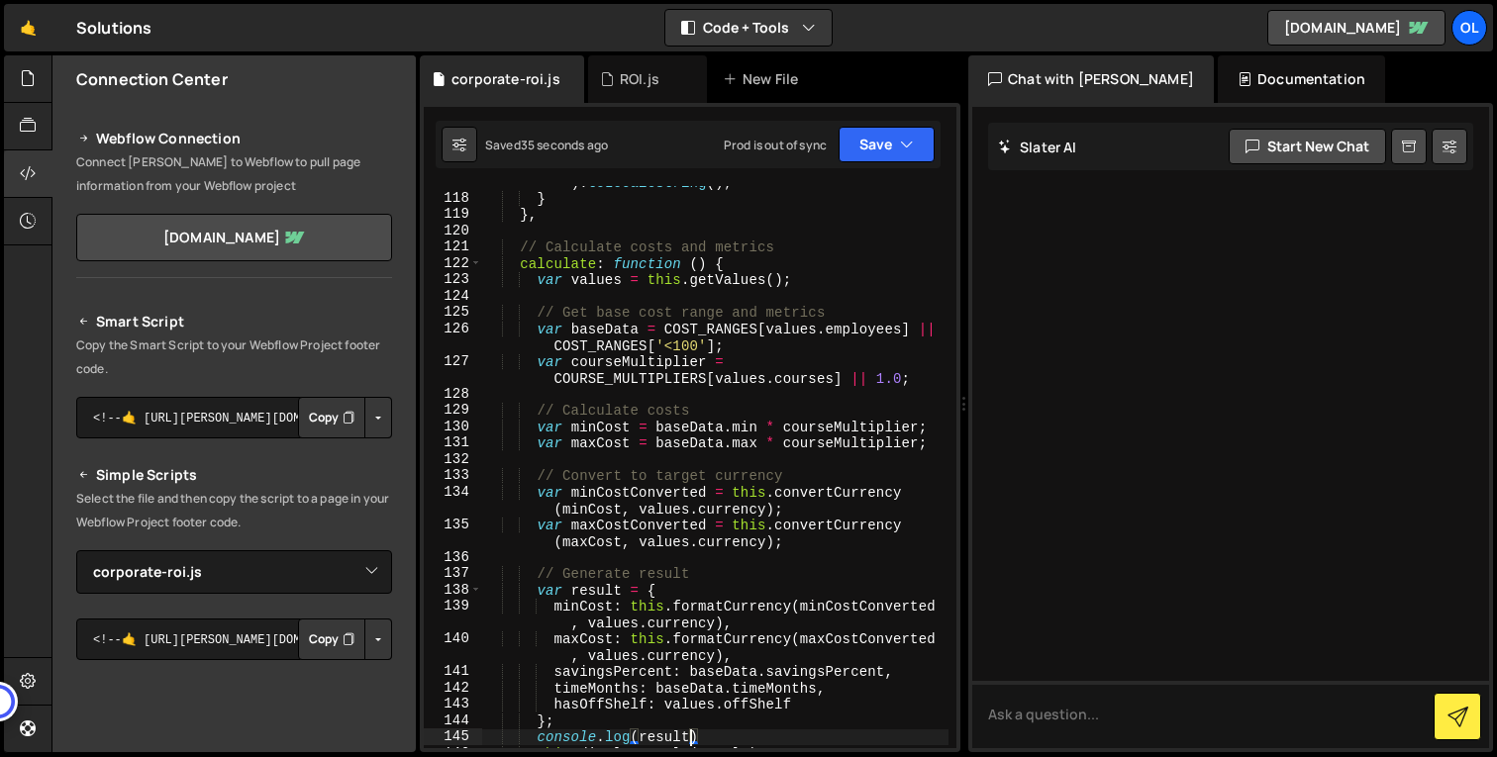
scroll to position [2298, 0]
click at [807, 464] on div "return symbol + Math . round ( amount ) . toLocaleString ( ) ; } } , // Calcula…" at bounding box center [715, 464] width 466 height 612
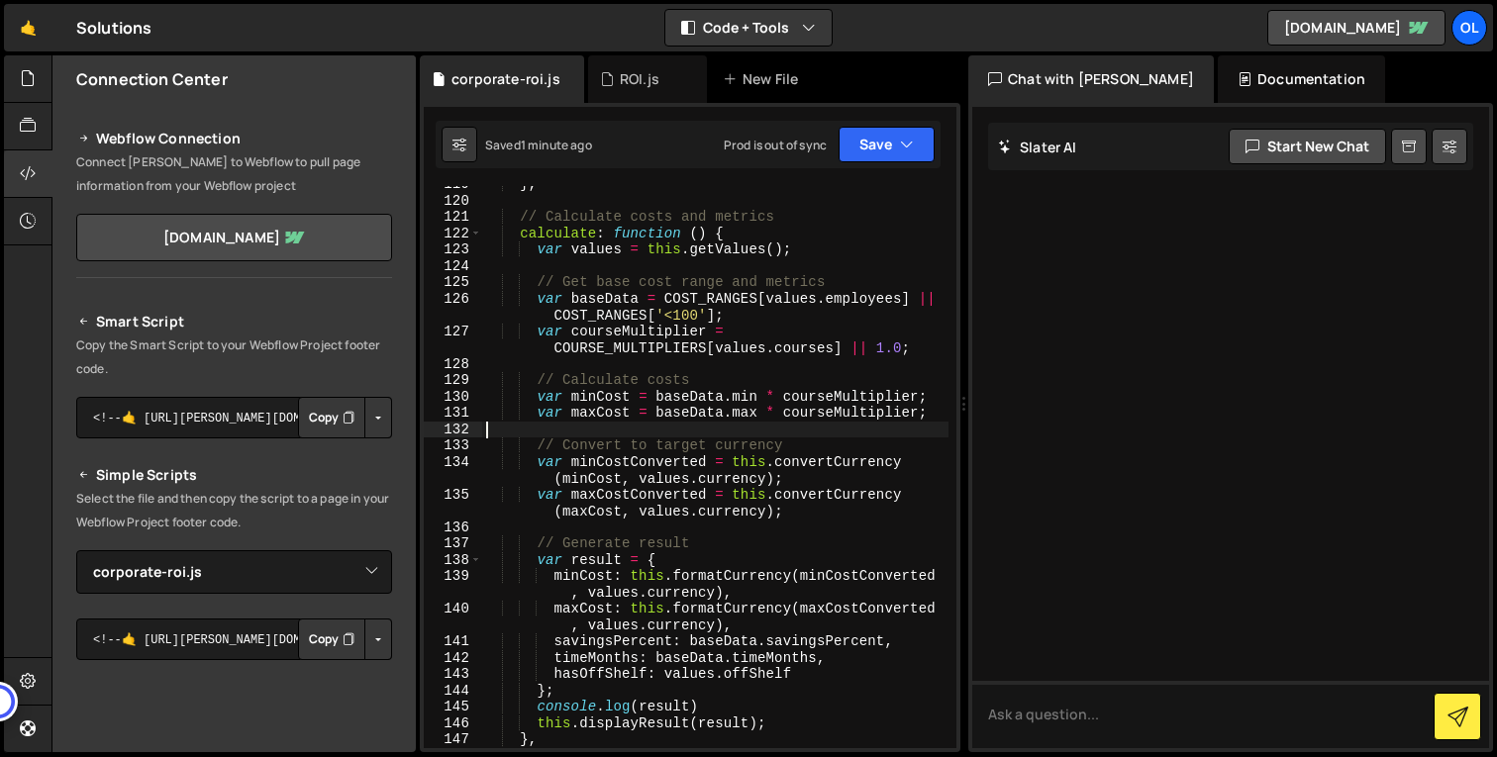
scroll to position [2328, 0]
click at [807, 464] on div "} , // Calculate costs and metrics calculate : function ( ) { var values = this…" at bounding box center [715, 473] width 466 height 595
click at [846, 352] on div "} , // Calculate costs and metrics calculate : function ( ) { var values = this…" at bounding box center [715, 473] width 466 height 595
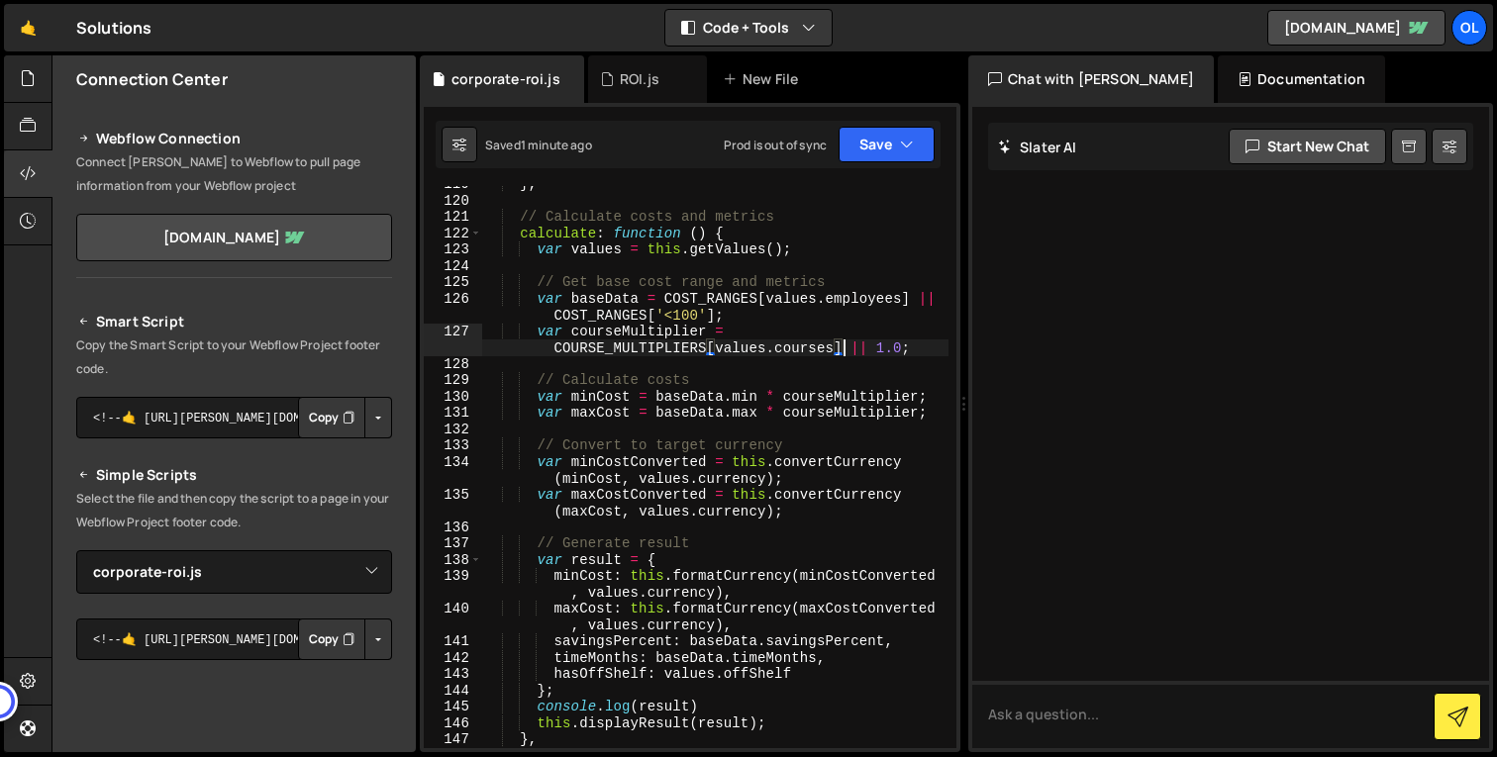
click at [814, 460] on div "} , // Calculate costs and metrics calculate : function ( ) { var values = this…" at bounding box center [715, 473] width 466 height 595
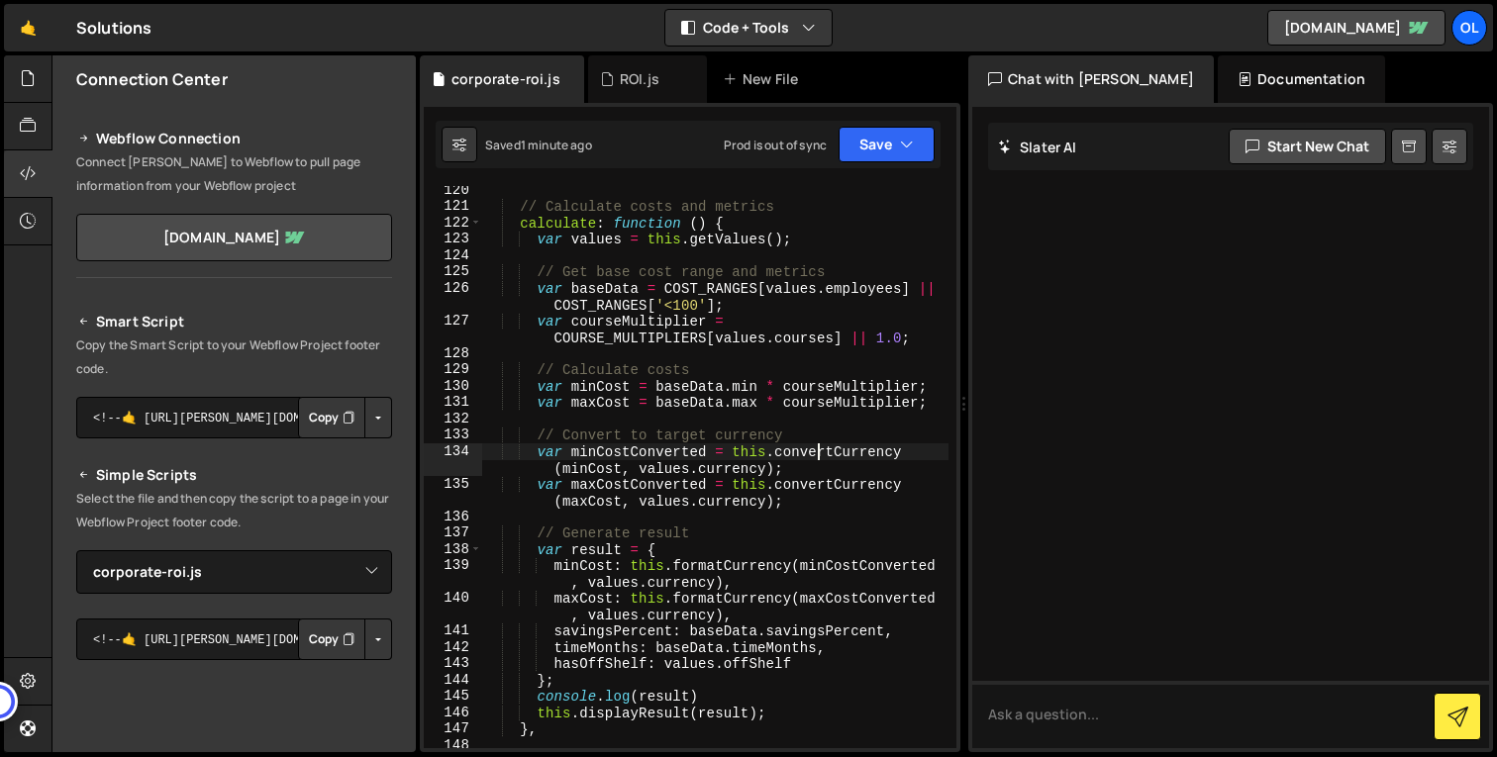
scroll to position [2340, 0]
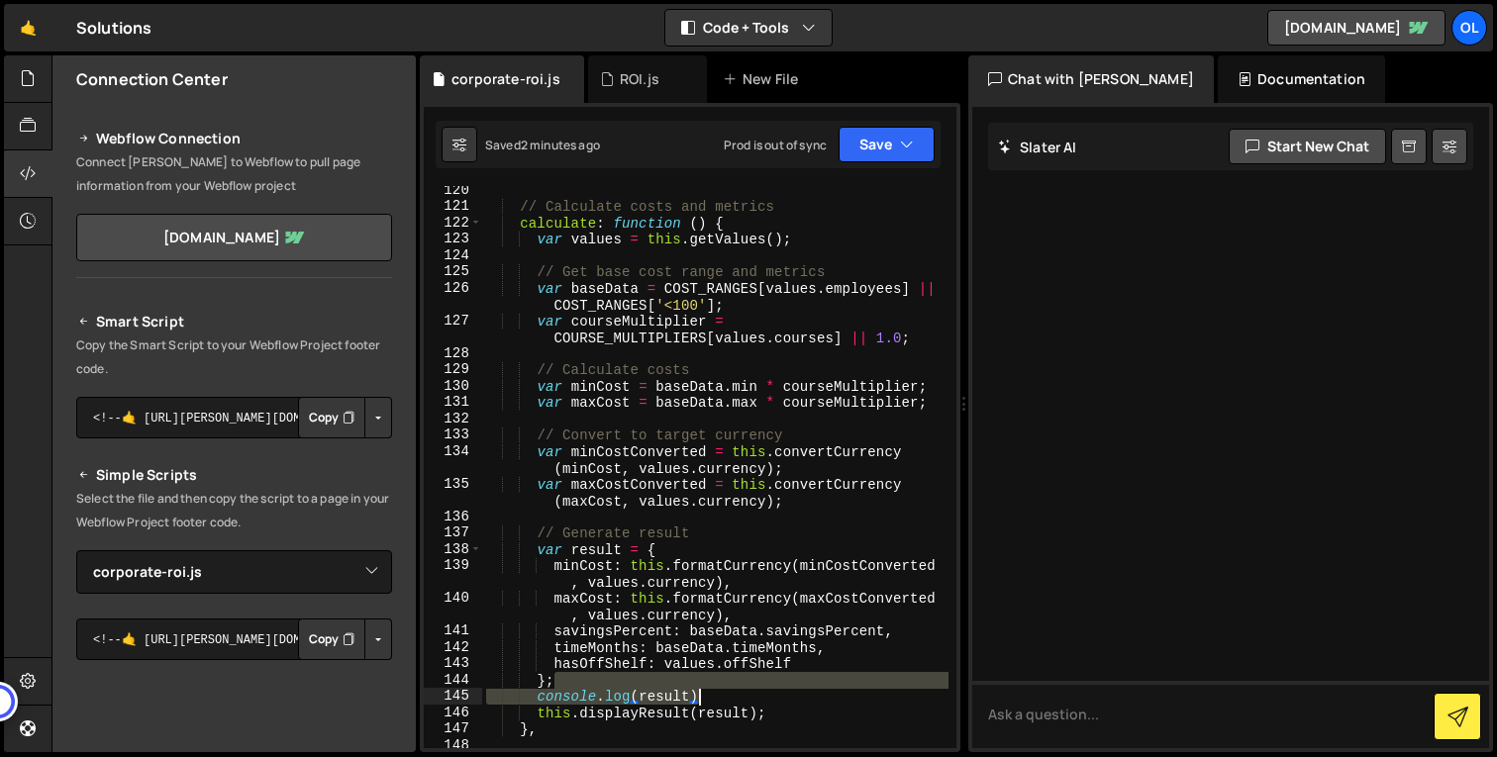
drag, startPoint x: 712, startPoint y: 687, endPoint x: 723, endPoint y: 702, distance: 18.4
click at [723, 702] on div "// Calculate costs and metrics calculate : function ( ) { var values = this . g…" at bounding box center [715, 479] width 466 height 595
click at [814, 242] on div "// Calculate costs and metrics calculate : function ( ) { var values = this . g…" at bounding box center [715, 479] width 466 height 595
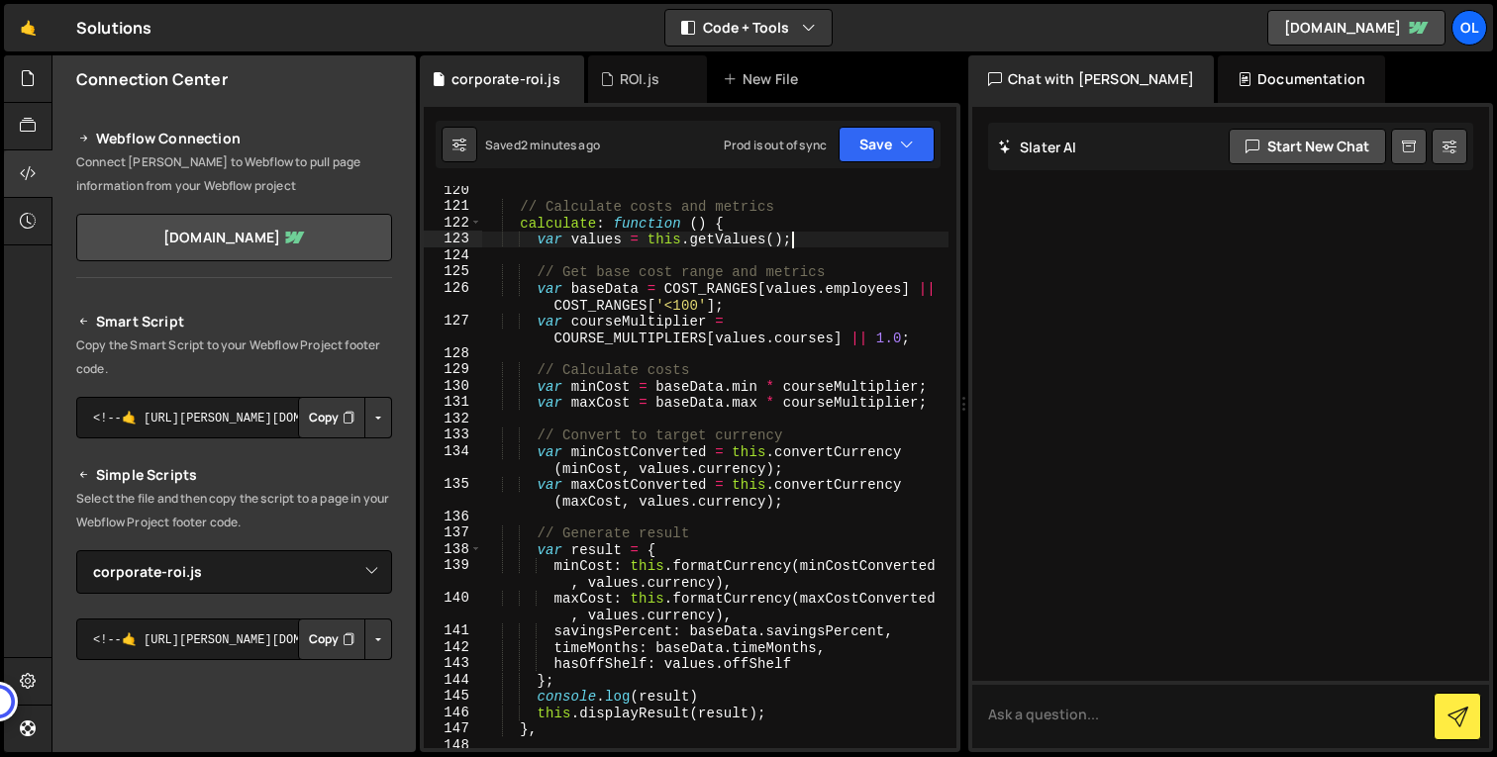
paste textarea "console.log(result)"
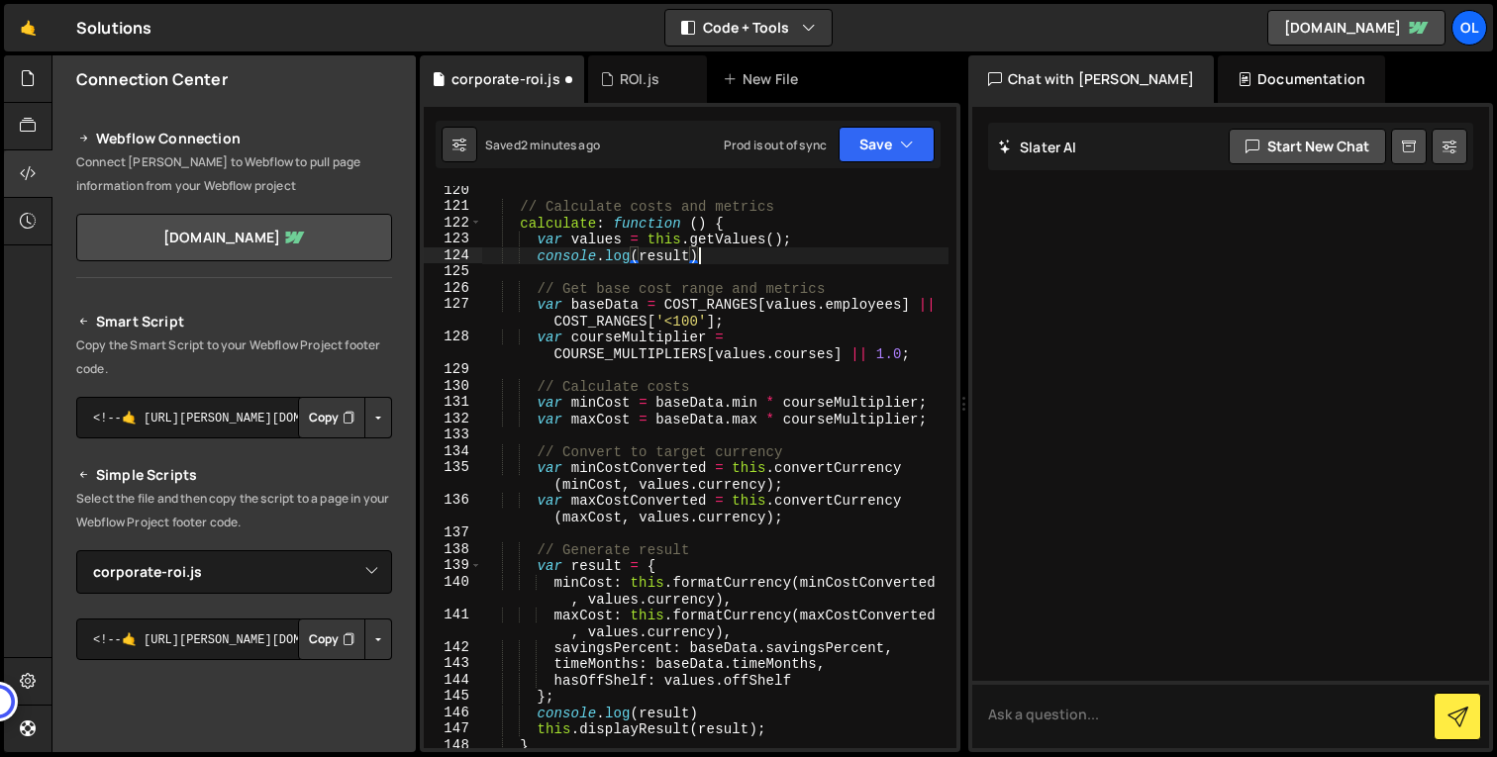
click at [594, 239] on div "// Calculate costs and metrics calculate : function ( ) { var values = this . g…" at bounding box center [715, 479] width 466 height 595
click at [674, 257] on div "// Calculate costs and metrics calculate : function ( ) { var values = this . g…" at bounding box center [715, 479] width 466 height 595
paste textarea "values"
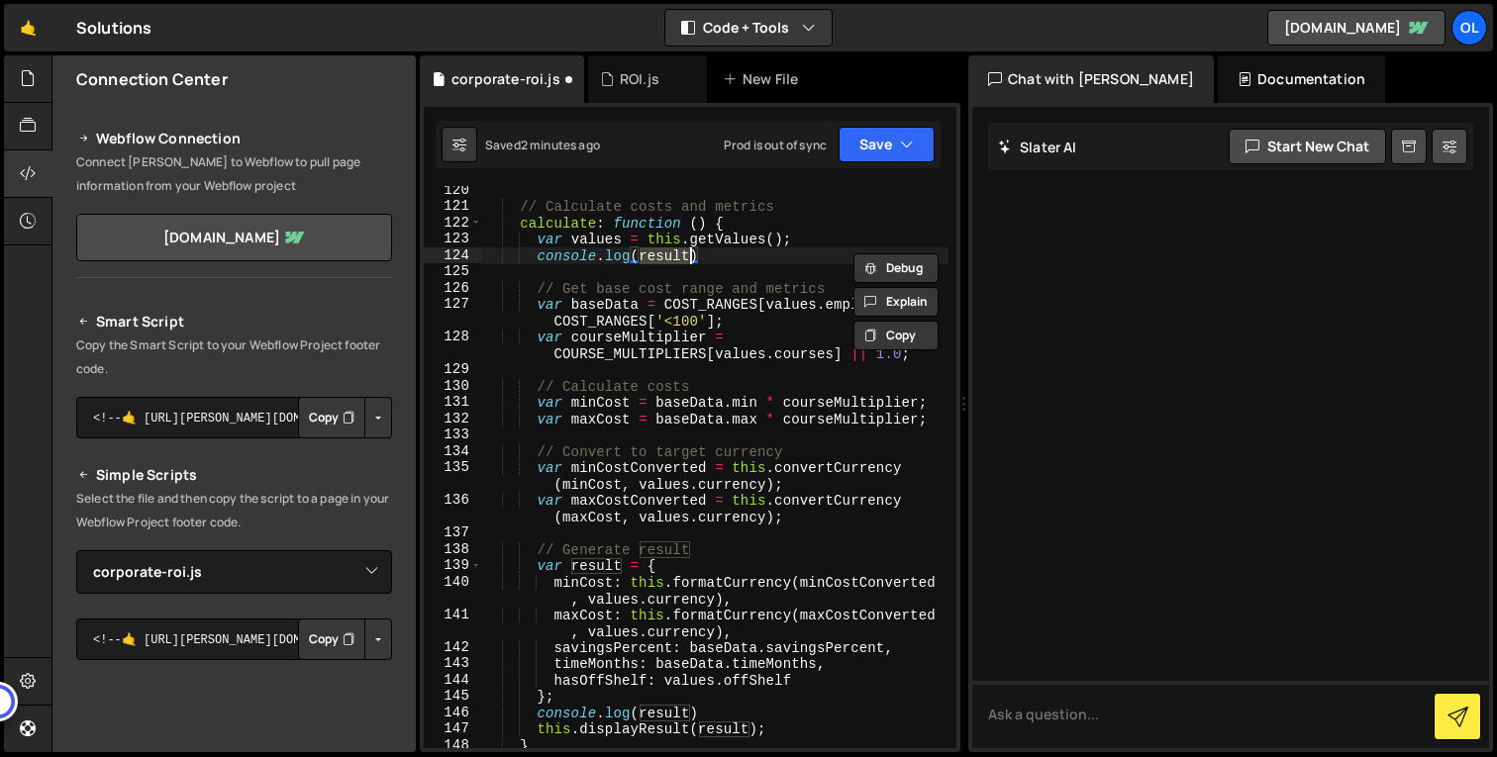
type textarea "console.log(values)"
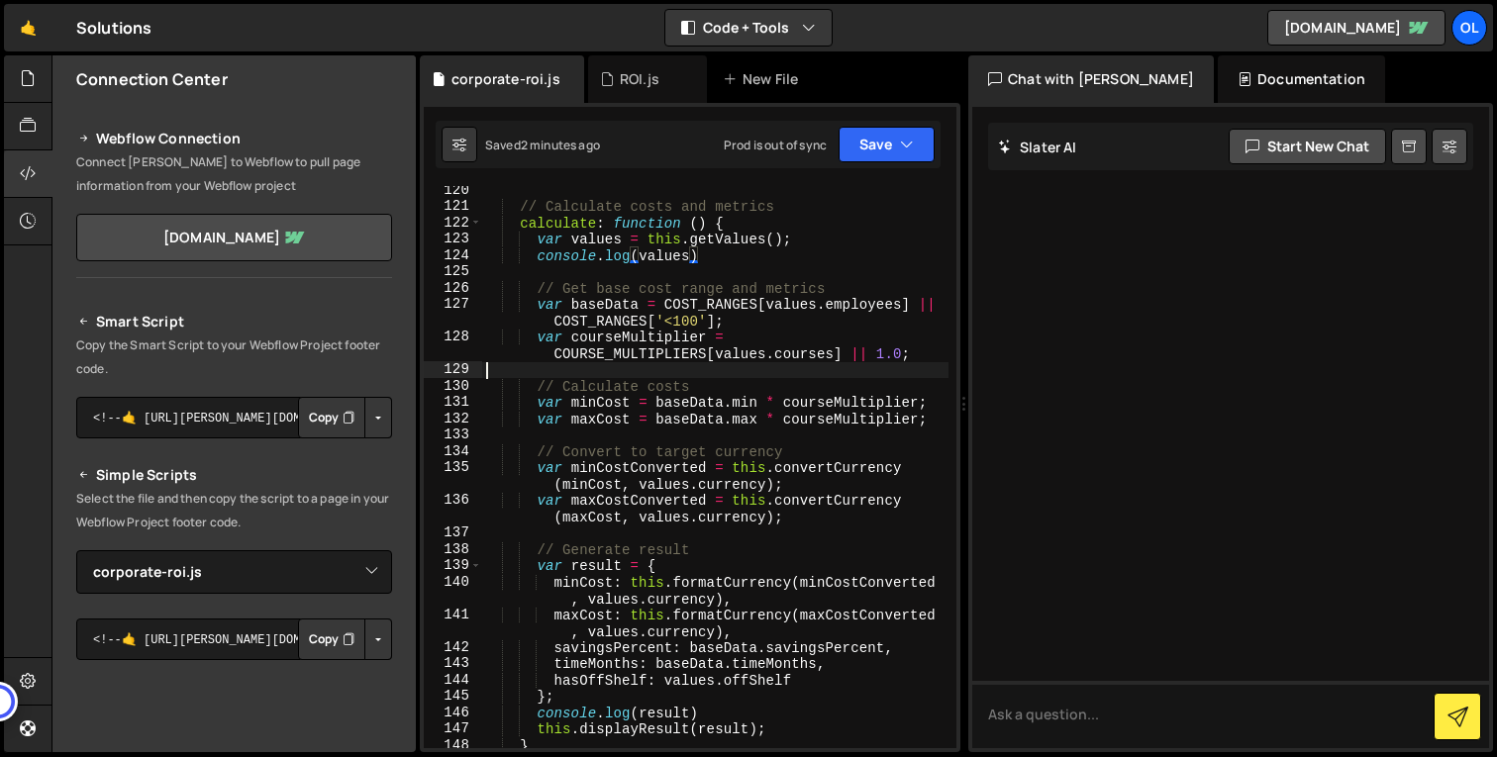
click at [786, 368] on div "// Calculate costs and metrics calculate : function ( ) { var values = this . g…" at bounding box center [715, 479] width 466 height 595
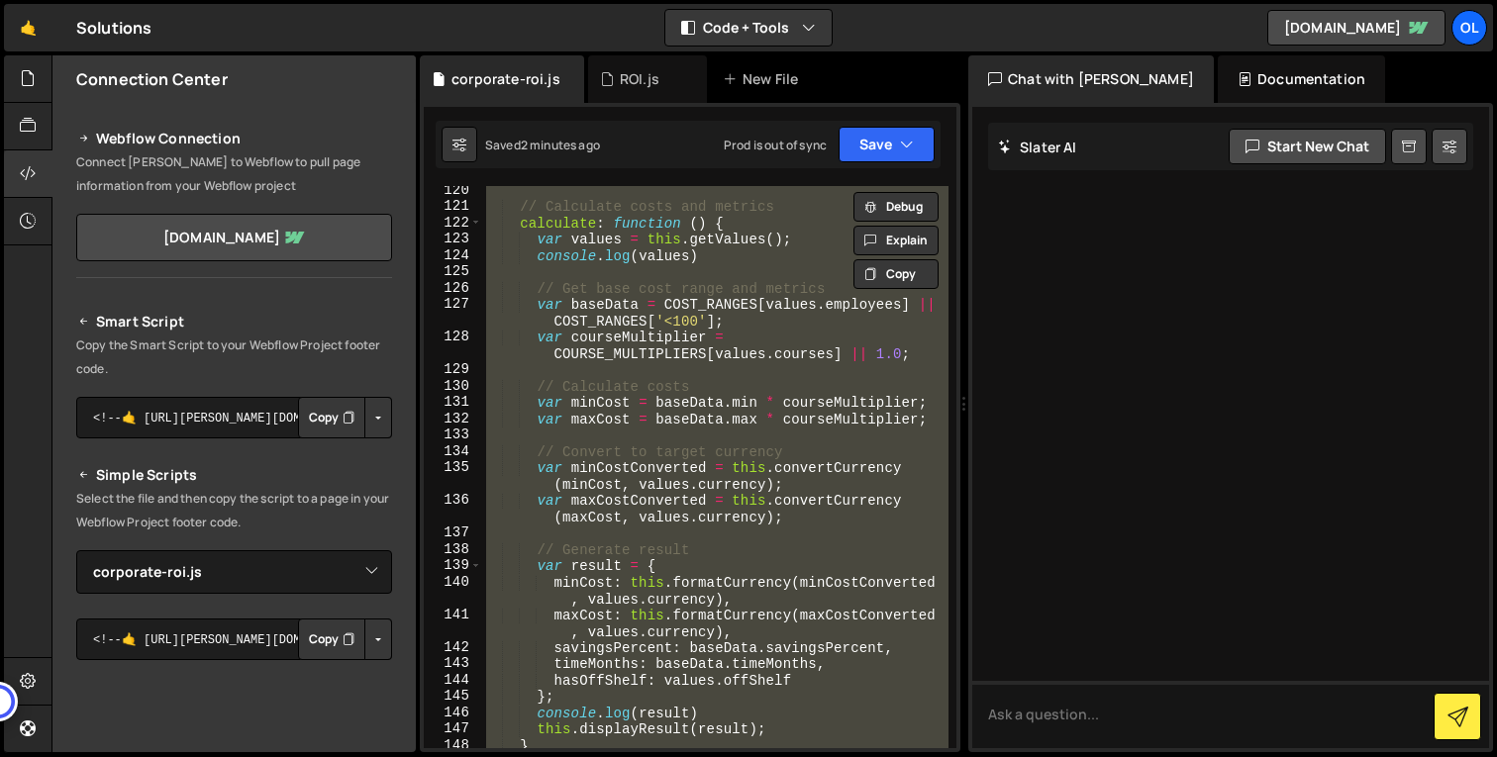
paste textarea
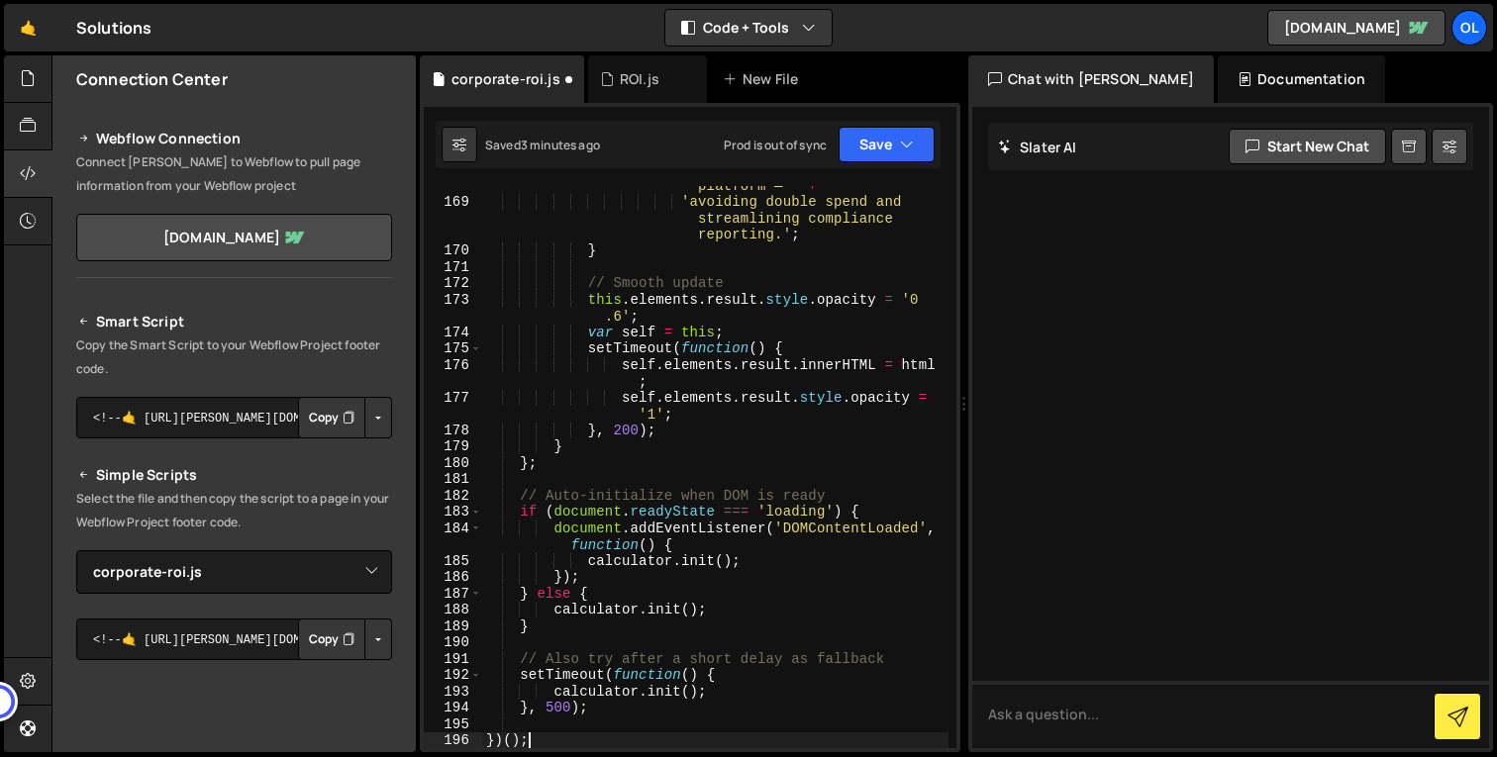
scroll to position [3729, 0]
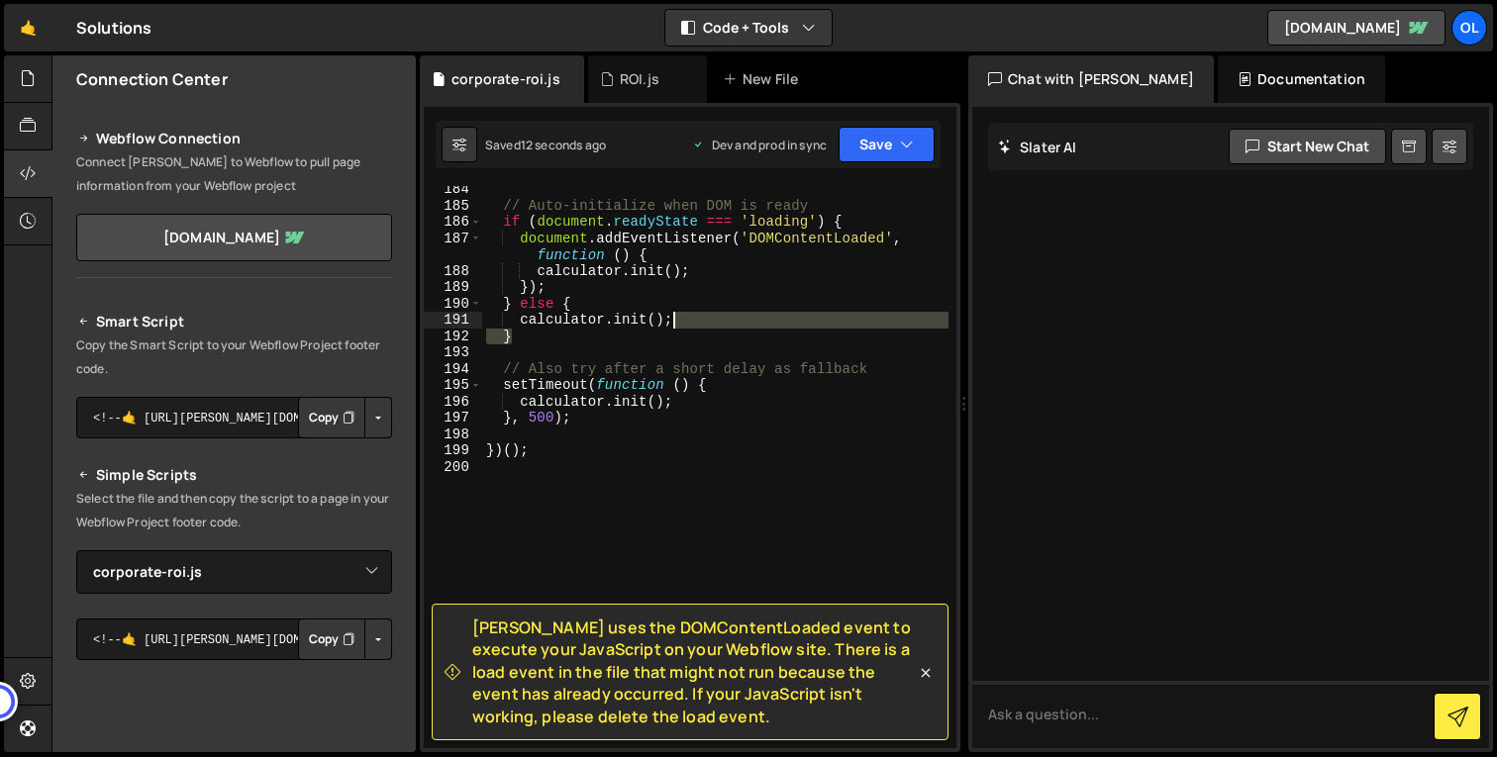
drag, startPoint x: 588, startPoint y: 329, endPoint x: 724, endPoint y: 318, distance: 136.1
click at [724, 318] on div "// Auto-initialize when DOM is ready if ( document . readyState === 'loading' )…" at bounding box center [715, 478] width 466 height 595
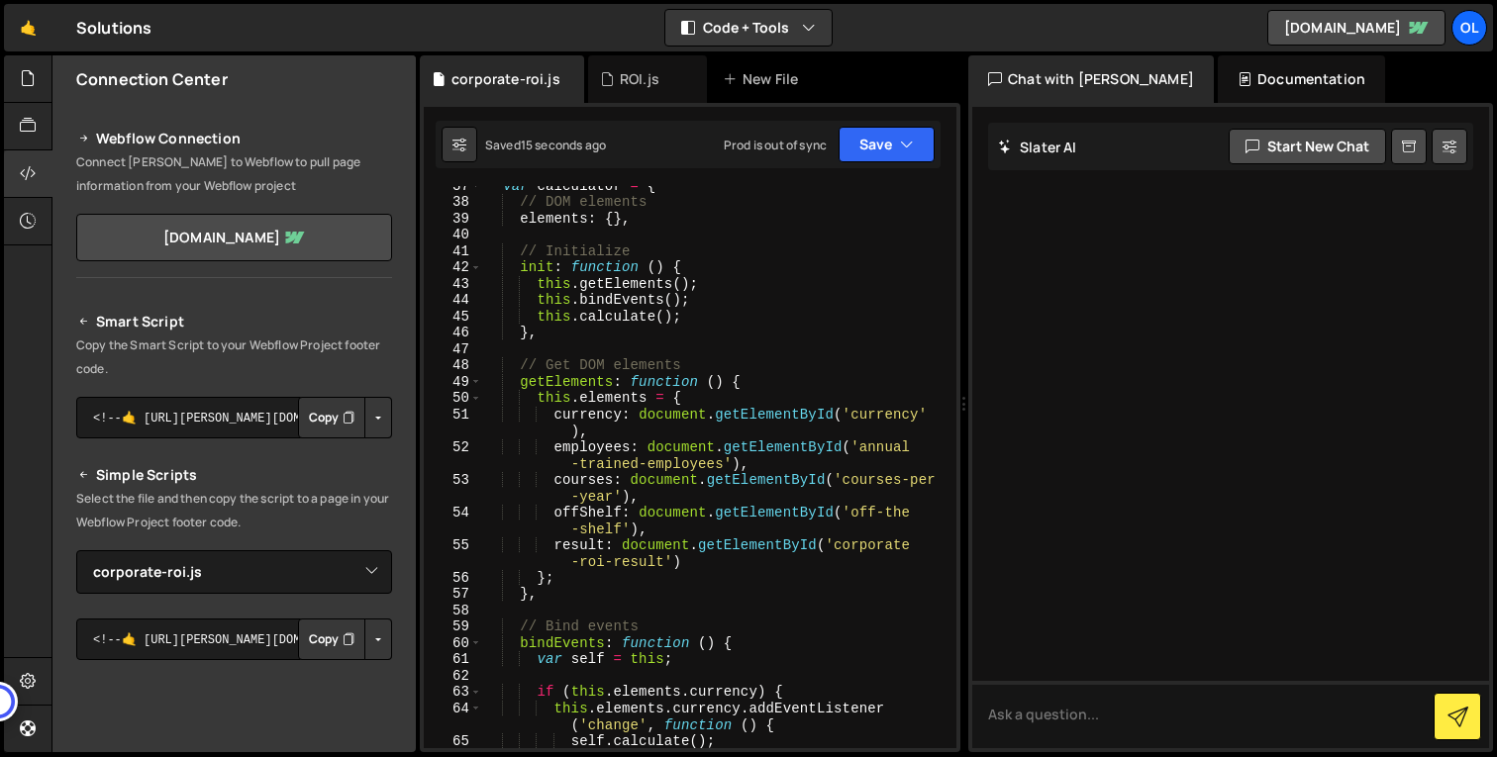
scroll to position [678, 0]
click at [813, 427] on div "var calculator = { // DOM elements elements : { } , // Initialize init : functi…" at bounding box center [715, 474] width 466 height 595
type textarea "currency: document.getElementById('currency'),"
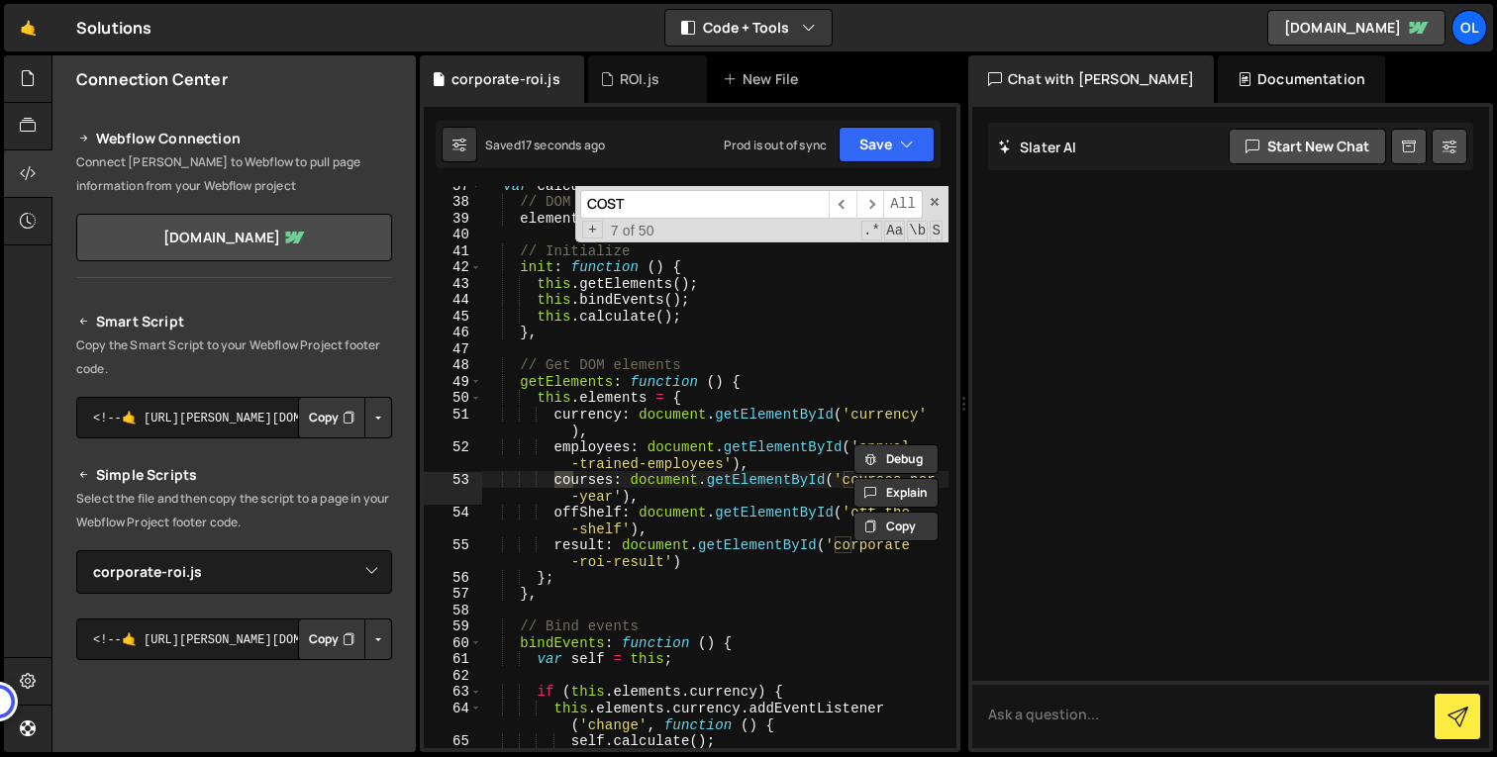
scroll to position [2087, 0]
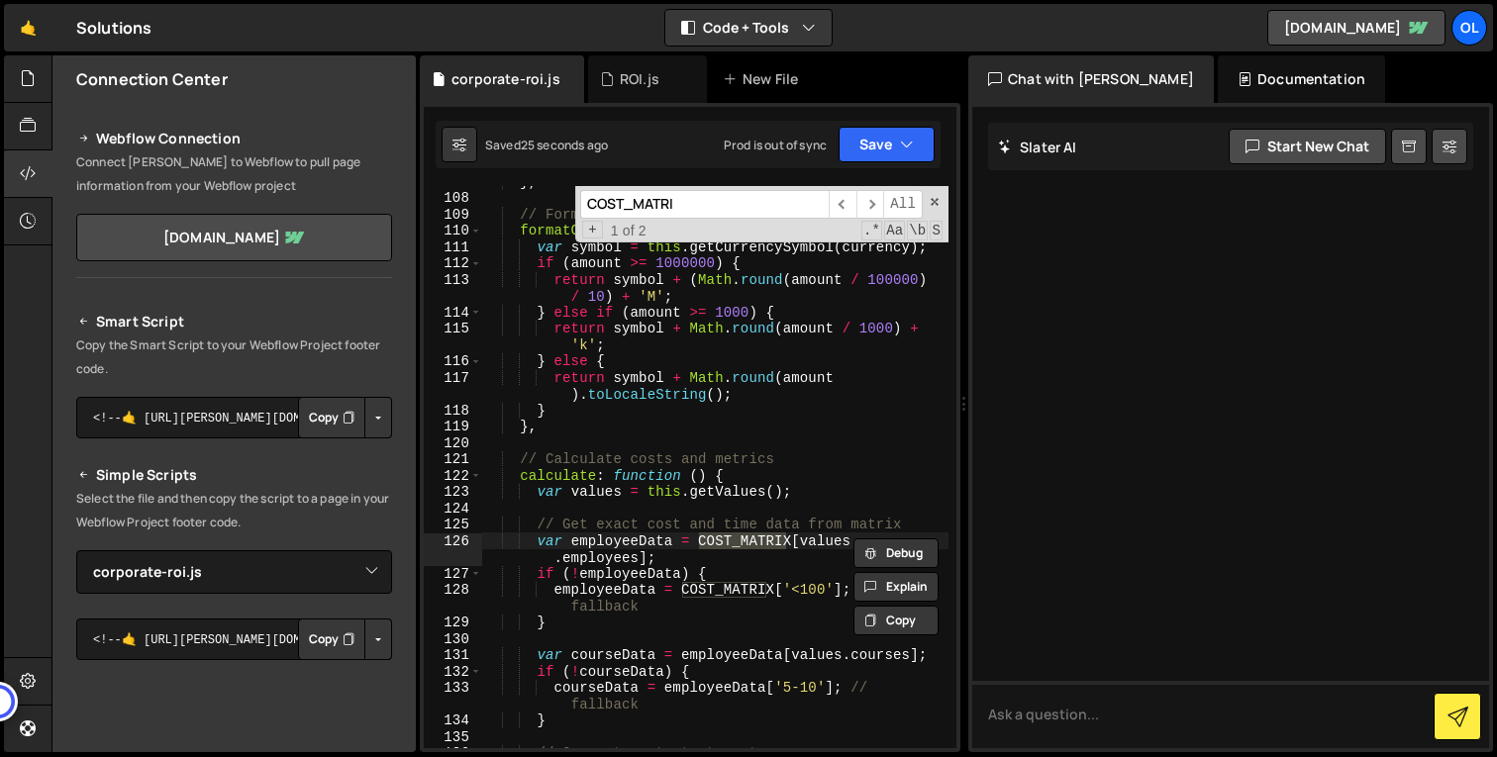
type input "COST_MATRIX"
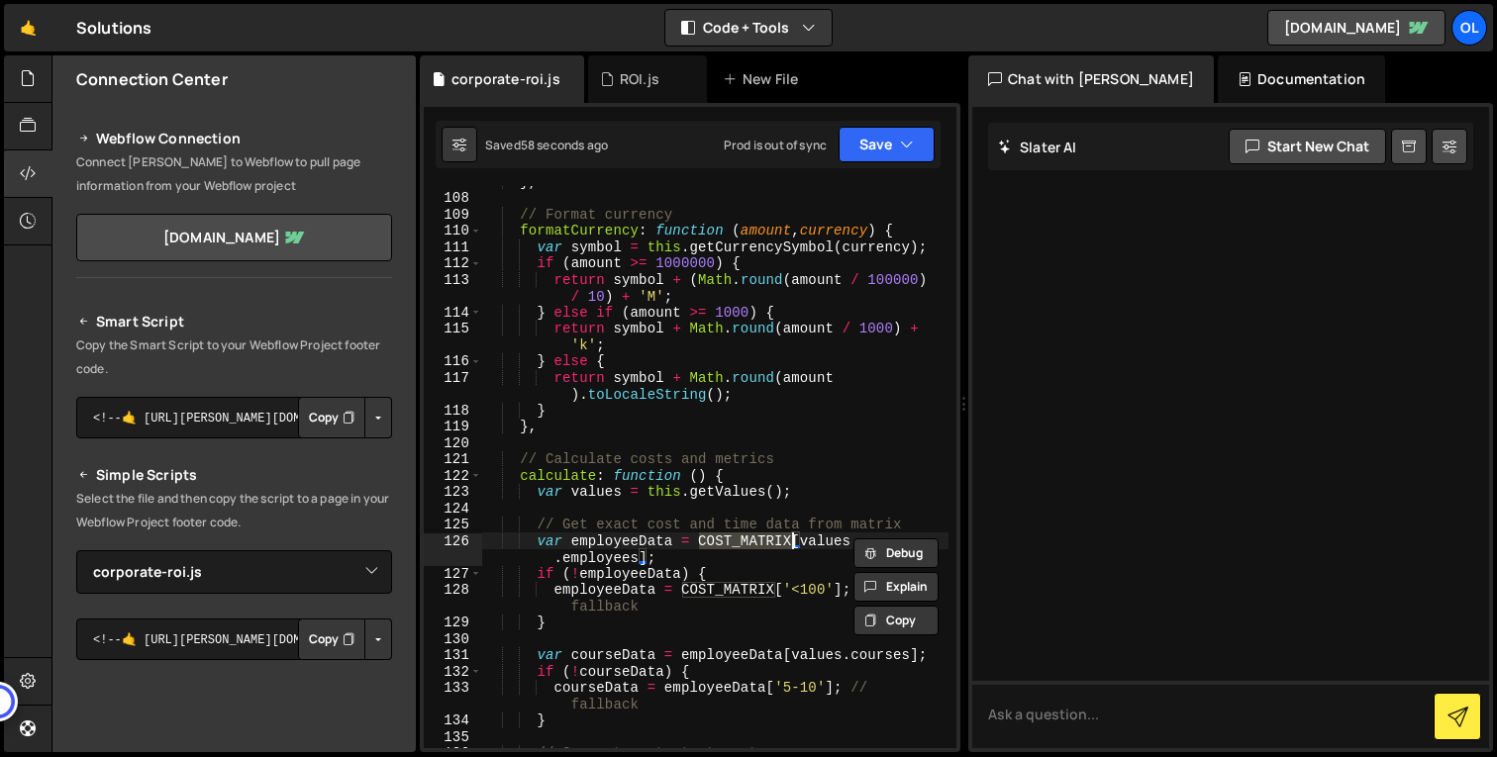
click at [911, 309] on div "} , // Format currency formatCurrency : function ( amount , currency ) { var sy…" at bounding box center [715, 470] width 466 height 595
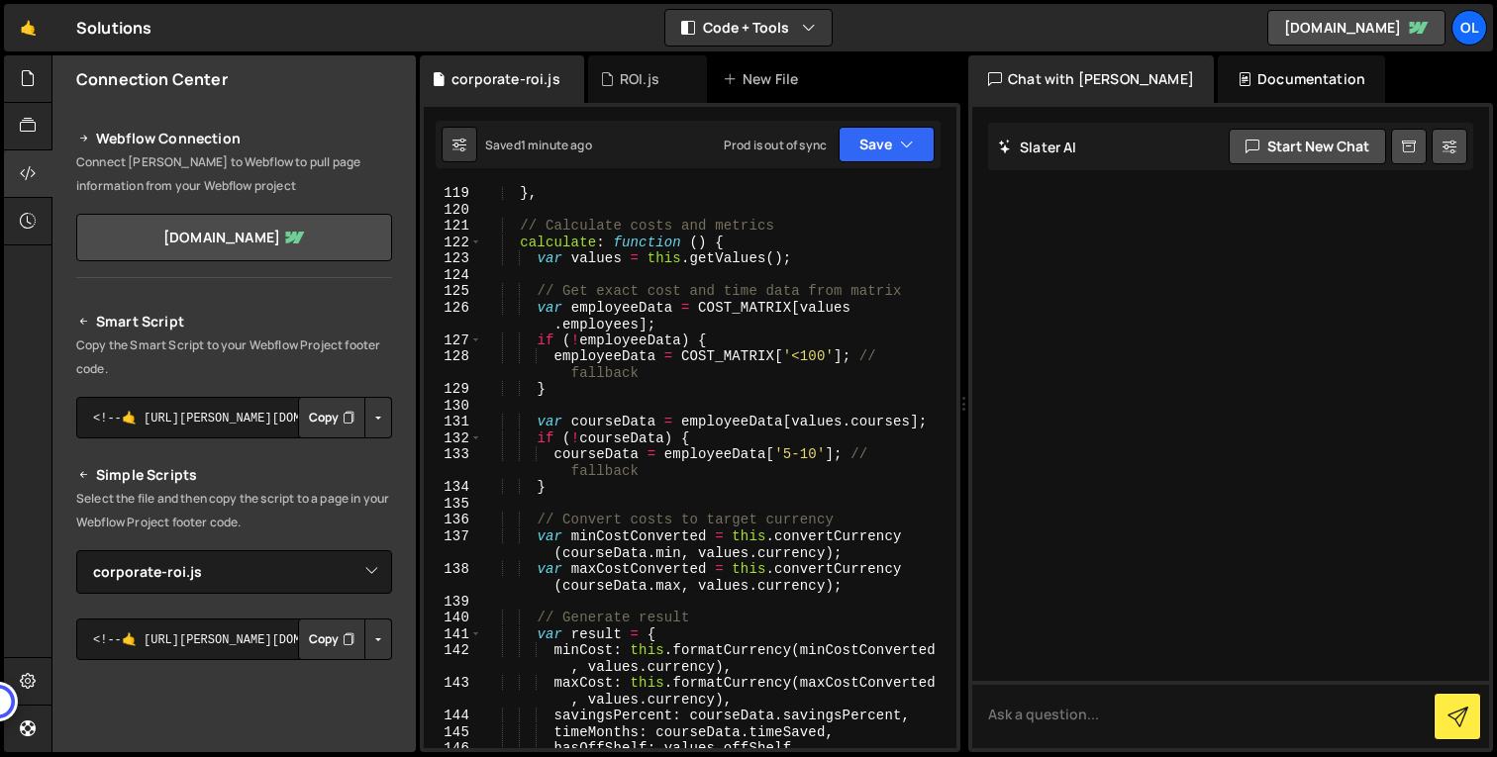
scroll to position [2320, 0]
click at [831, 423] on div "} , // Calculate costs and metrics calculate : function ( ) { var values = this…" at bounding box center [715, 482] width 466 height 595
click at [681, 420] on div "} , // Calculate costs and metrics calculate : function ( ) { var values = this…" at bounding box center [715, 482] width 466 height 595
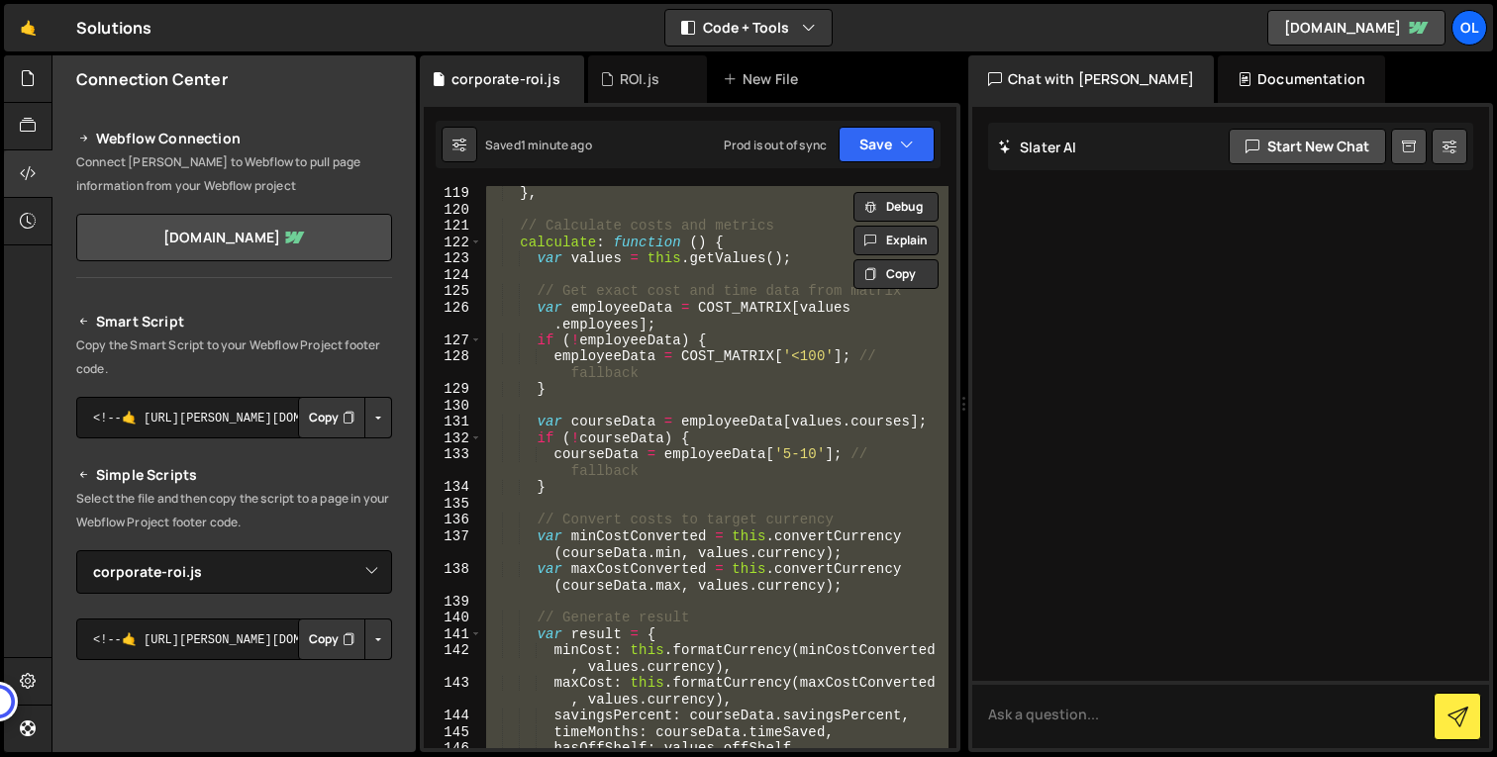
paste textarea
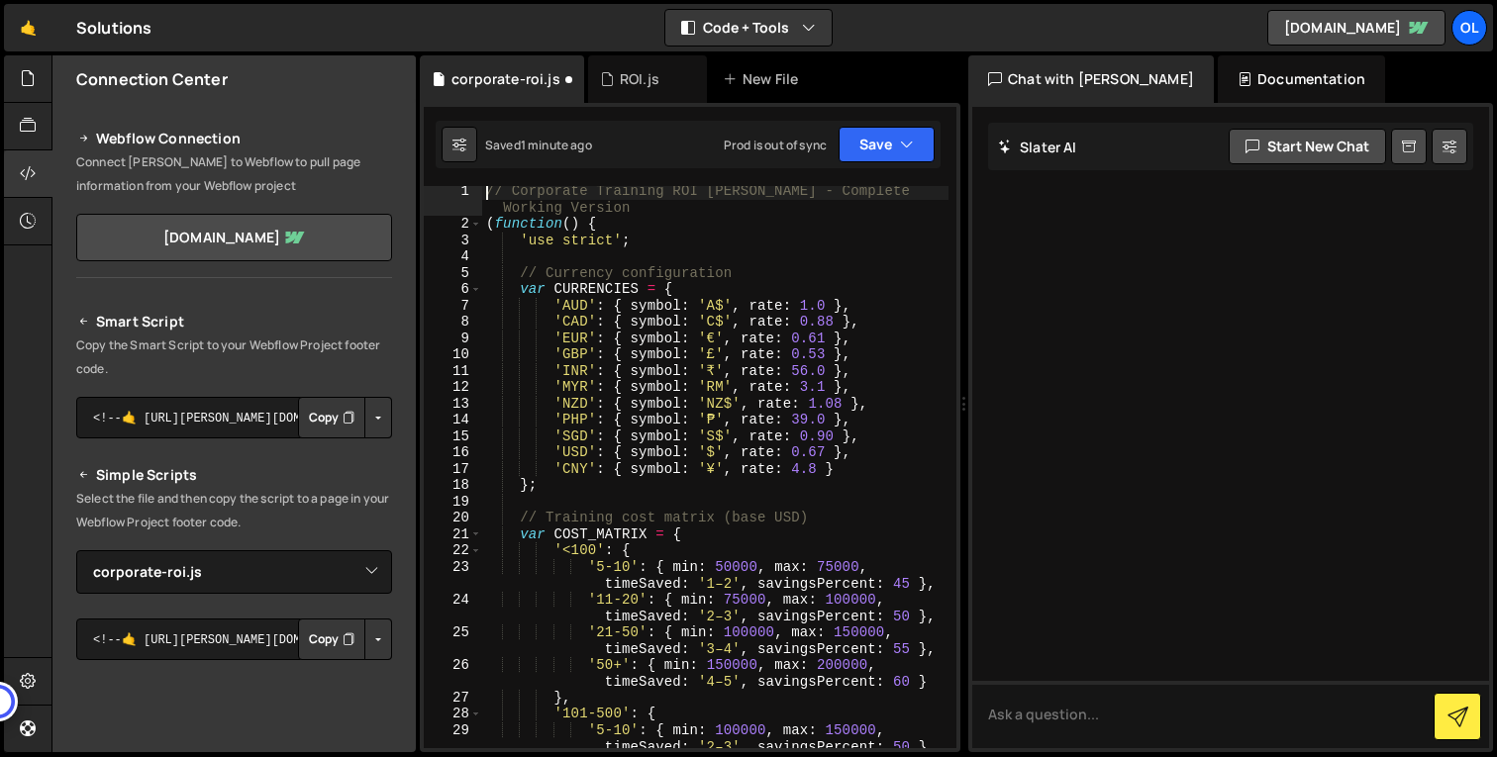
scroll to position [5269, 0]
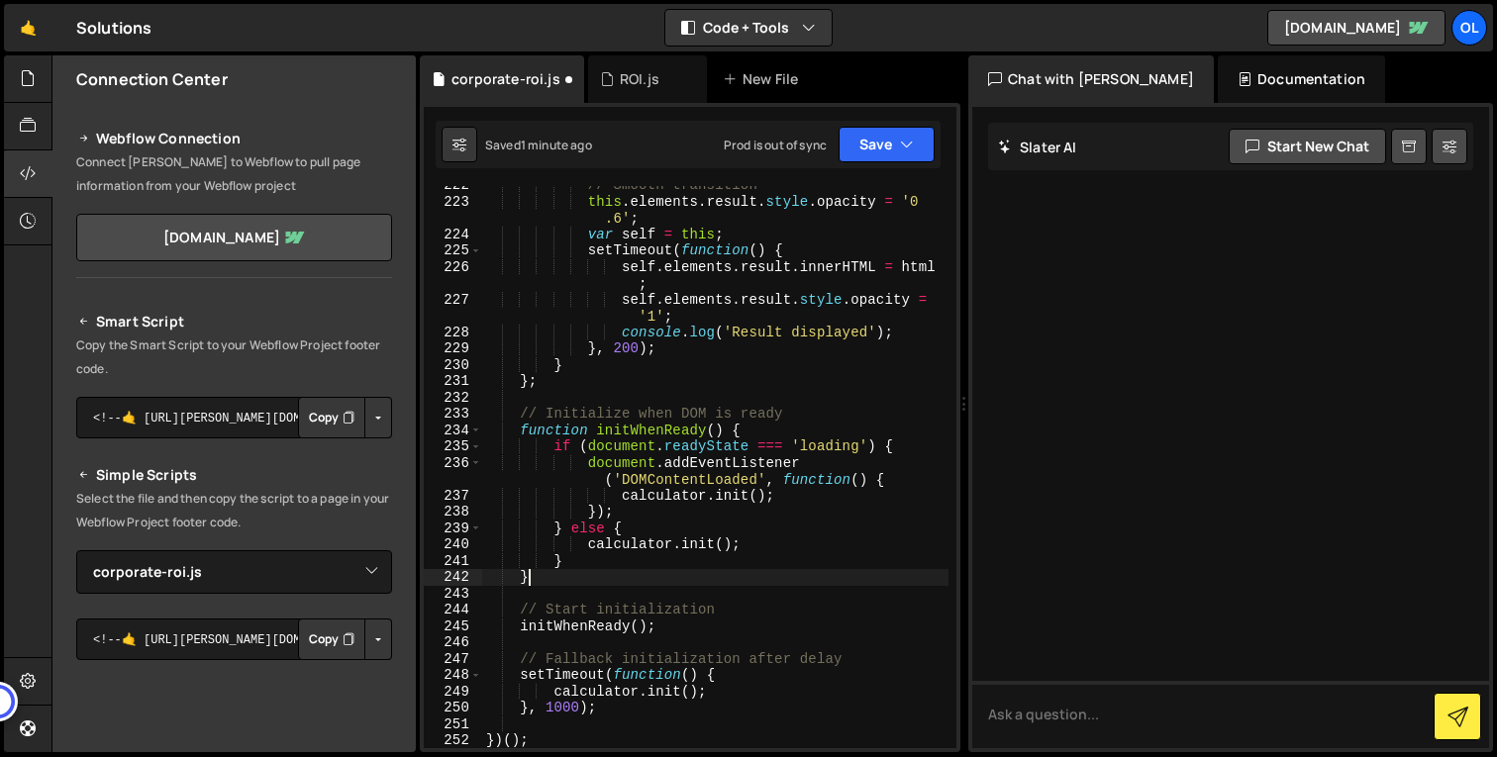
click at [554, 583] on div "// Smooth transition this . elements . result . style . opacity = '0 .6' ; var …" at bounding box center [715, 474] width 466 height 595
click at [757, 543] on div "// Smooth transition this . elements . result . style . opacity = '0 .6' ; var …" at bounding box center [715, 474] width 466 height 595
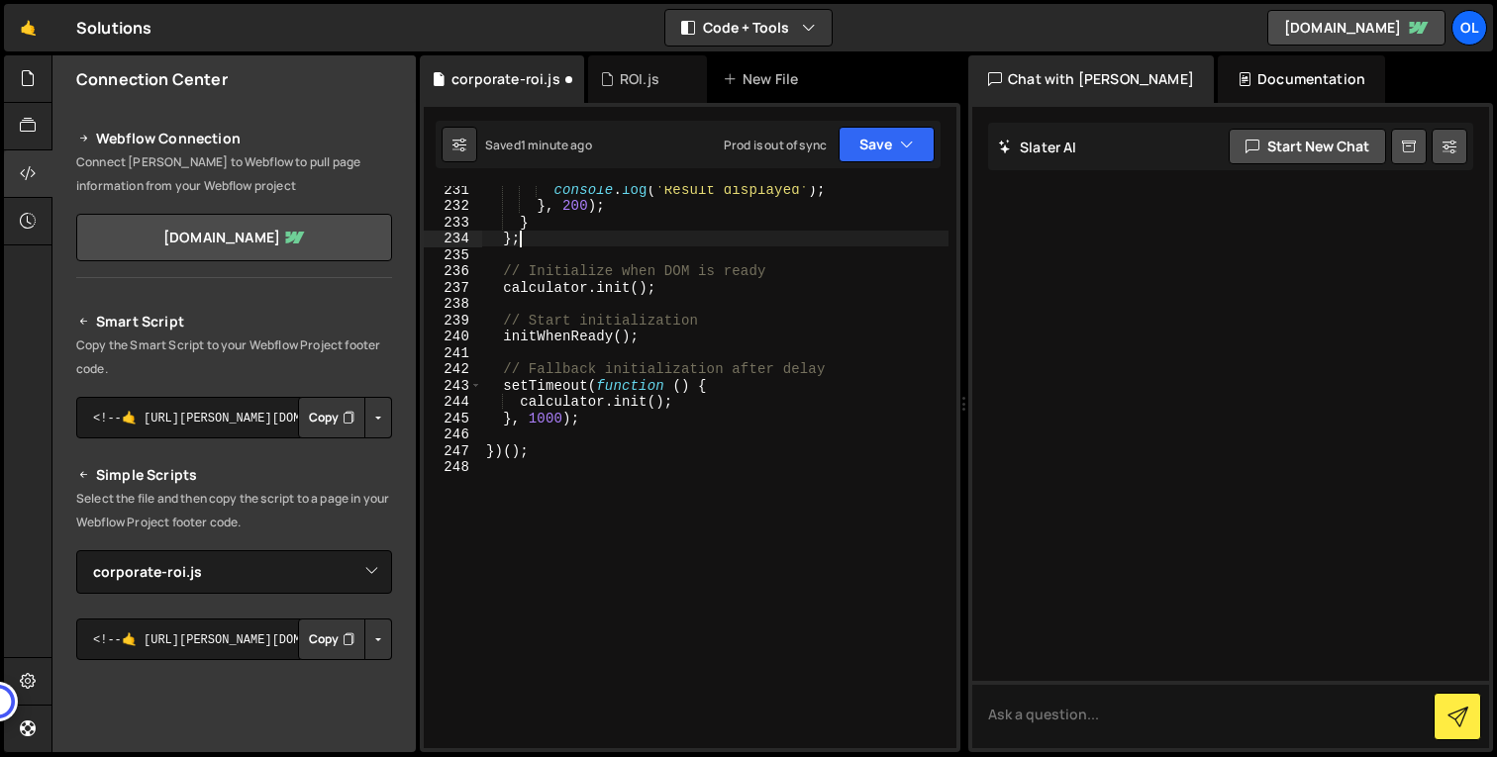
scroll to position [4856, 0]
click at [721, 414] on div "console . log ( 'Result displayed' ) ; } , 200 ) ; } } ; // Initialize when DOM…" at bounding box center [715, 478] width 466 height 595
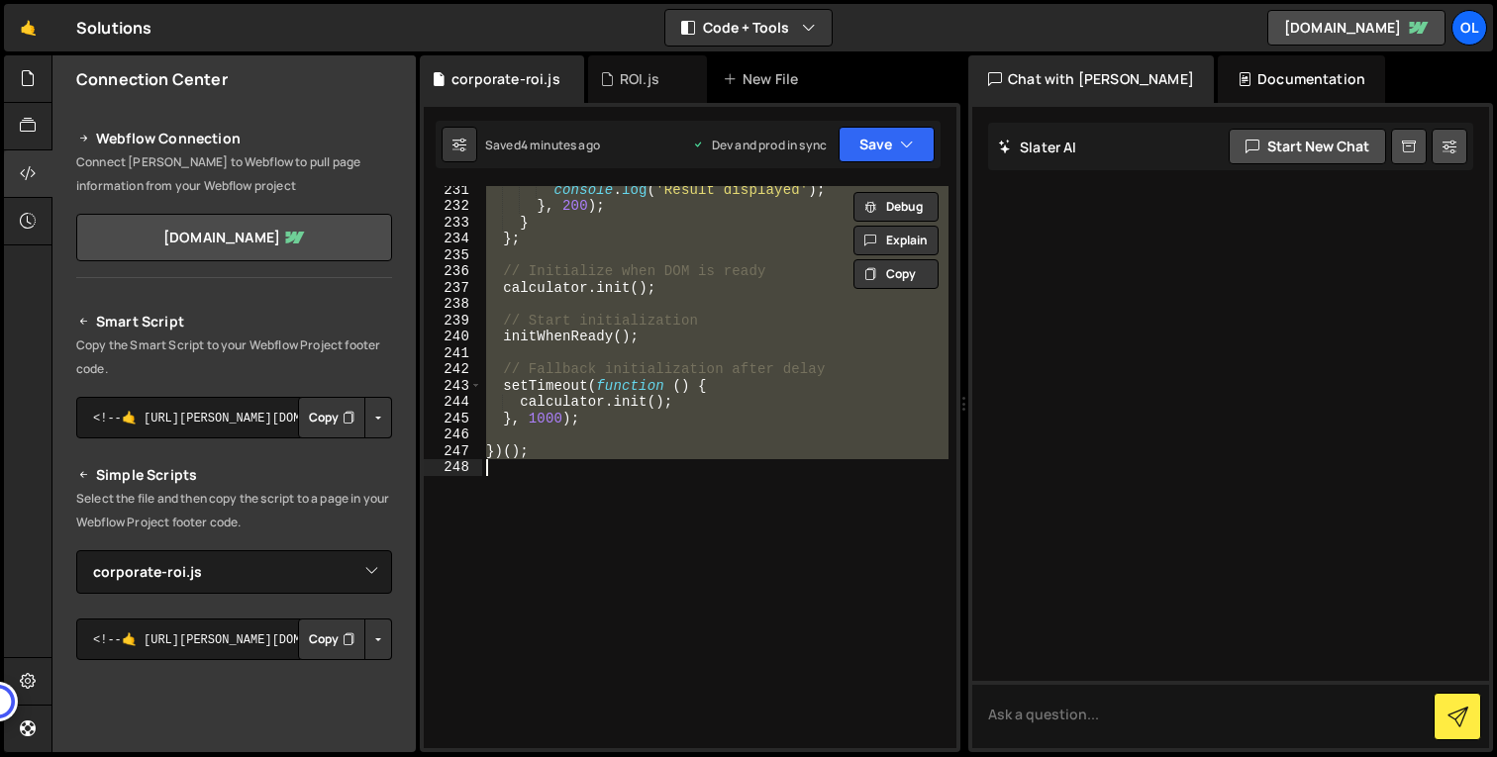
paste textarea
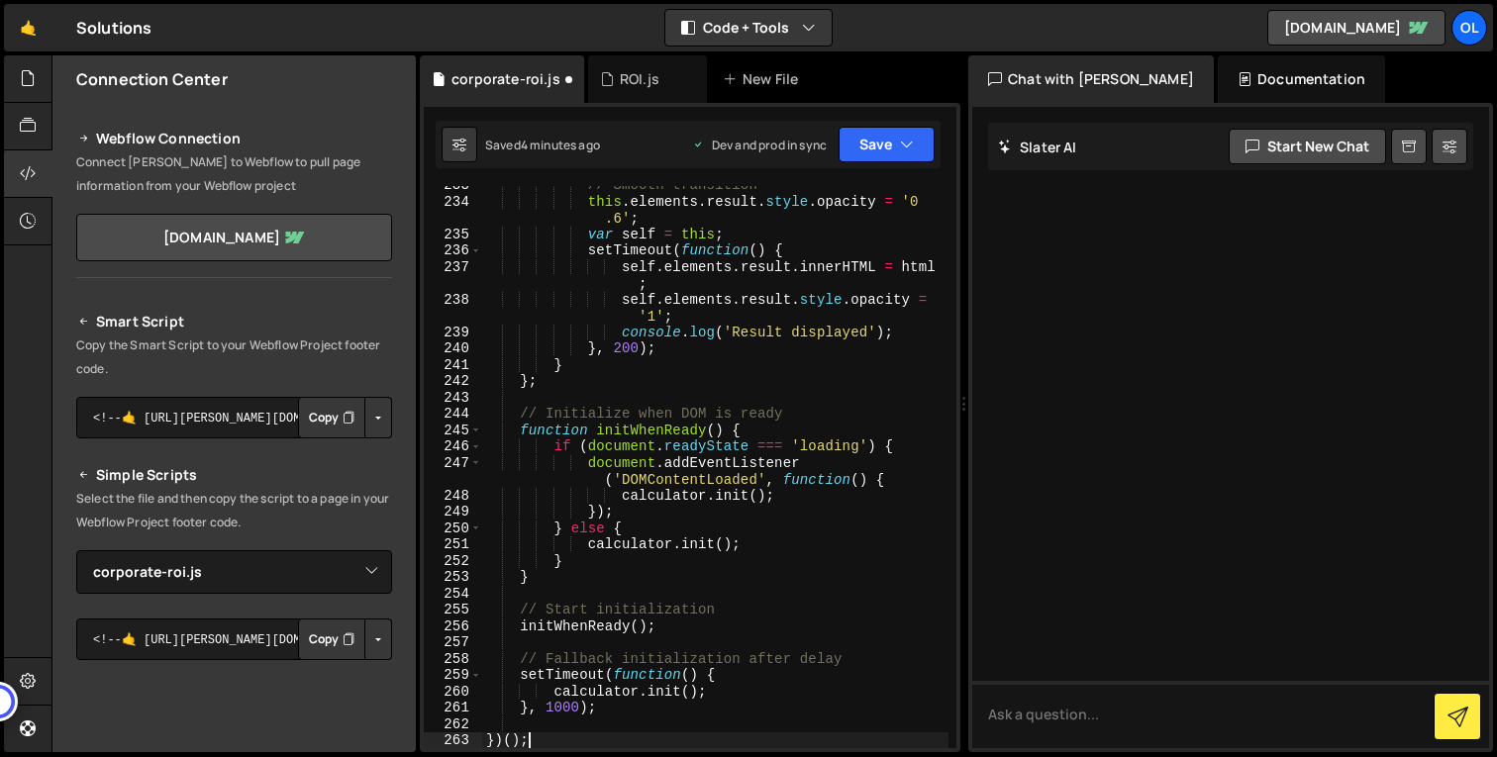
click at [721, 414] on div "// Smooth transition this . elements . result . style . opacity = '0 .6' ; var …" at bounding box center [715, 474] width 466 height 595
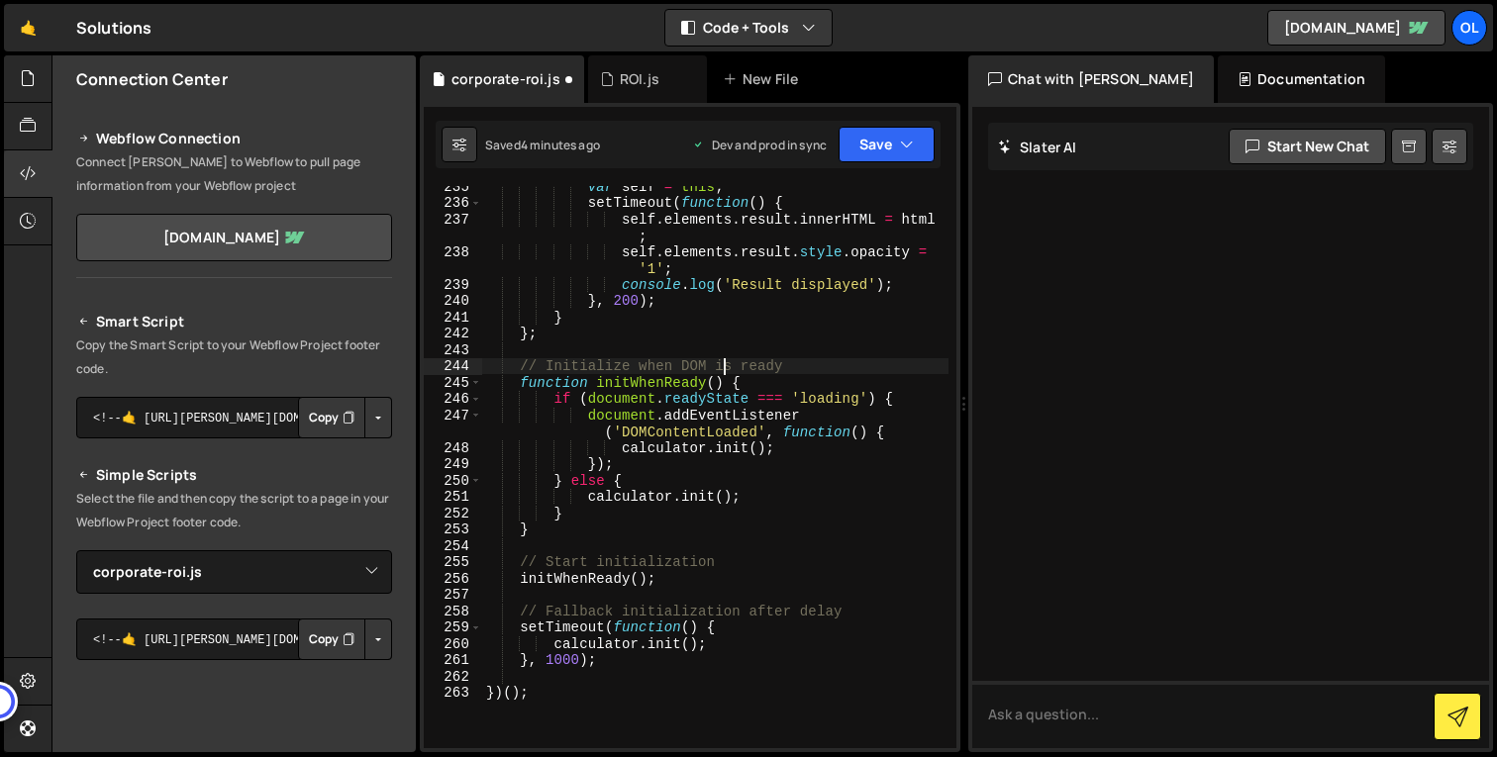
scroll to position [5643, 0]
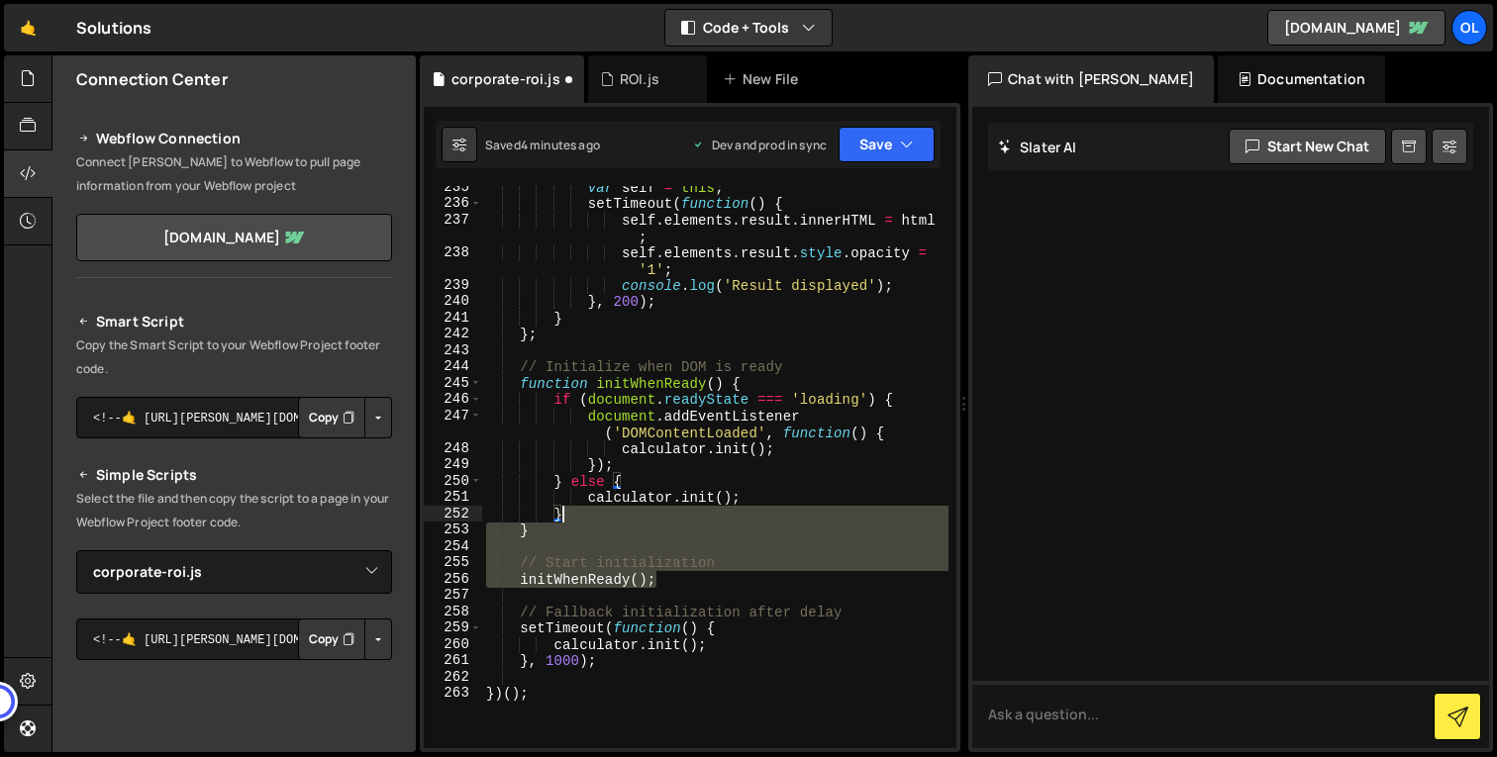
drag, startPoint x: 689, startPoint y: 579, endPoint x: 771, endPoint y: 500, distance: 114.1
click at [771, 500] on div "var self = this ; setTimeout ( function ( ) { self . elements . result . innerH…" at bounding box center [715, 476] width 466 height 595
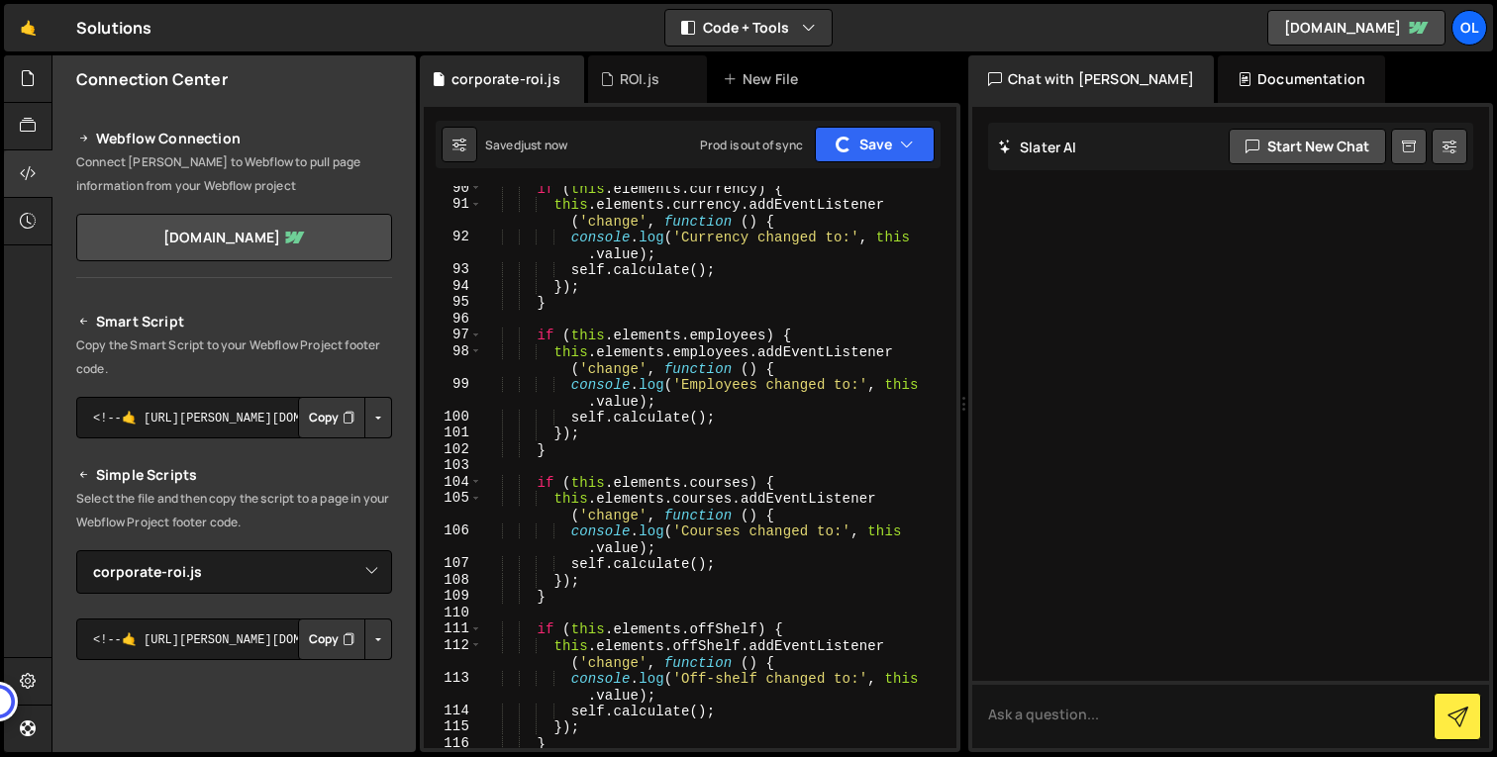
scroll to position [1901, 0]
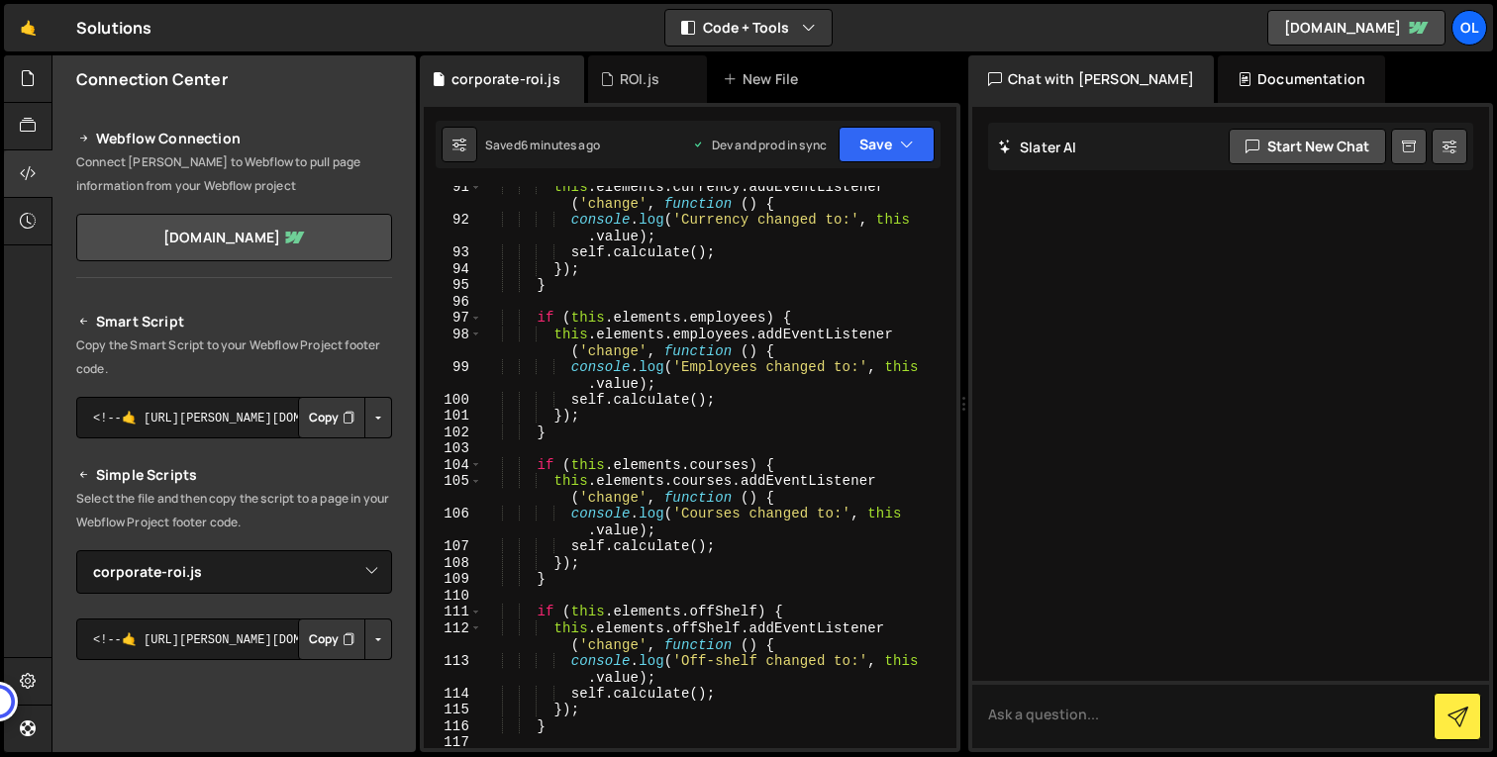
click at [839, 421] on div "this . elements . currency . addEventListener ( 'change' , function ( ) { conso…" at bounding box center [715, 485] width 466 height 612
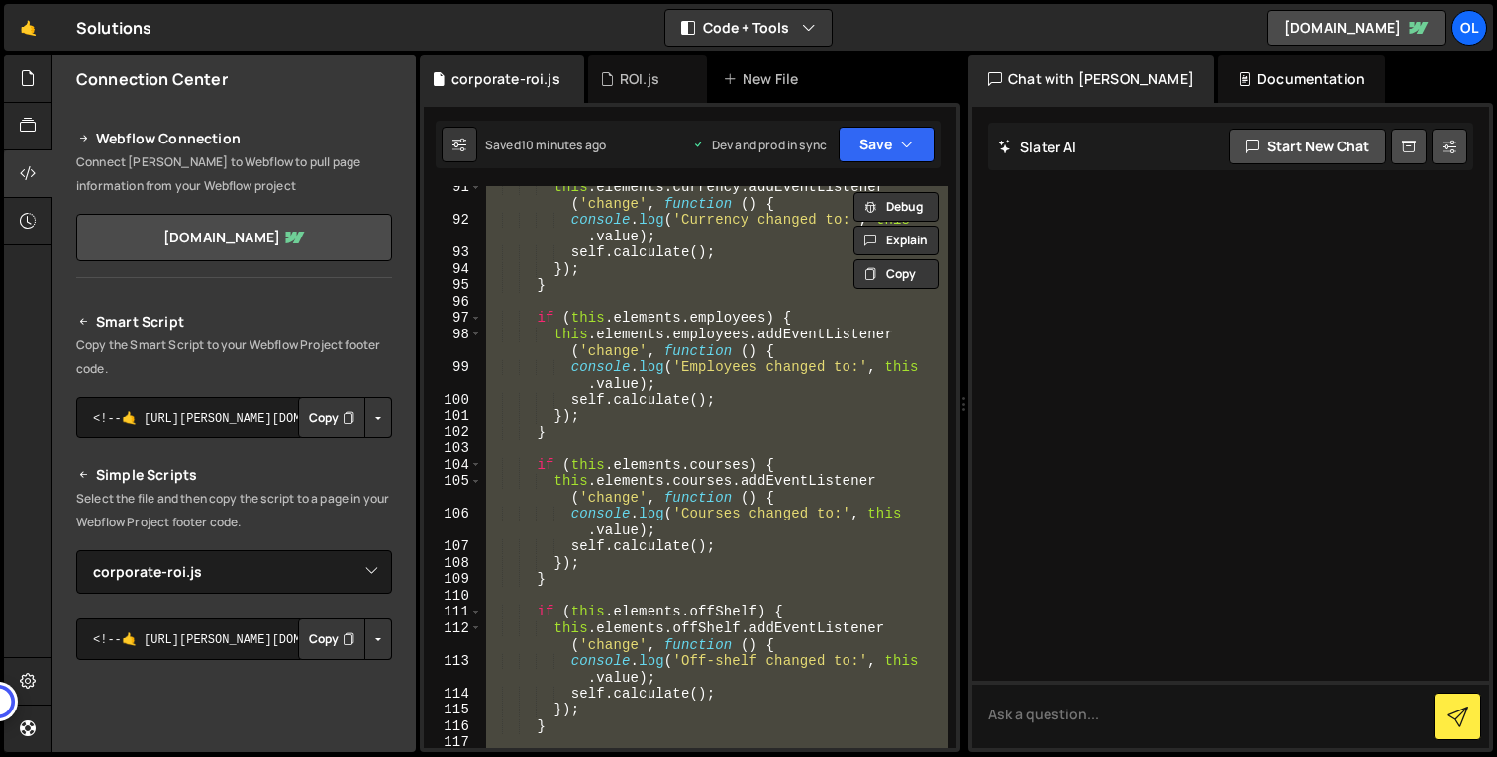
click at [746, 312] on div "this . elements . currency . addEventListener ( 'change' , function ( ) { conso…" at bounding box center [715, 467] width 466 height 562
paste textarea
type textarea "})();"
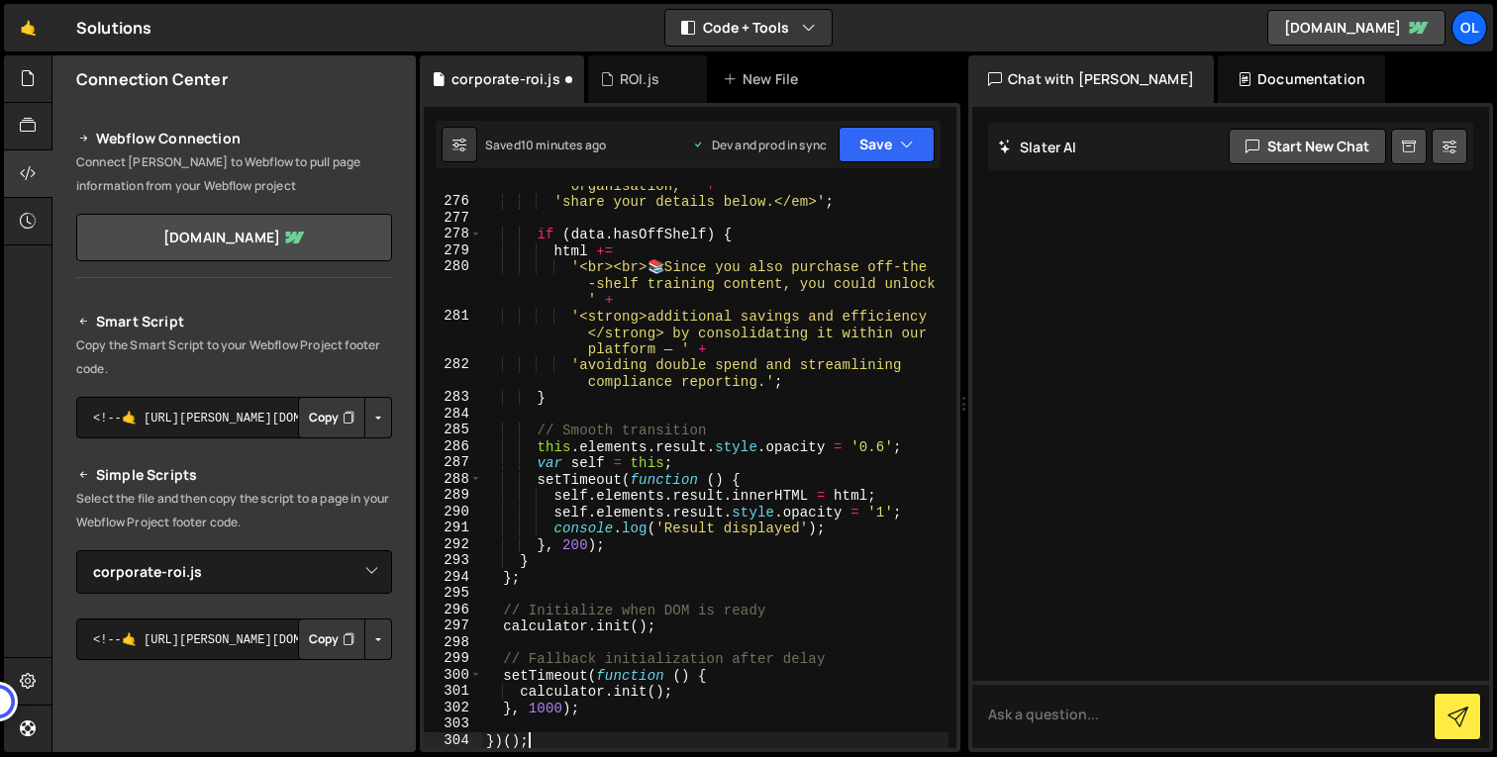
scroll to position [5645, 0]
